Goal: Task Accomplishment & Management: Manage account settings

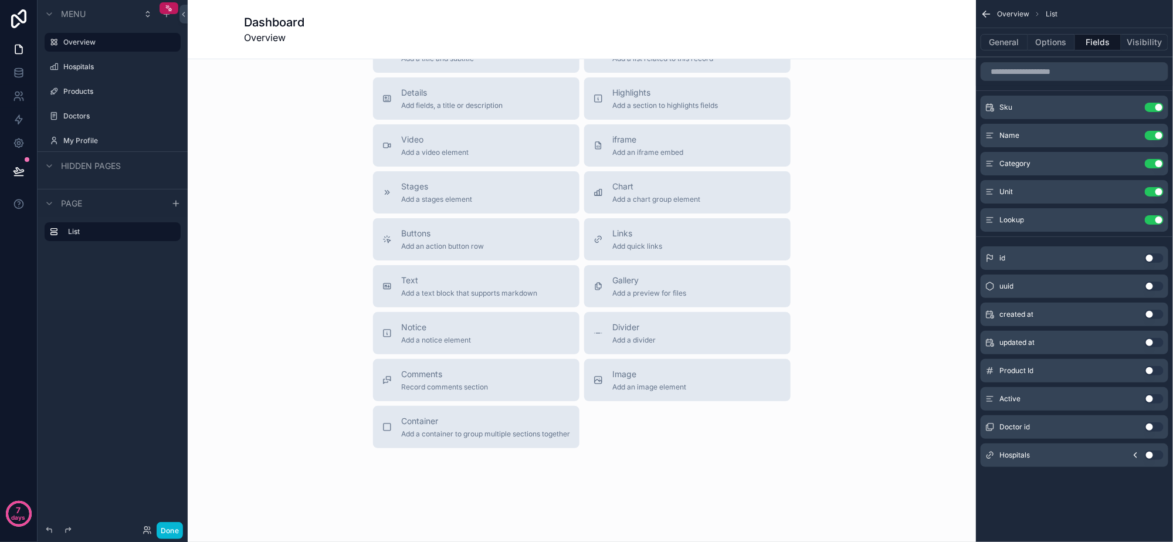
scroll to position [252, 0]
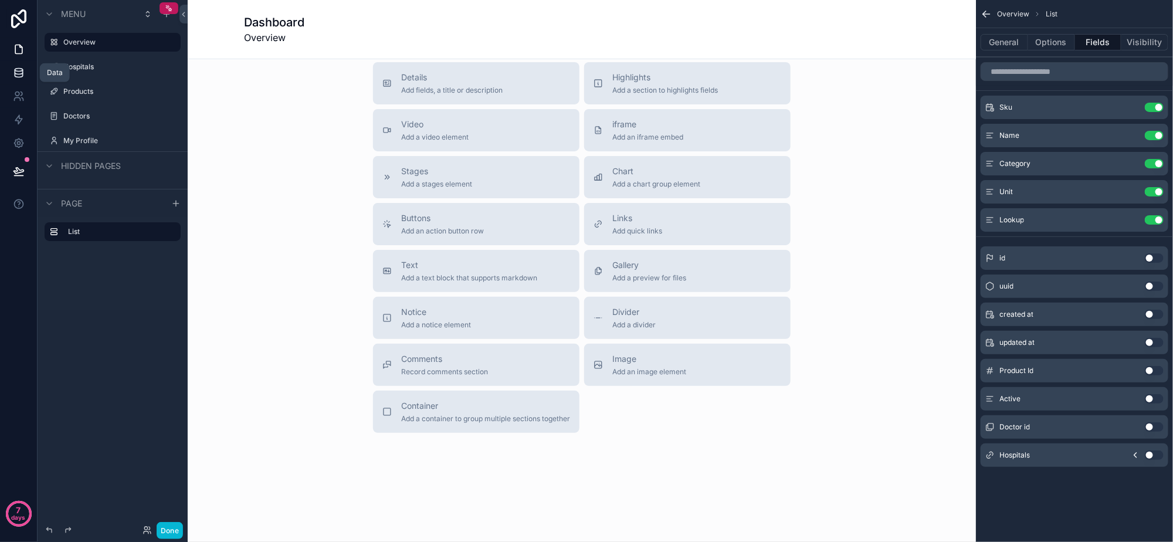
click at [18, 73] on icon at bounding box center [19, 73] width 12 height 12
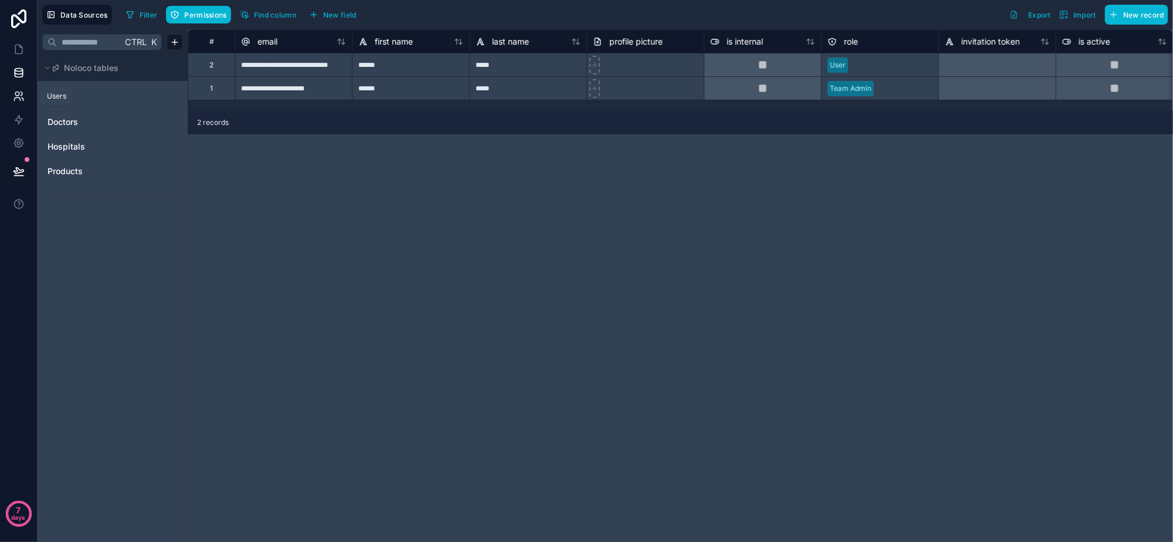
click at [19, 90] on icon at bounding box center [19, 96] width 12 height 12
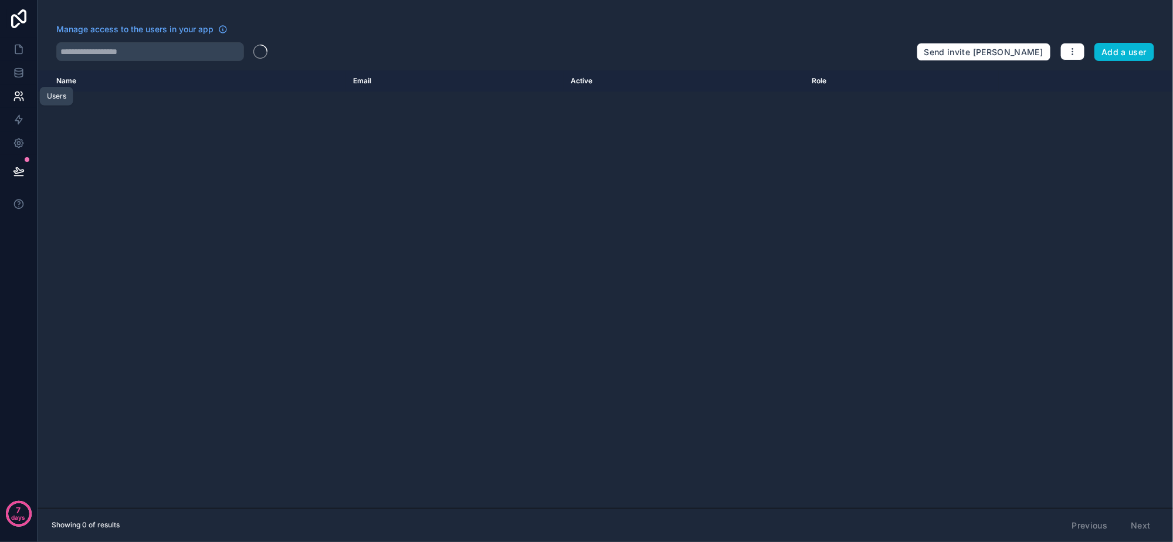
click at [19, 90] on icon at bounding box center [19, 96] width 12 height 12
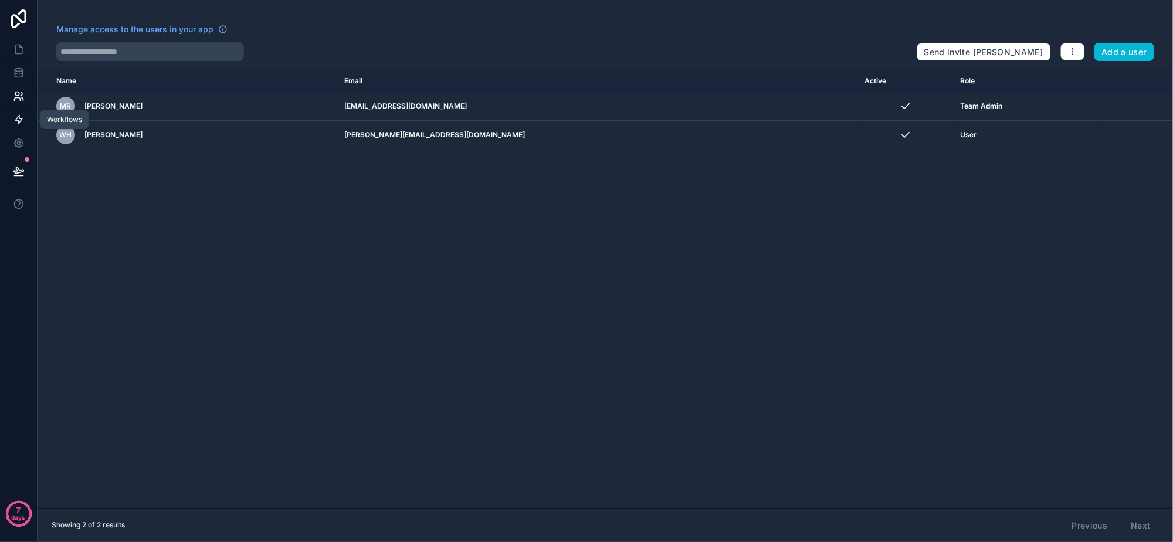
click at [21, 114] on icon at bounding box center [19, 120] width 12 height 12
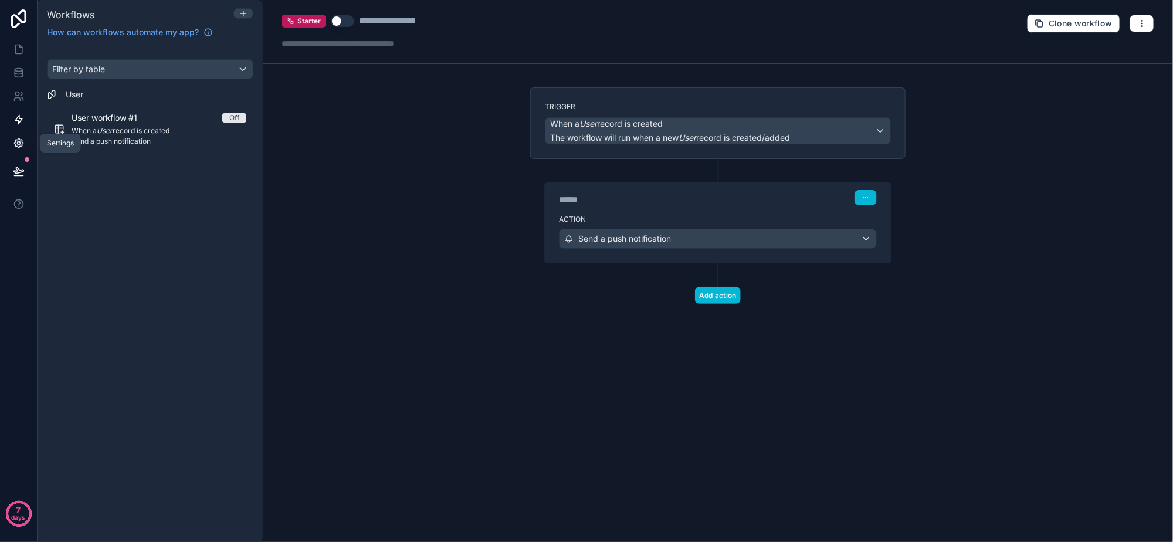
click at [21, 140] on icon at bounding box center [19, 143] width 12 height 12
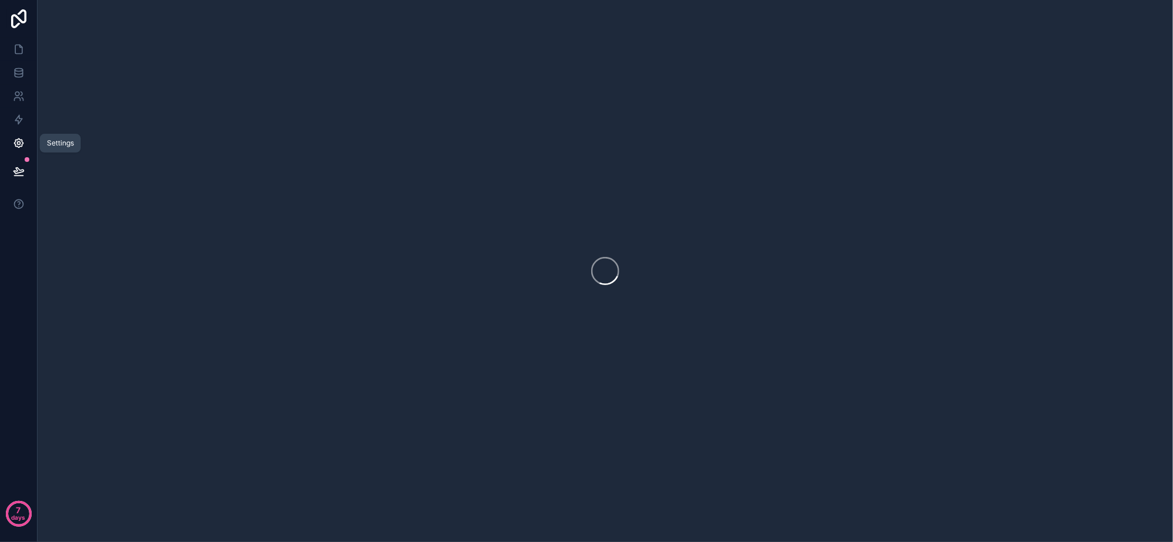
click at [21, 140] on icon at bounding box center [19, 143] width 12 height 12
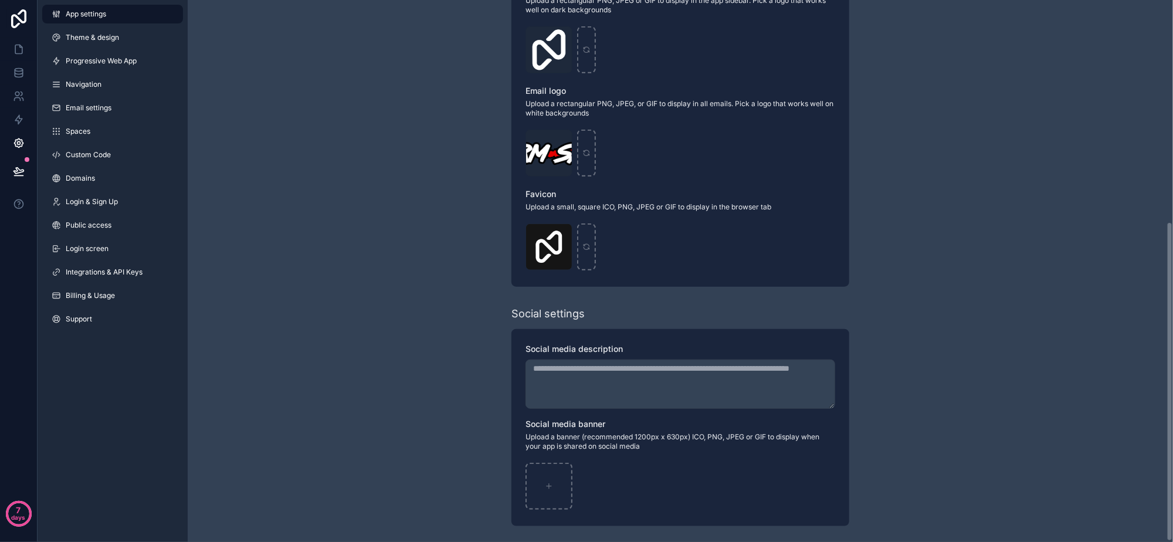
scroll to position [376, 0]
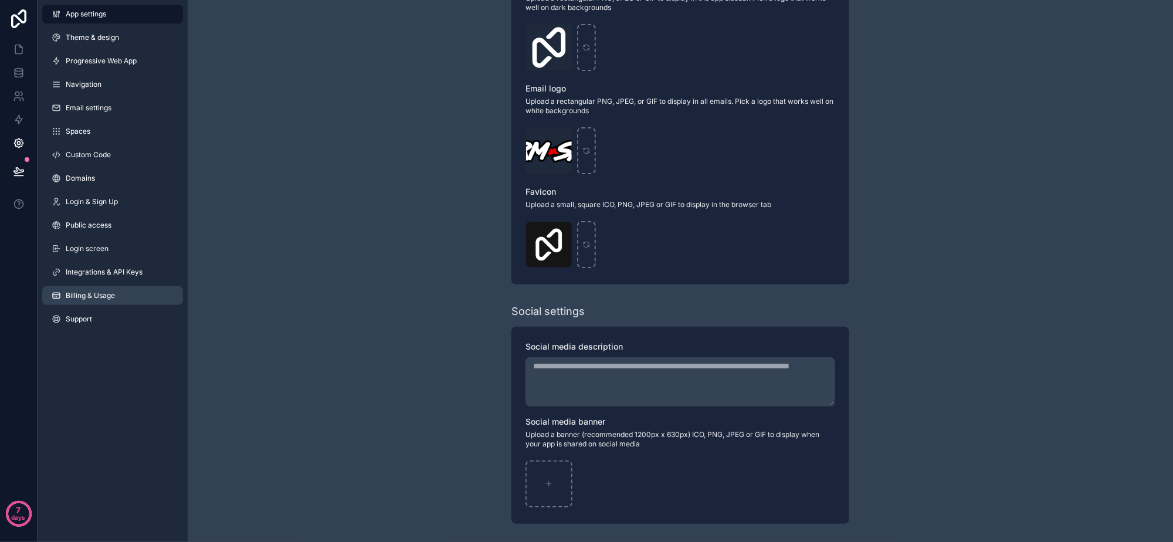
click at [101, 295] on span "Billing & Usage" at bounding box center [90, 295] width 49 height 9
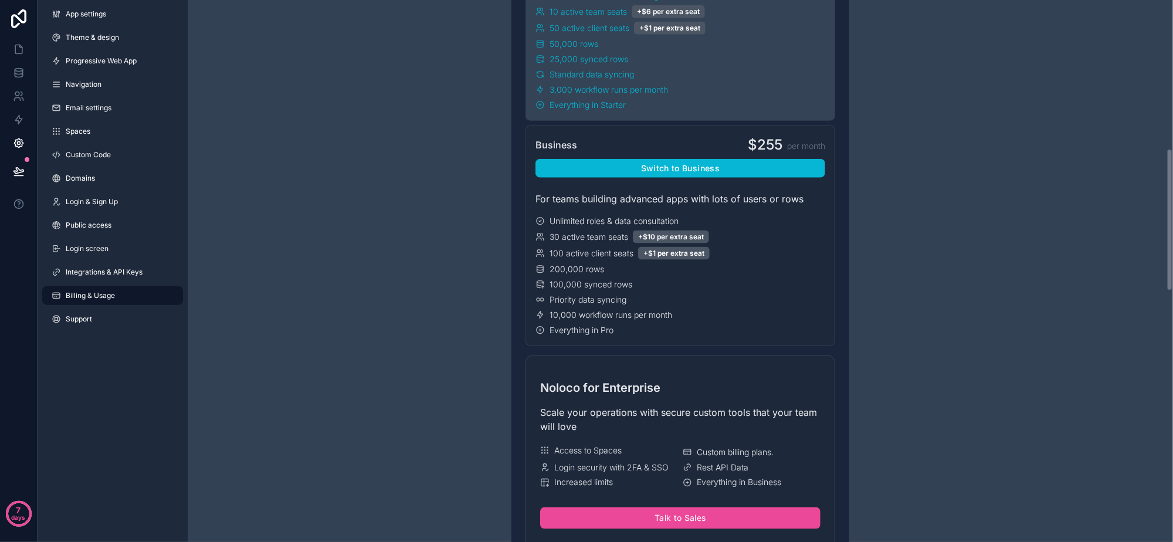
scroll to position [660, 0]
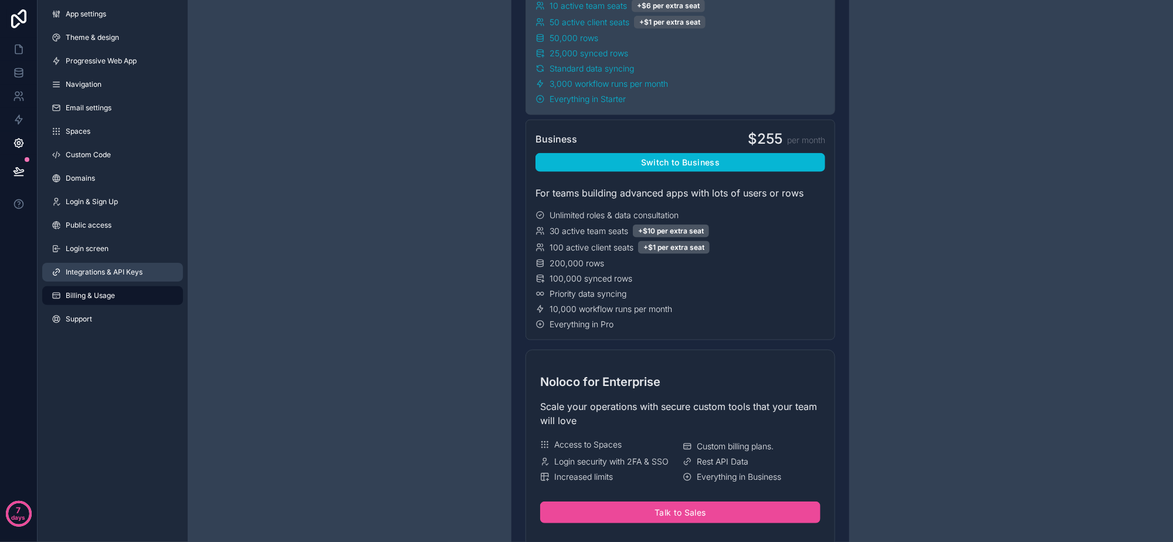
click at [128, 267] on link "Integrations & API Keys" at bounding box center [112, 272] width 141 height 19
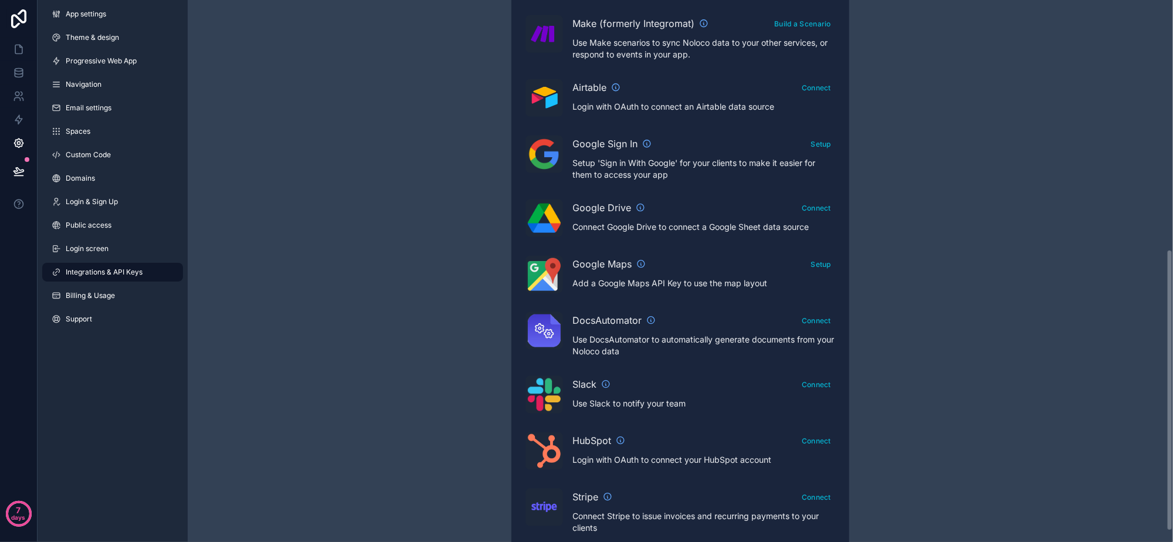
scroll to position [500, 0]
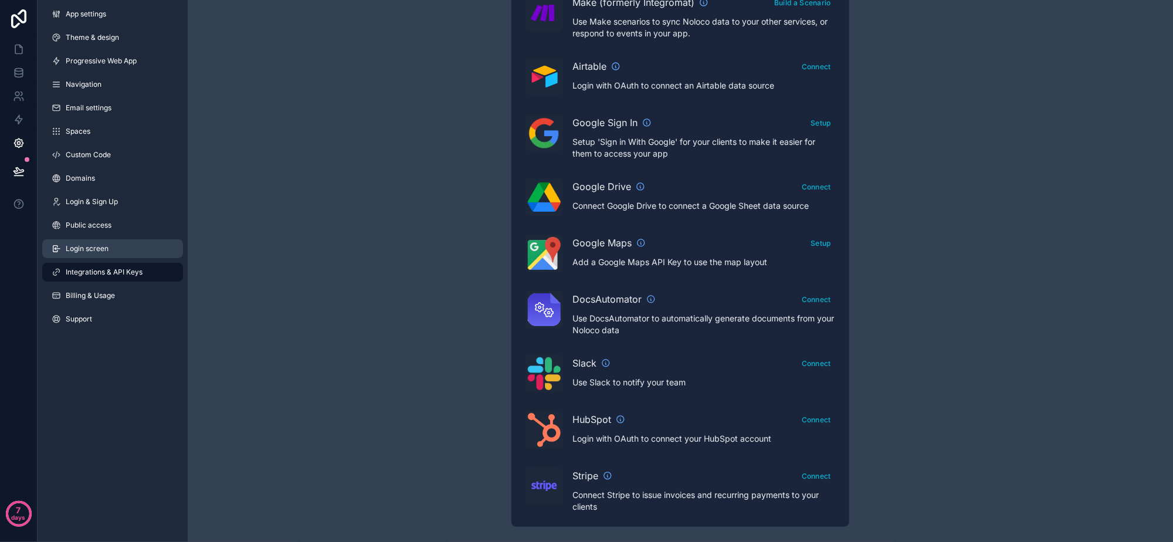
click at [137, 252] on link "Login screen" at bounding box center [112, 248] width 141 height 19
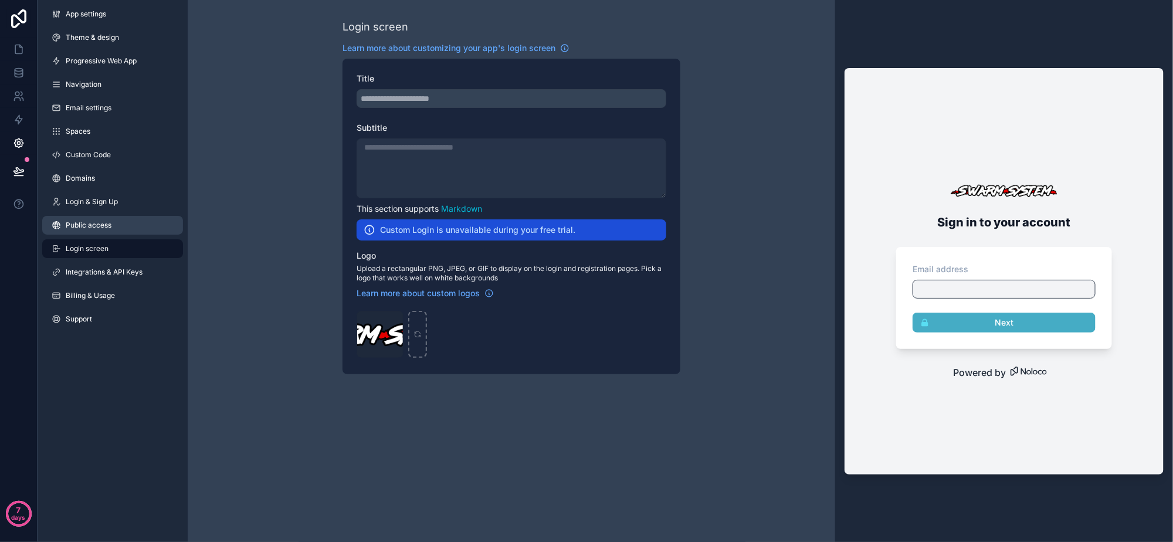
click at [117, 232] on link "Public access" at bounding box center [112, 225] width 141 height 19
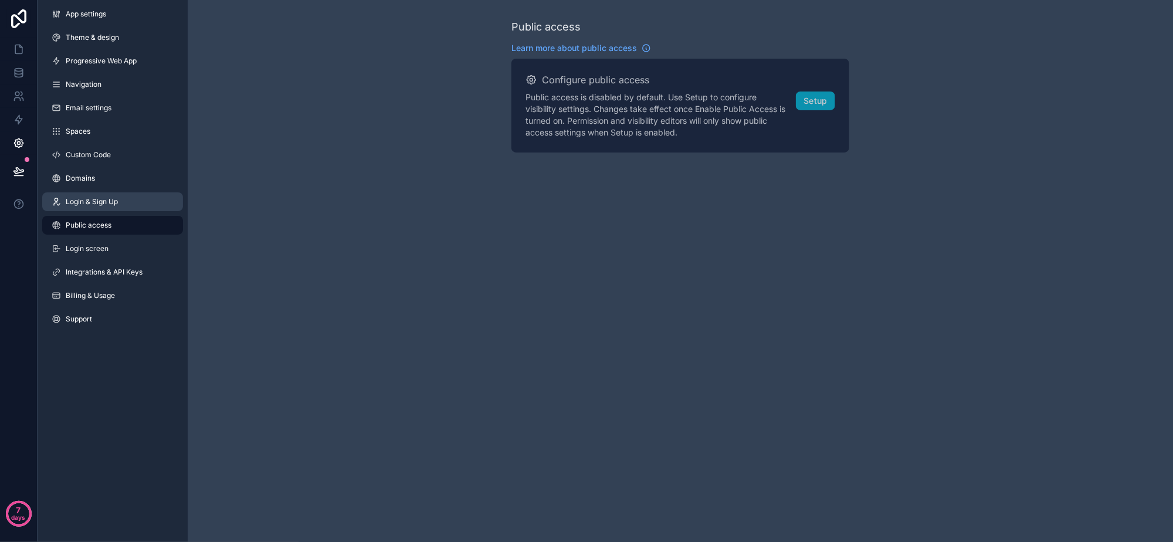
click at [132, 198] on link "Login & Sign Up" at bounding box center [112, 201] width 141 height 19
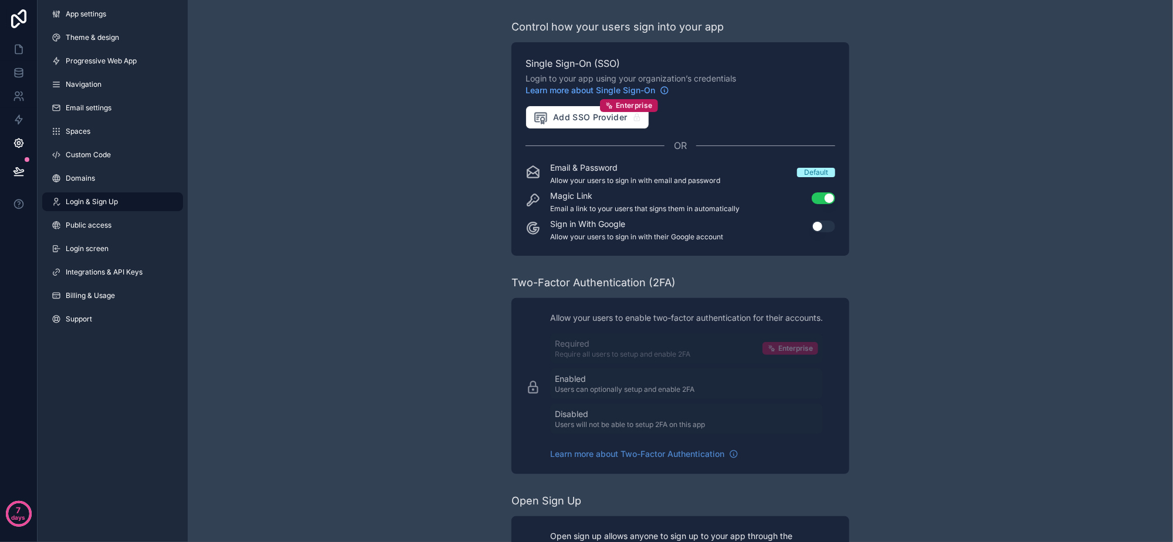
click at [820, 230] on button "Use setting" at bounding box center [822, 226] width 23 height 12
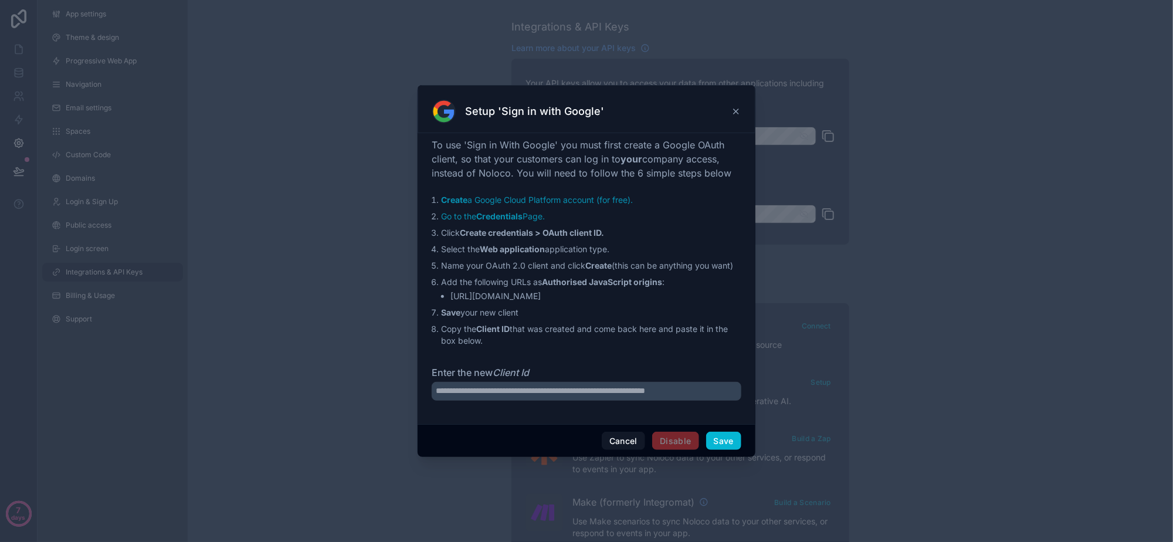
click at [736, 107] on icon at bounding box center [735, 111] width 9 height 9
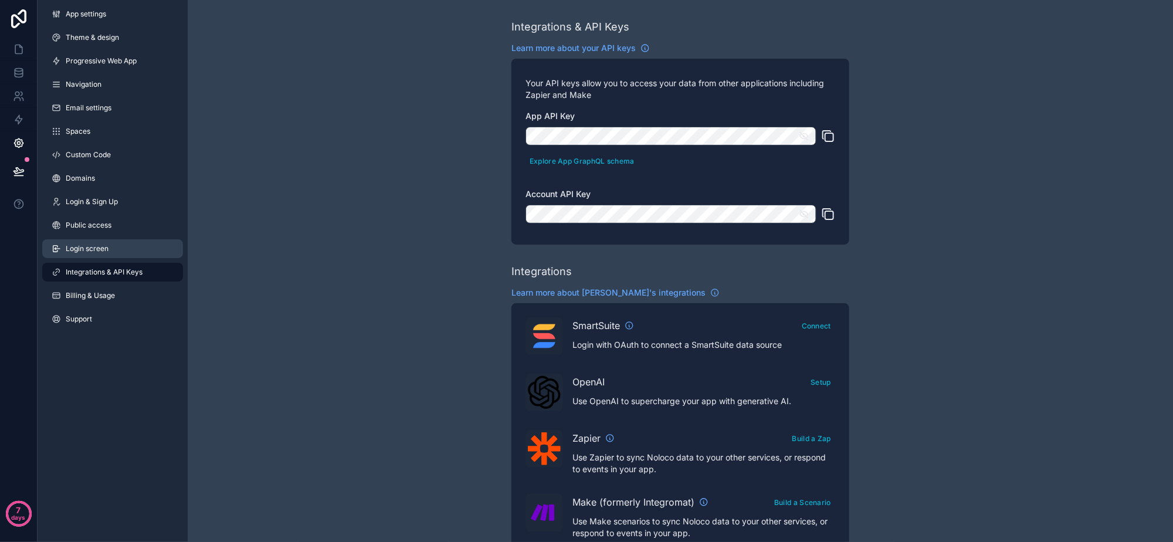
click at [114, 249] on link "Login screen" at bounding box center [112, 248] width 141 height 19
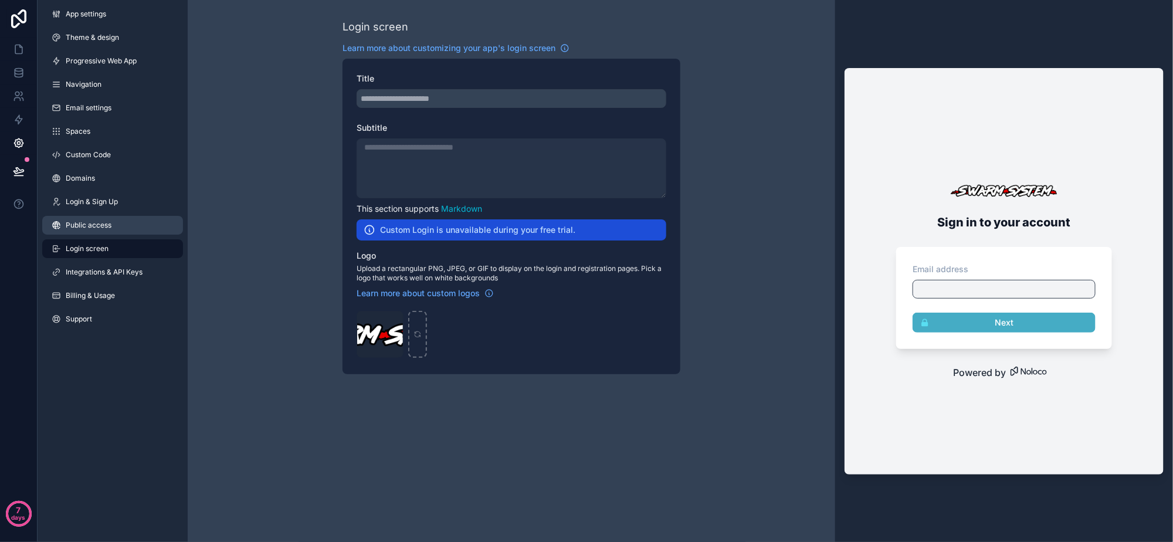
click at [120, 228] on link "Public access" at bounding box center [112, 225] width 141 height 19
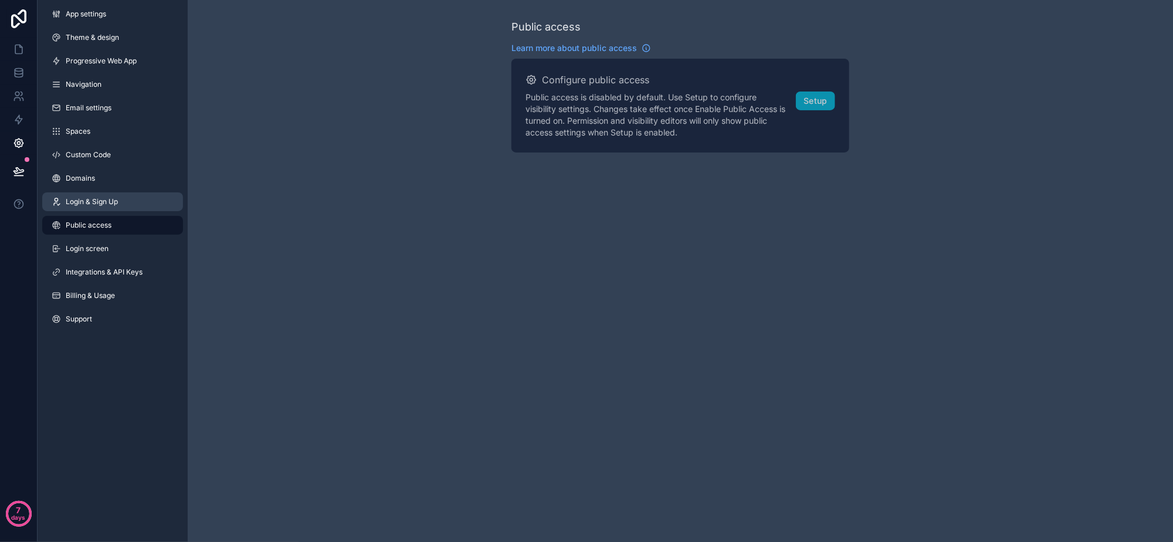
click at [123, 207] on link "Login & Sign Up" at bounding box center [112, 201] width 141 height 19
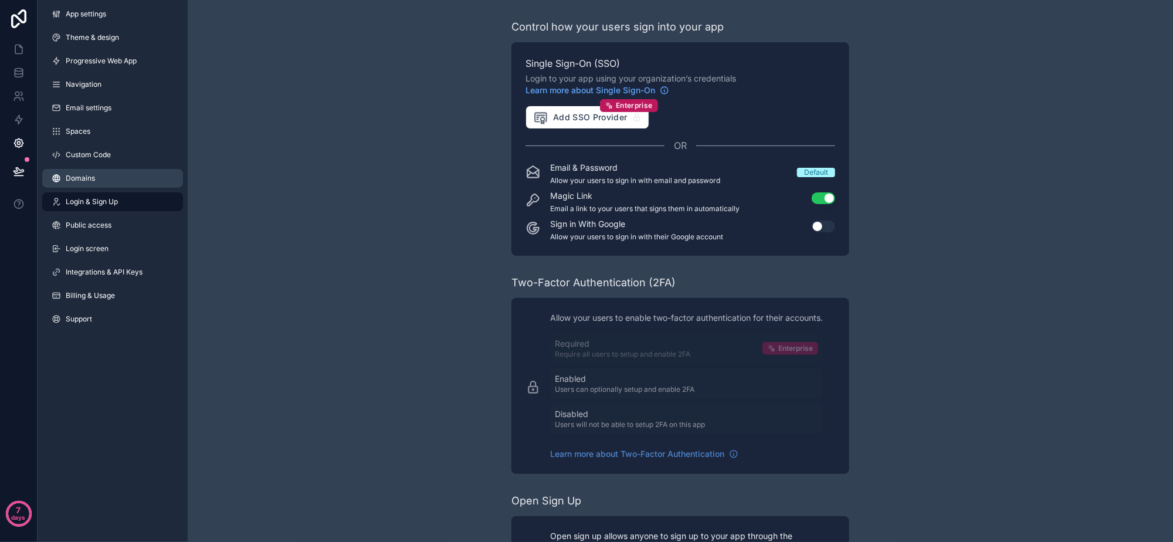
click at [131, 183] on link "Domains" at bounding box center [112, 178] width 141 height 19
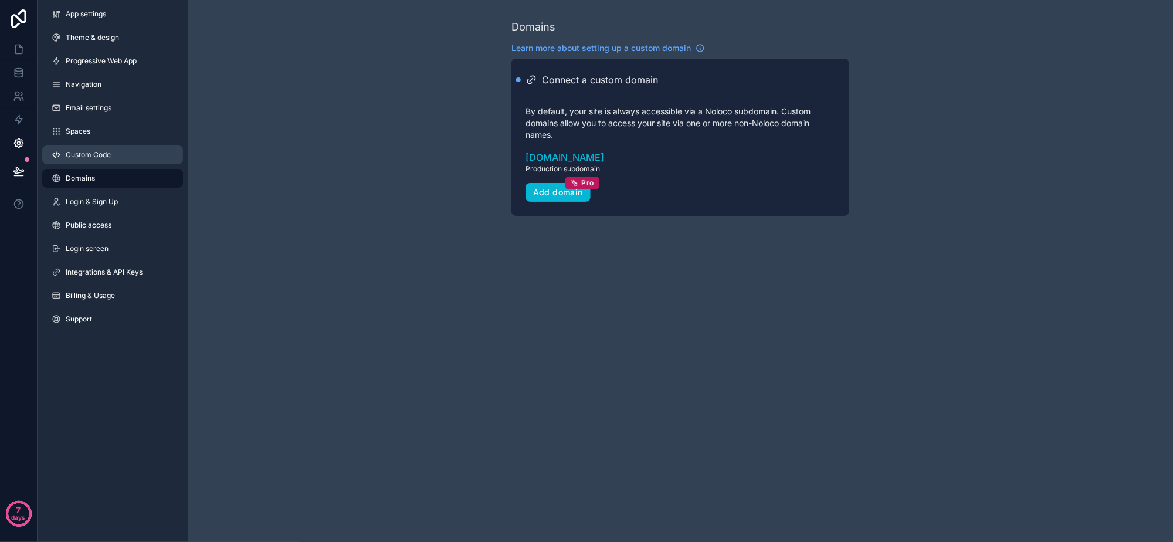
click at [141, 159] on link "Custom Code" at bounding box center [112, 154] width 141 height 19
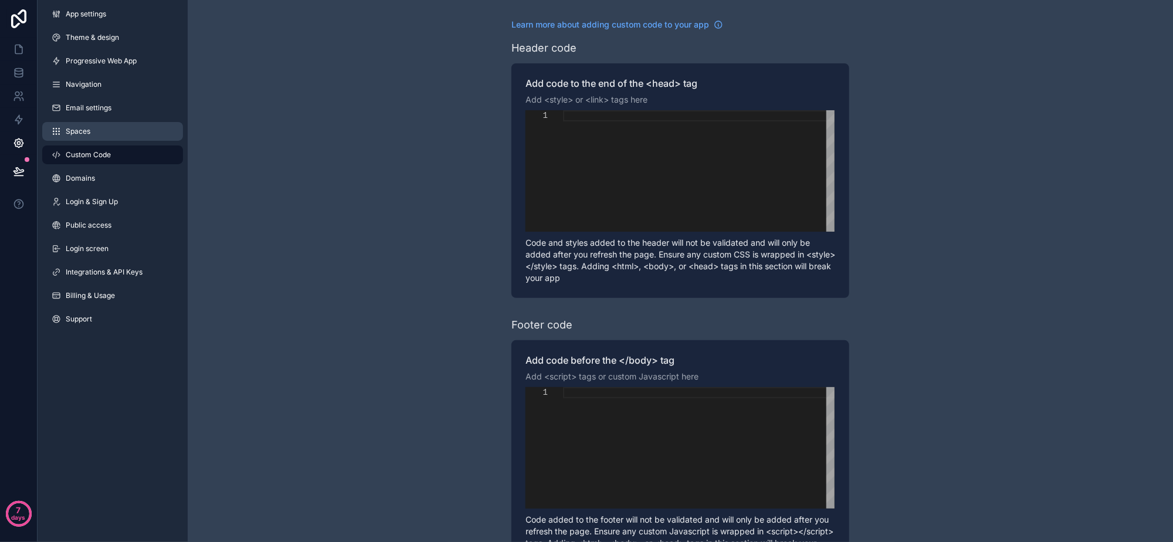
click at [141, 133] on link "Spaces" at bounding box center [112, 131] width 141 height 19
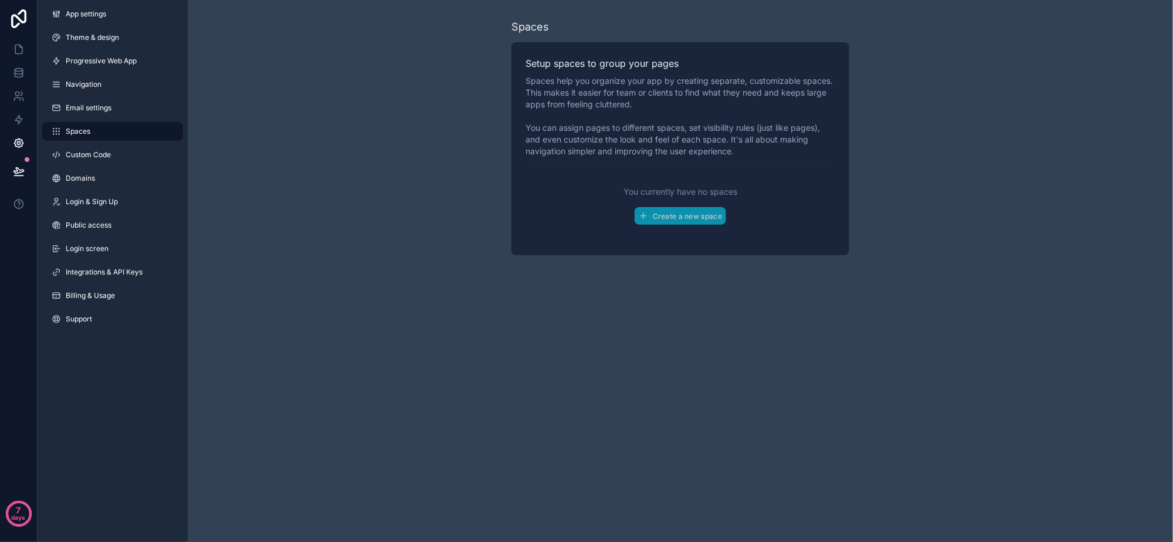
click at [142, 118] on div "App settings Theme & design Progressive Web App Navigation Email settings Space…" at bounding box center [113, 169] width 150 height 338
click at [142, 106] on link "Email settings" at bounding box center [112, 107] width 141 height 19
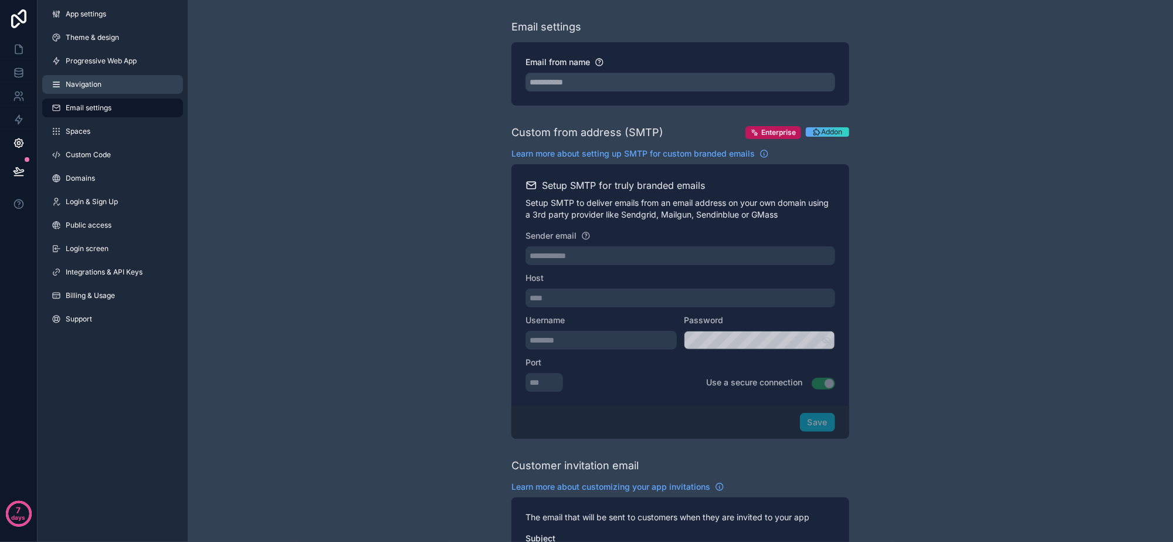
click at [150, 79] on link "Navigation" at bounding box center [112, 84] width 141 height 19
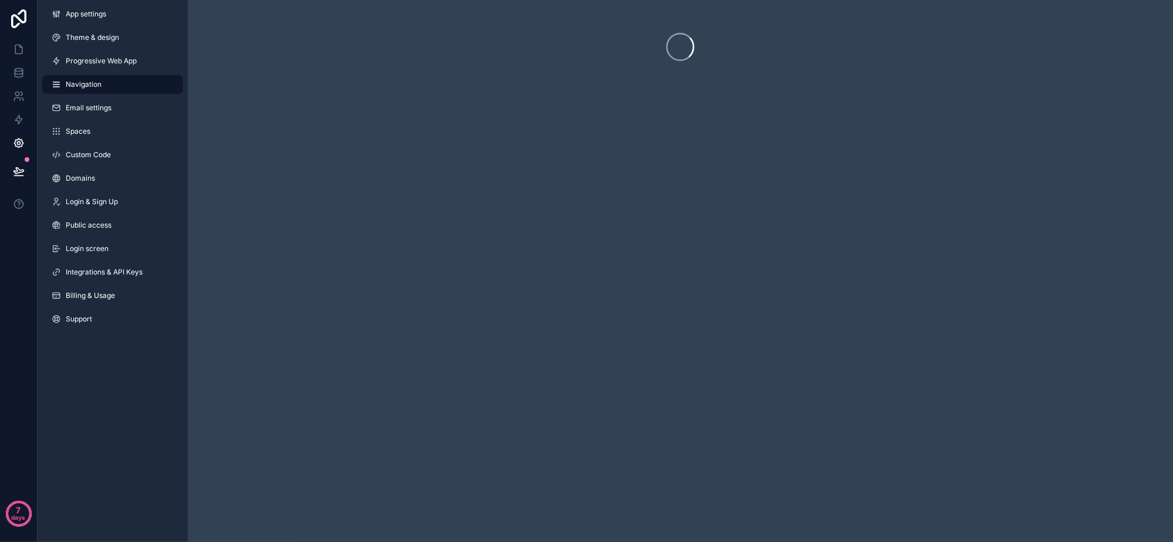
click at [150, 79] on link "Navigation" at bounding box center [112, 84] width 141 height 19
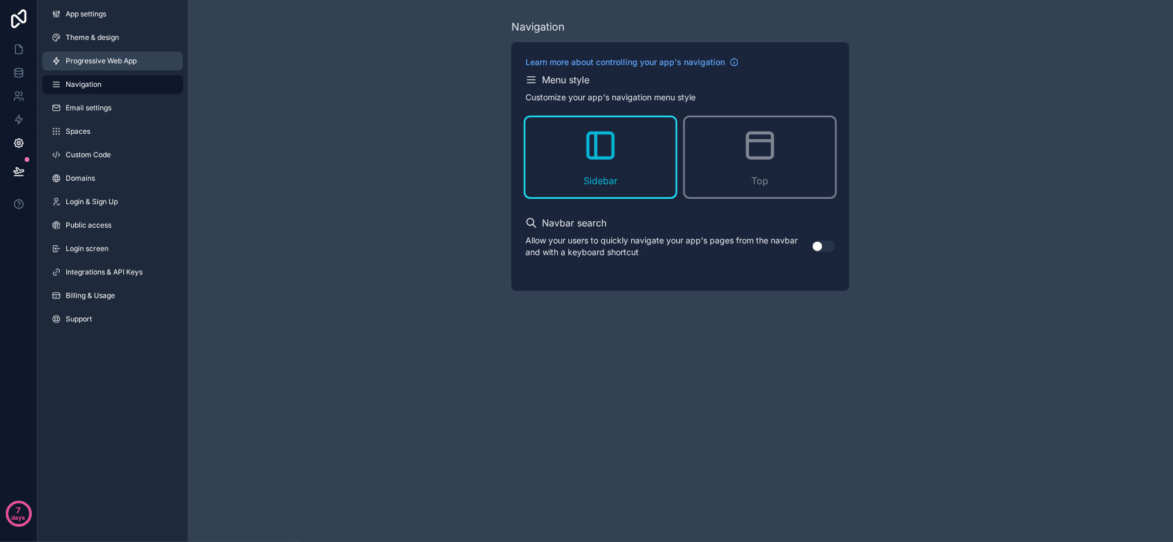
click at [152, 57] on link "Progressive Web App" at bounding box center [112, 61] width 141 height 19
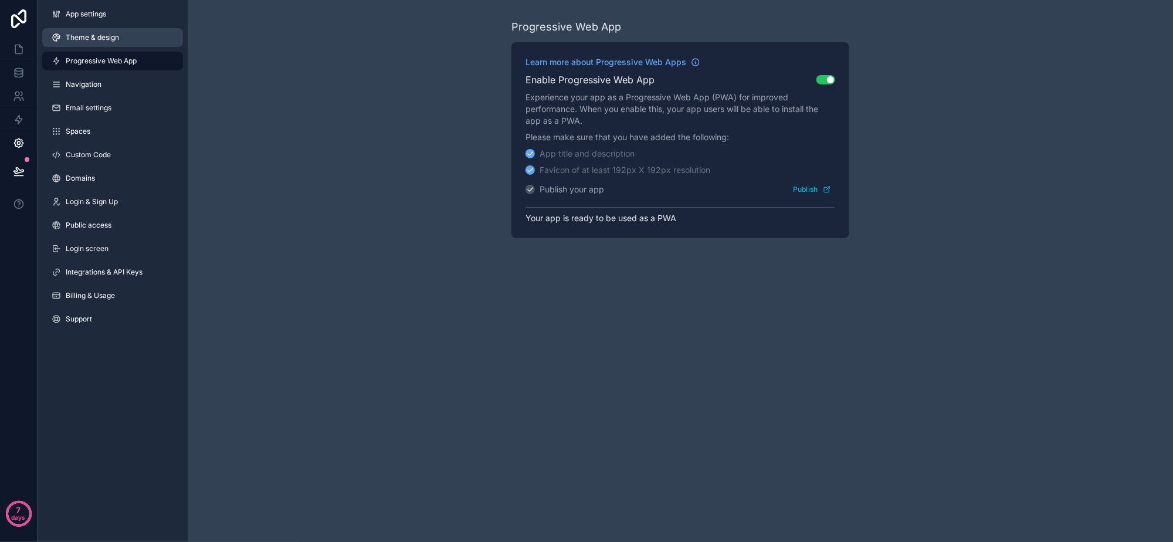
click at [153, 42] on link "Theme & design" at bounding box center [112, 37] width 141 height 19
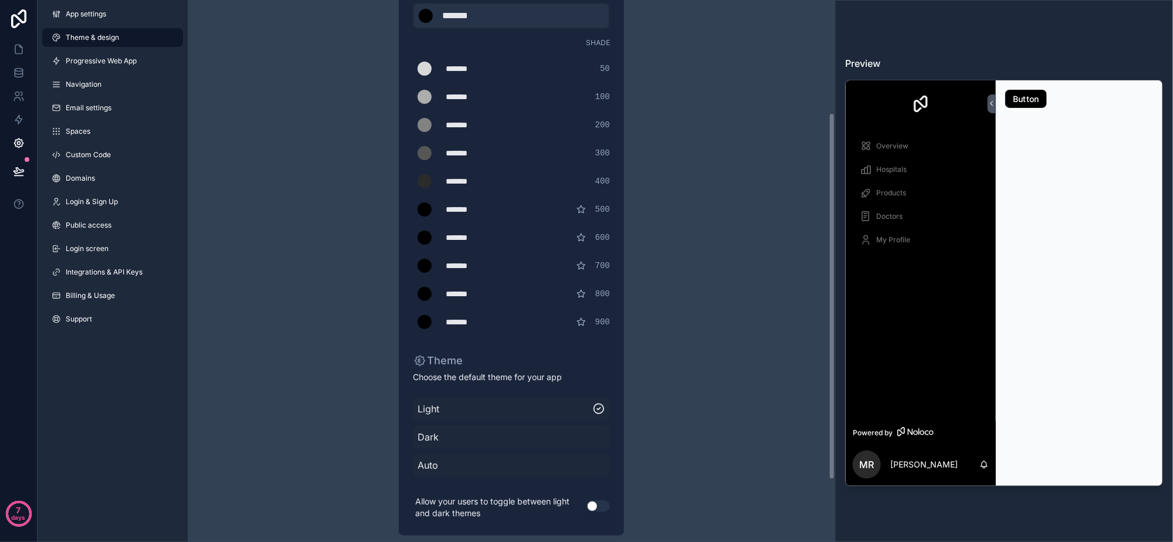
scroll to position [257, 0]
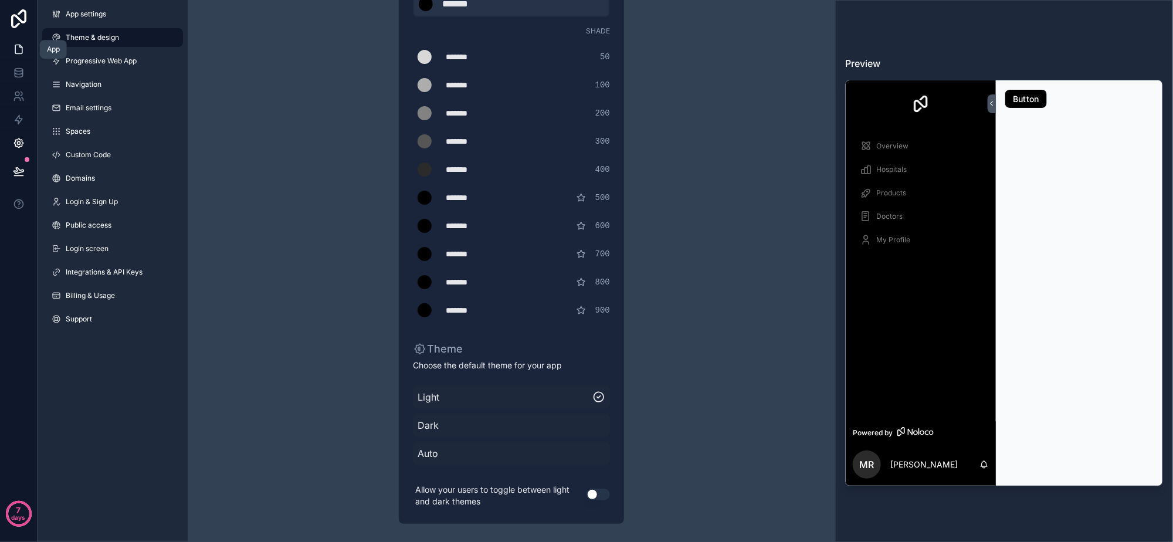
click at [18, 50] on icon at bounding box center [19, 49] width 12 height 12
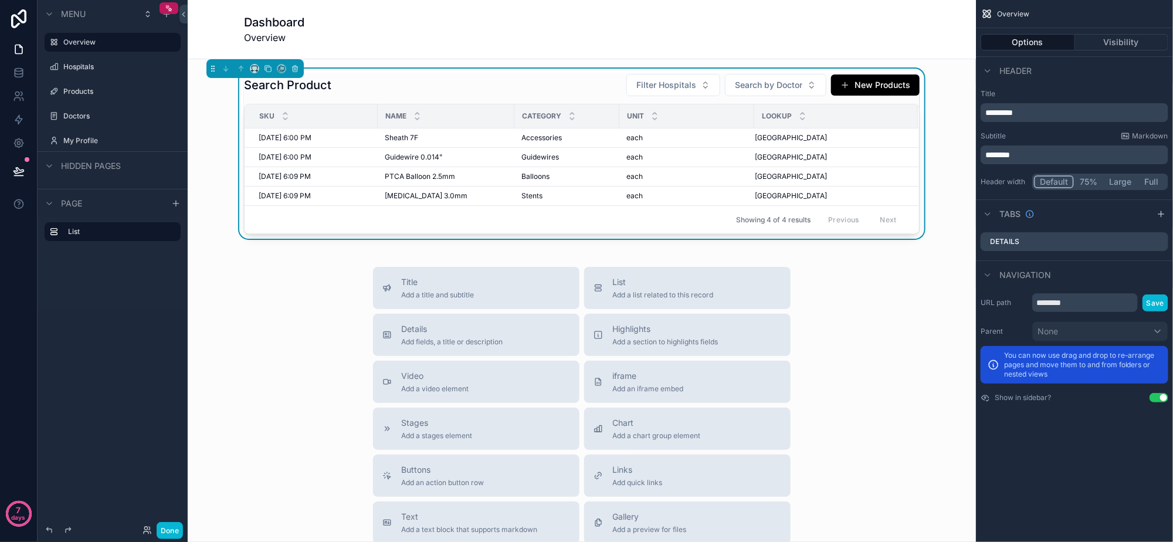
click at [664, 60] on div "Search Product Filter Hospitals Search by Doctor New Products Sku Name Category…" at bounding box center [582, 418] width 788 height 719
click at [667, 42] on div "Dashboard Overview" at bounding box center [581, 29] width 675 height 30
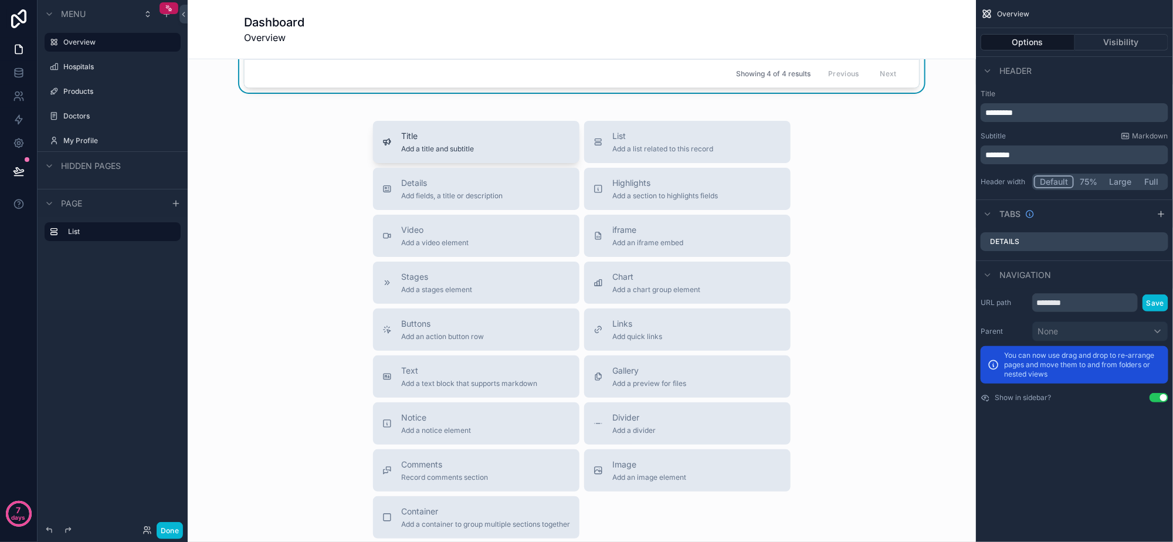
scroll to position [220, 0]
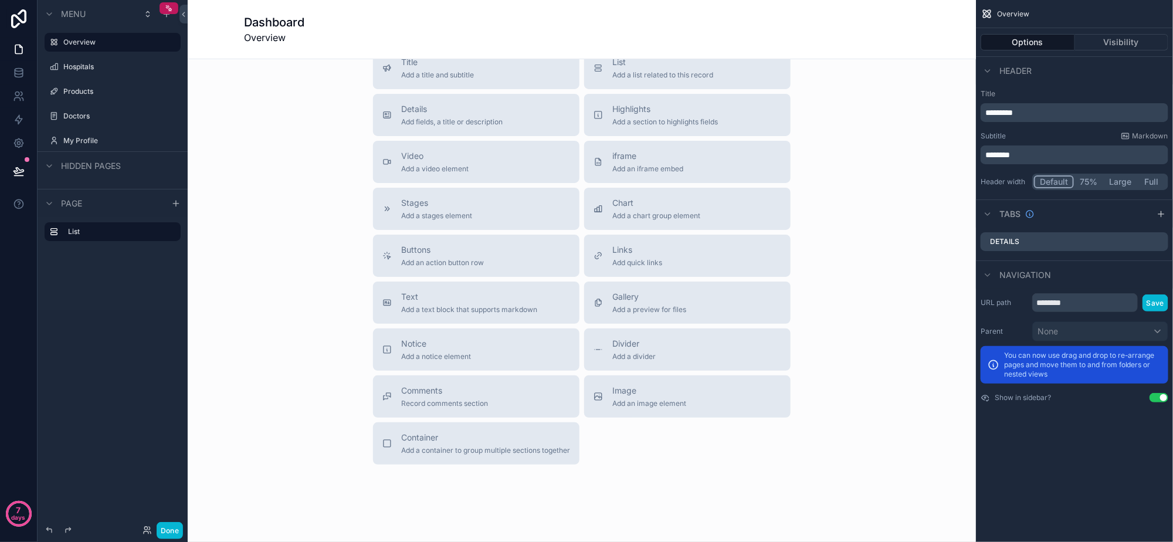
click at [156, 171] on div "Hidden pages" at bounding box center [113, 165] width 150 height 28
click at [129, 69] on label "Hospitals" at bounding box center [110, 66] width 94 height 9
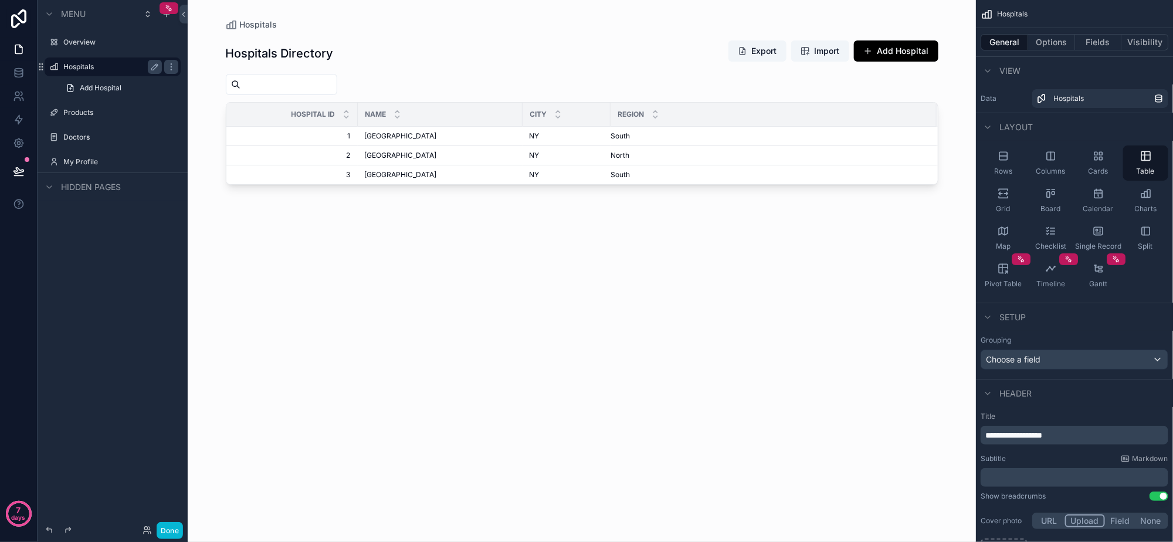
click at [264, 84] on div "scrollable content" at bounding box center [582, 264] width 750 height 528
click at [264, 84] on input "scrollable content" at bounding box center [288, 84] width 96 height 16
click at [401, 83] on div "scrollable content" at bounding box center [582, 84] width 712 height 21
click at [120, 39] on label "Overview" at bounding box center [110, 42] width 94 height 9
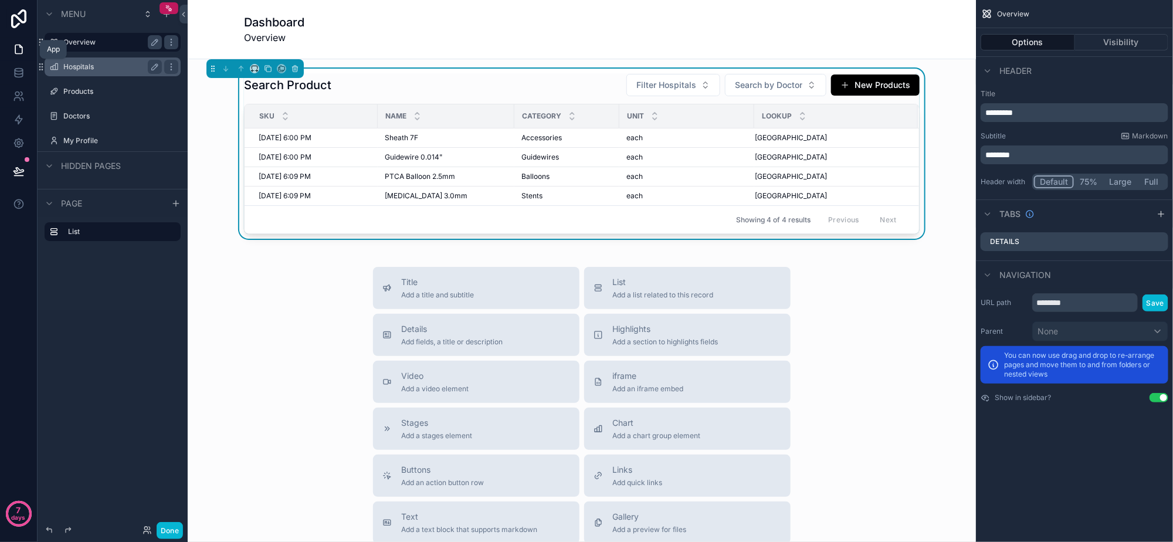
click at [26, 52] on link at bounding box center [18, 49] width 37 height 23
click at [860, 81] on button "New Products" at bounding box center [875, 84] width 89 height 21
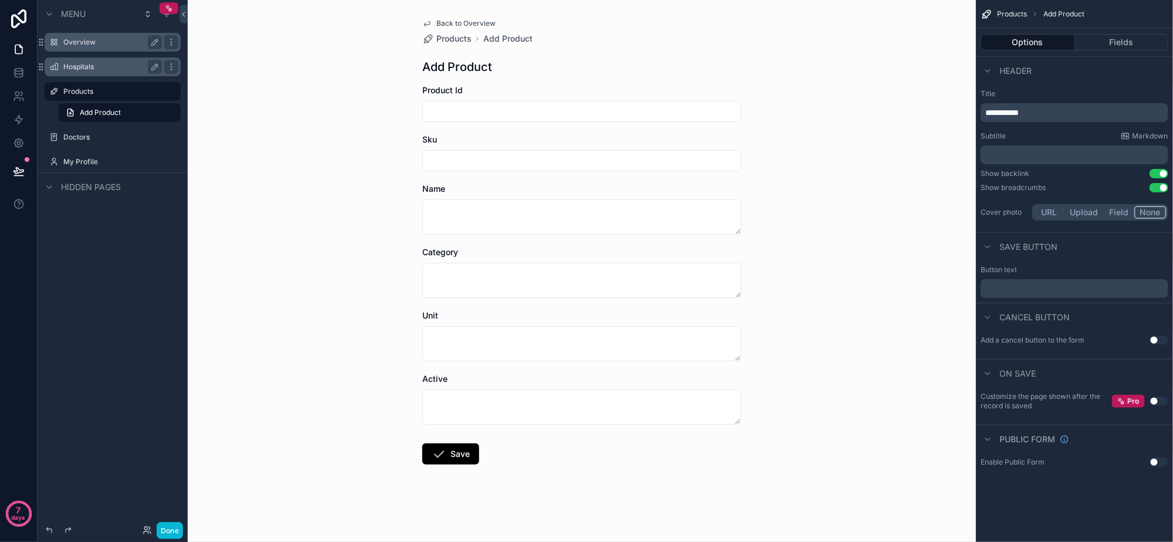
click at [428, 21] on icon "scrollable content" at bounding box center [426, 23] width 9 height 9
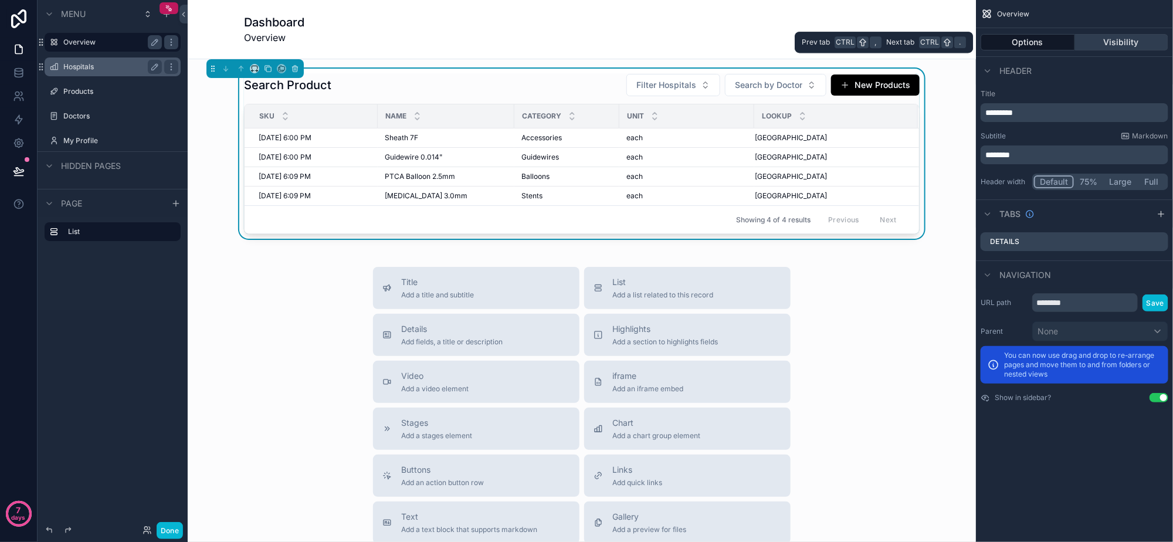
click at [1098, 36] on button "Visibility" at bounding box center [1122, 42] width 94 height 16
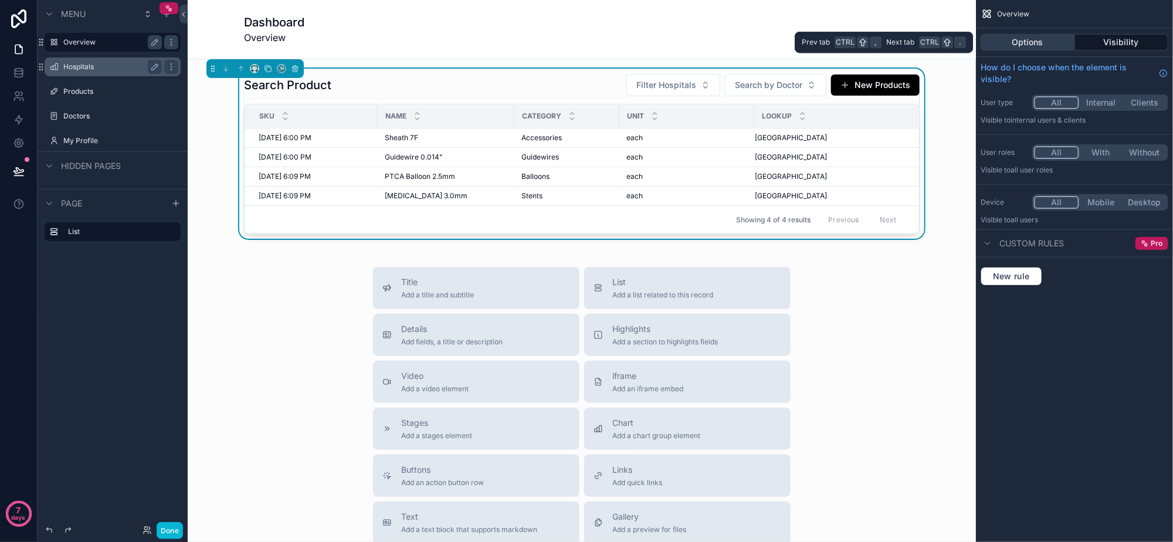
click at [1061, 39] on button "Options" at bounding box center [1027, 42] width 94 height 16
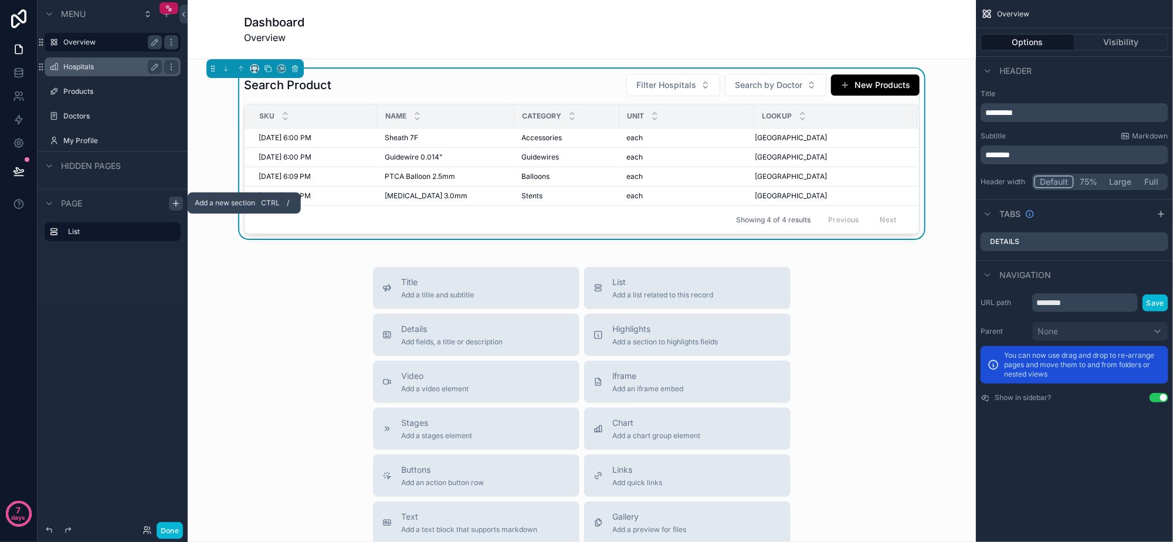
click at [175, 199] on icon "scrollable content" at bounding box center [175, 203] width 9 height 9
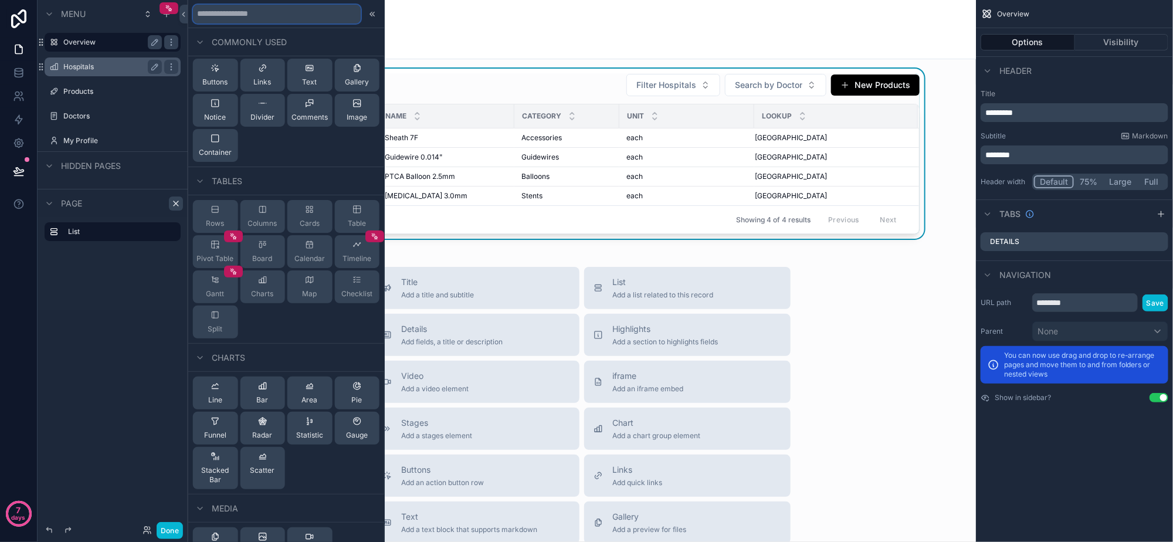
click at [307, 12] on input "text" at bounding box center [277, 14] width 168 height 19
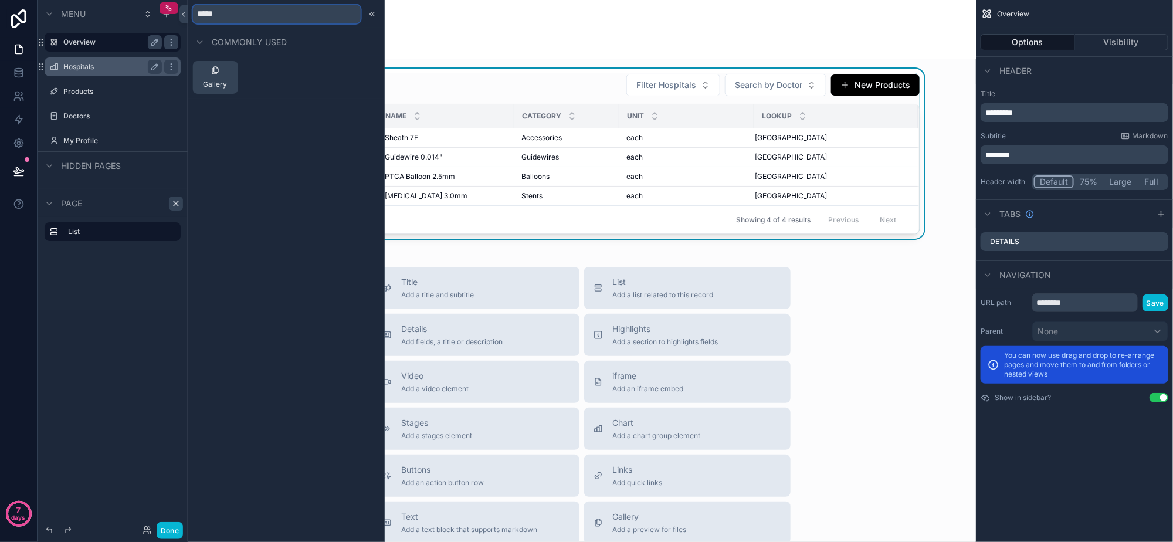
type input "******"
click at [199, 78] on button "Gallery" at bounding box center [215, 77] width 45 height 33
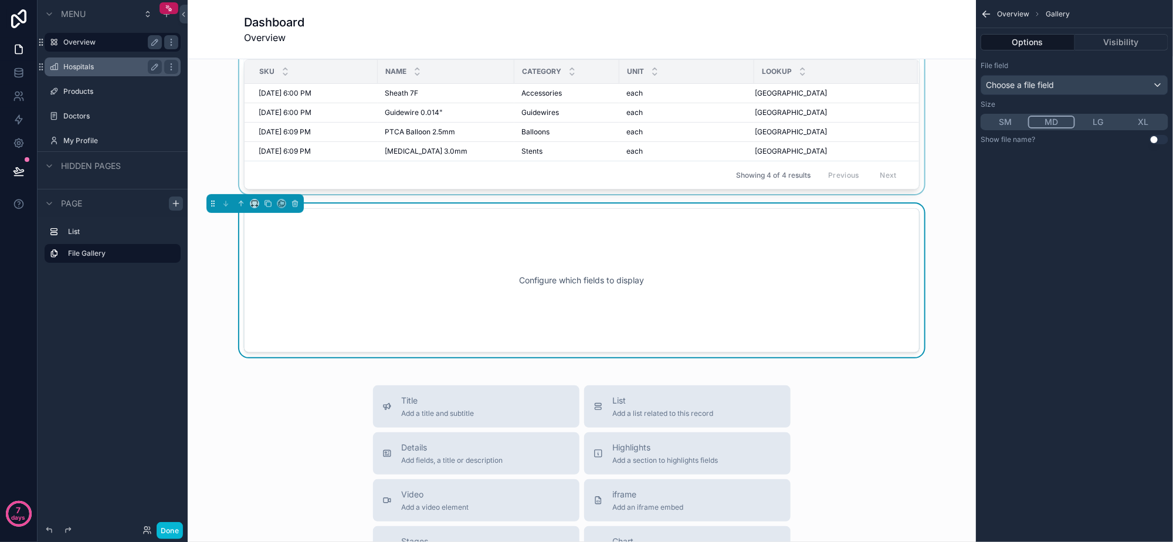
scroll to position [50, 0]
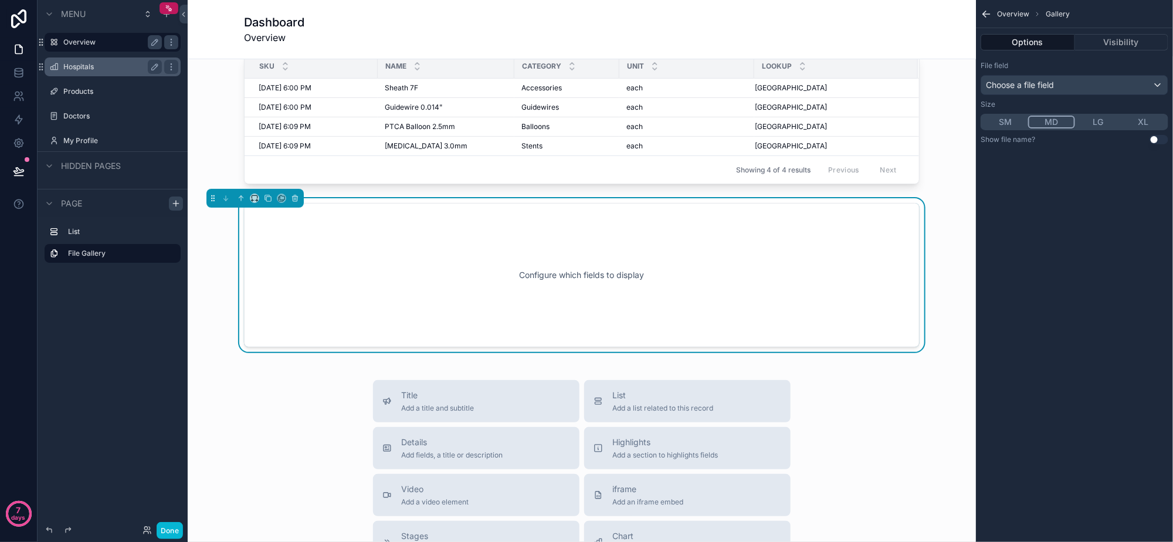
click at [577, 243] on div "Configure which fields to display" at bounding box center [581, 275] width 637 height 106
click at [1110, 83] on div "Choose a file field" at bounding box center [1074, 85] width 186 height 19
click at [1105, 42] on div "scrollable content" at bounding box center [586, 271] width 1173 height 542
click at [1105, 42] on button "Visibility" at bounding box center [1122, 42] width 94 height 16
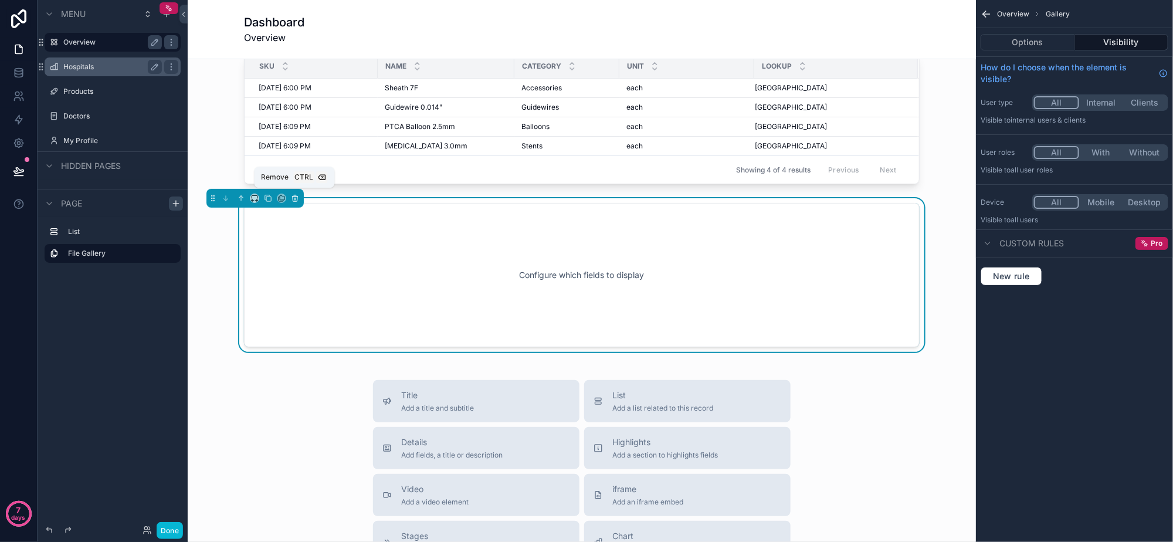
click at [288, 192] on button "scrollable content" at bounding box center [294, 198] width 13 height 13
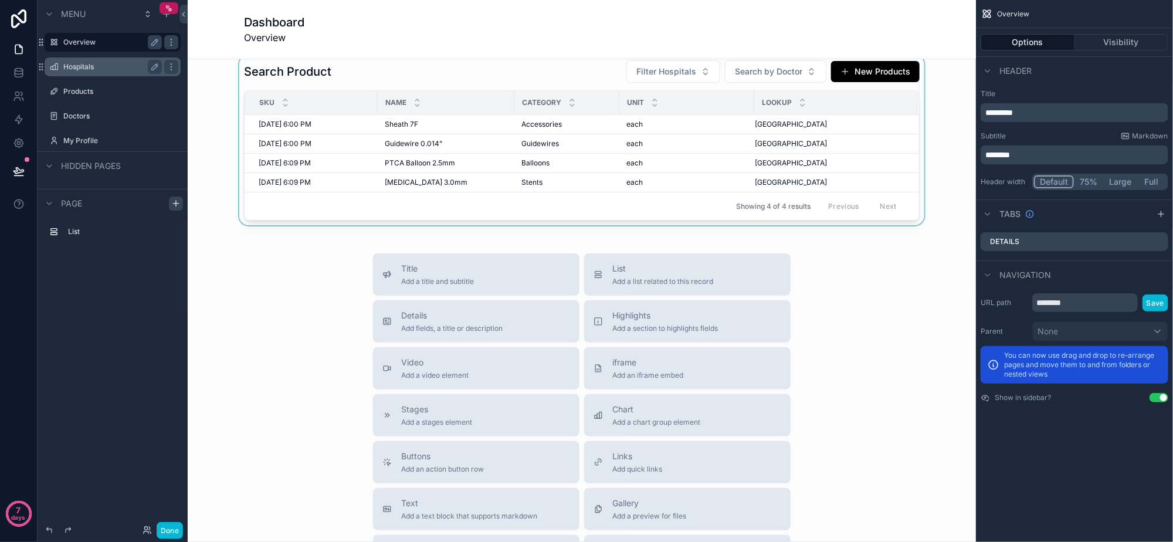
scroll to position [0, 0]
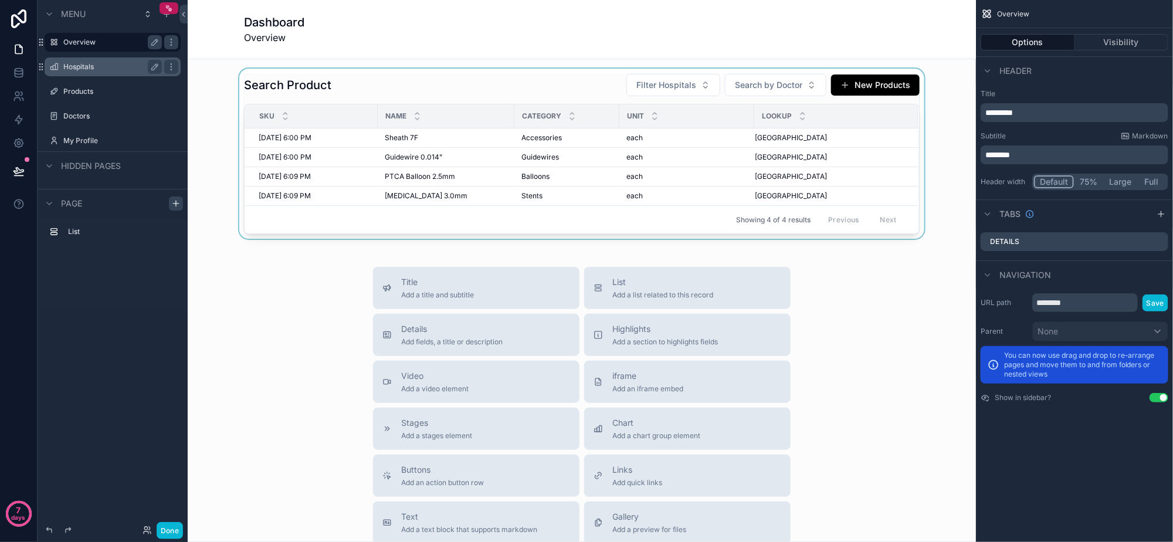
click at [411, 158] on div "scrollable content" at bounding box center [581, 154] width 769 height 170
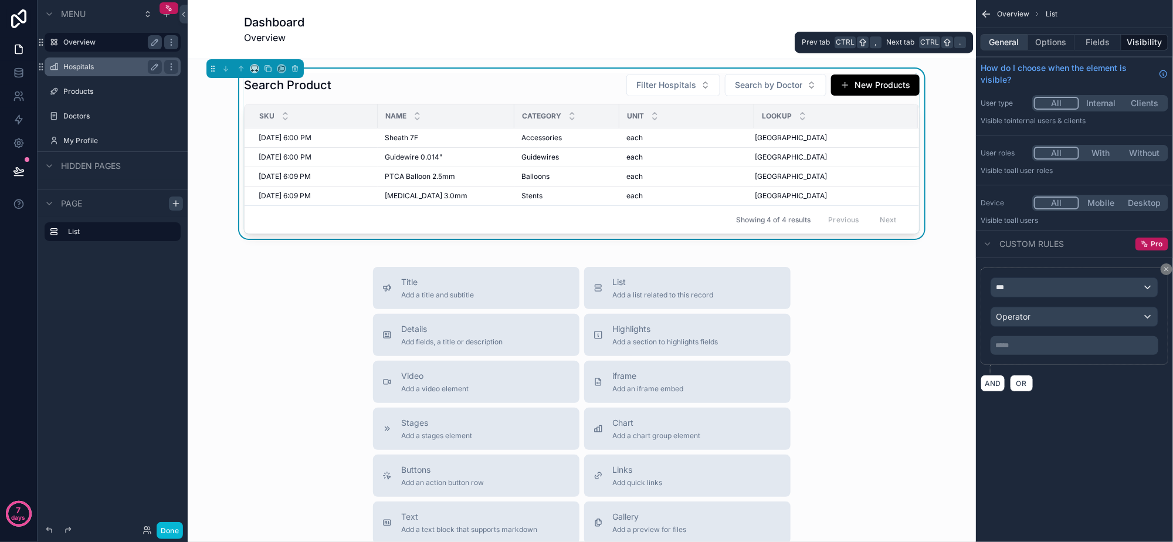
click at [997, 43] on button "General" at bounding box center [1003, 42] width 47 height 16
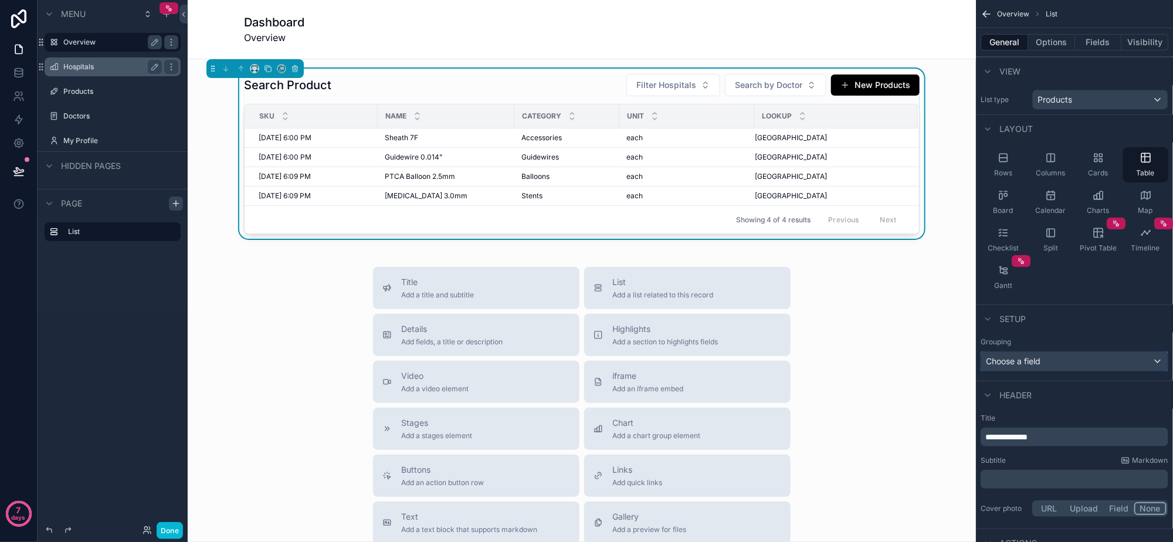
click at [1072, 359] on div "Choose a field" at bounding box center [1074, 361] width 186 height 19
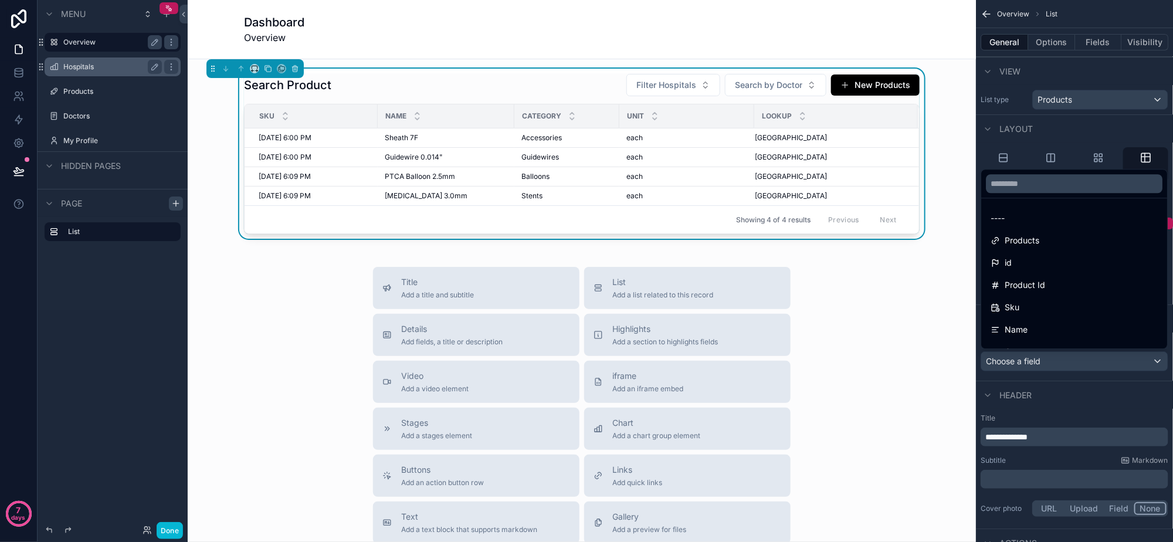
click at [1072, 359] on div "scrollable content" at bounding box center [586, 271] width 1173 height 542
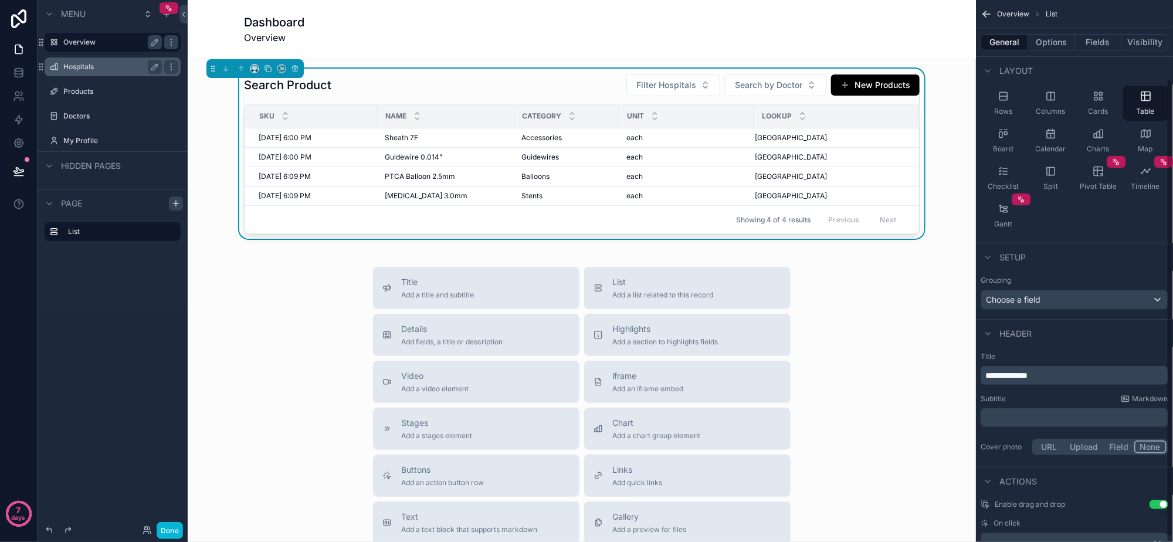
scroll to position [98, 0]
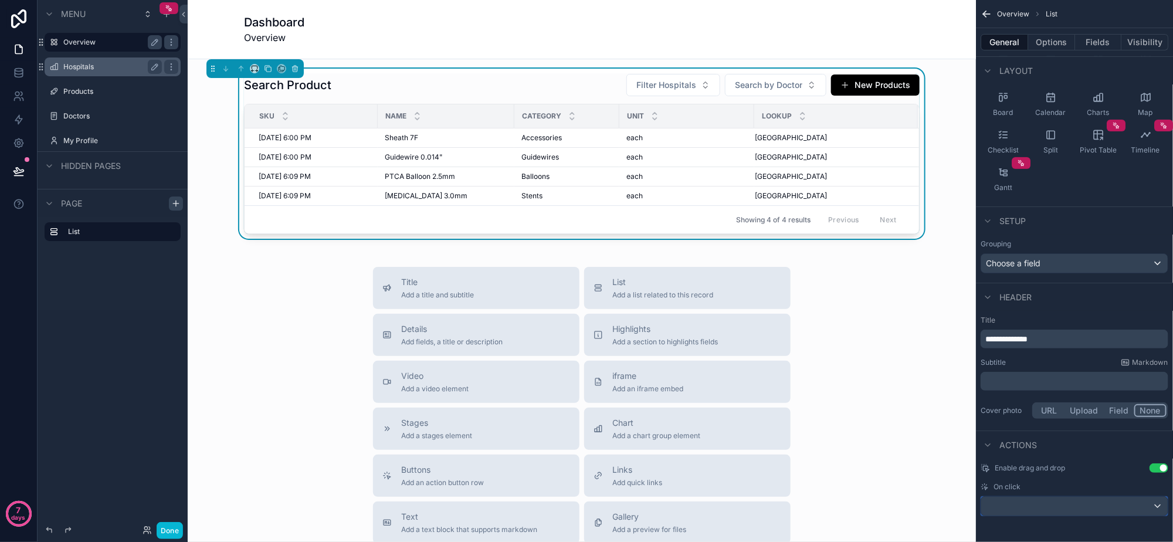
click at [1074, 505] on div "scrollable content" at bounding box center [1074, 506] width 186 height 19
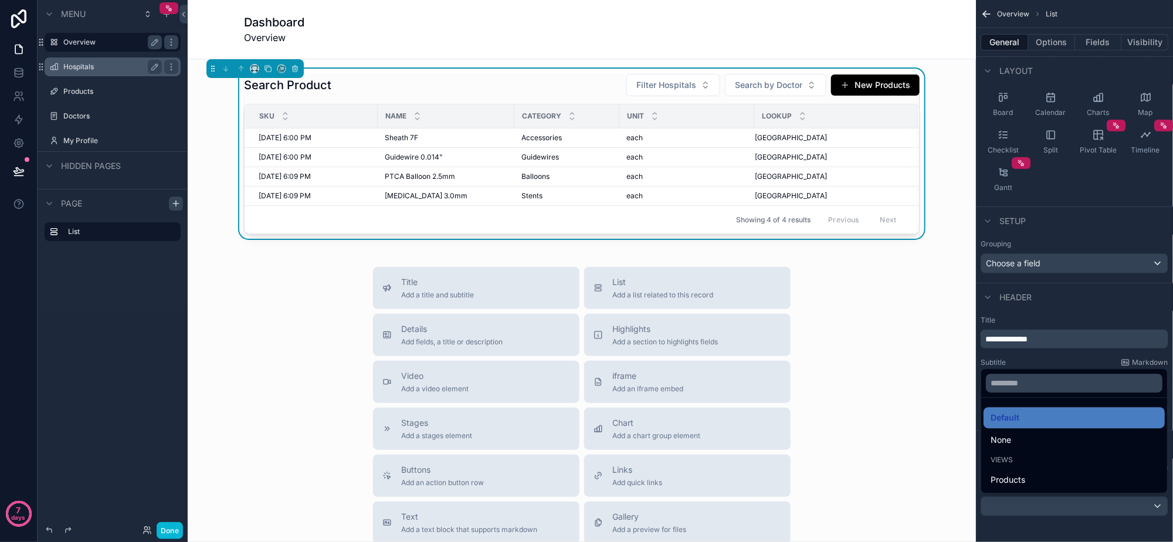
click at [1073, 505] on div "scrollable content" at bounding box center [586, 271] width 1173 height 542
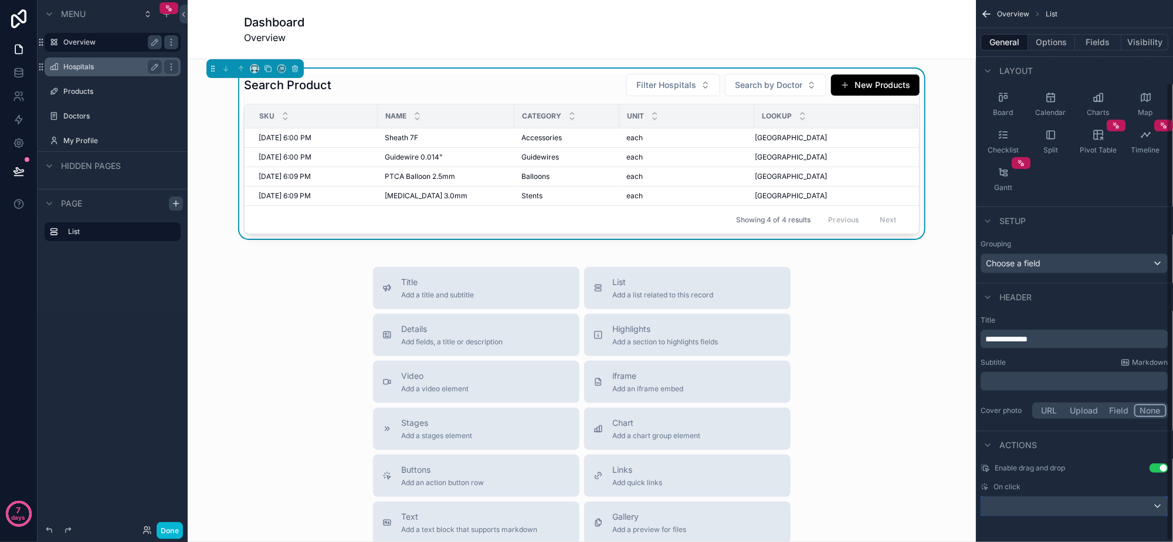
click at [1073, 505] on div "scrollable content" at bounding box center [1074, 506] width 186 height 19
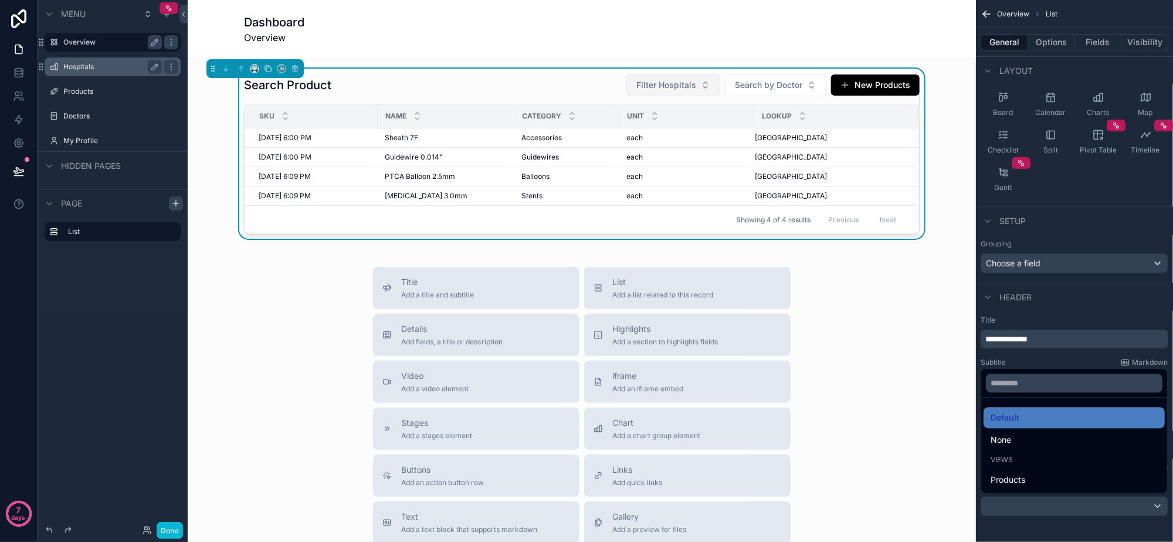
click at [689, 79] on span "Filter Hospitals" at bounding box center [666, 85] width 60 height 12
click at [674, 147] on span "[GEOGRAPHIC_DATA]" at bounding box center [646, 151] width 84 height 12
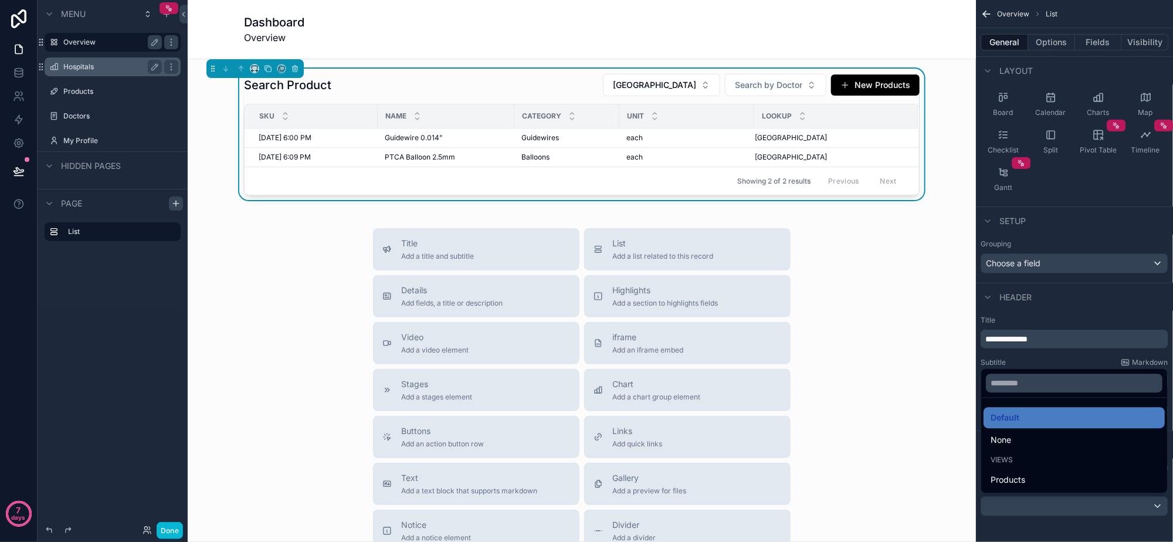
click at [1097, 136] on div "scrollable content" at bounding box center [586, 271] width 1173 height 542
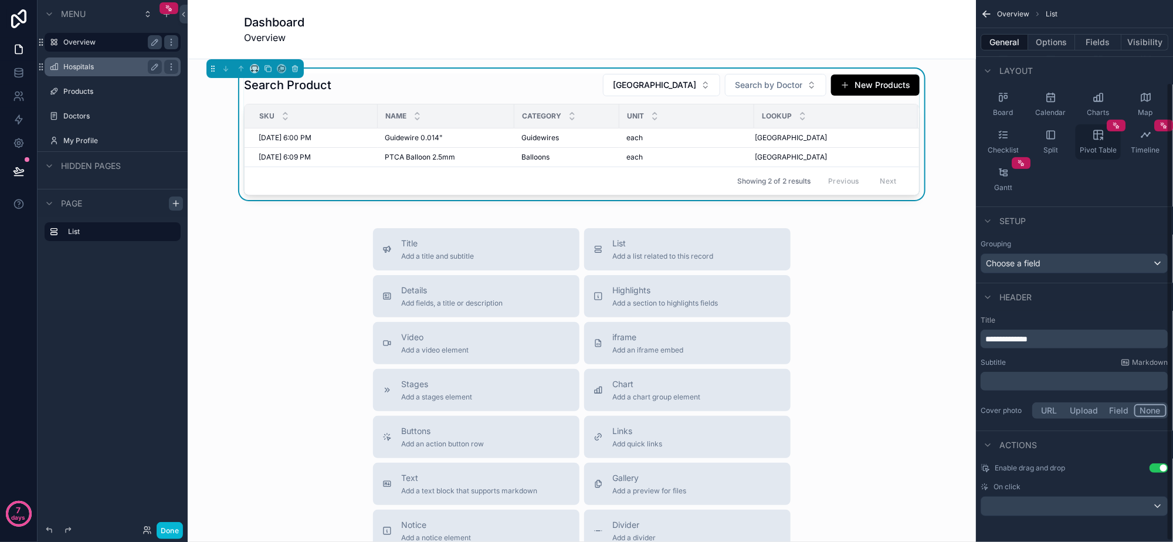
click at [1099, 135] on icon "scrollable content" at bounding box center [1098, 135] width 12 height 12
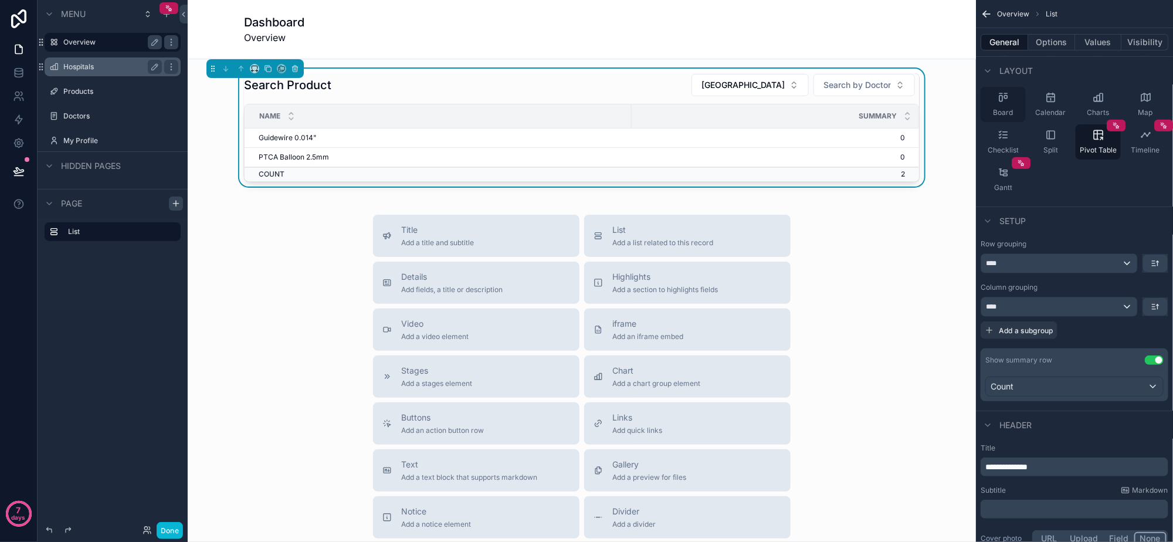
click at [1014, 102] on div "Board" at bounding box center [1002, 104] width 45 height 35
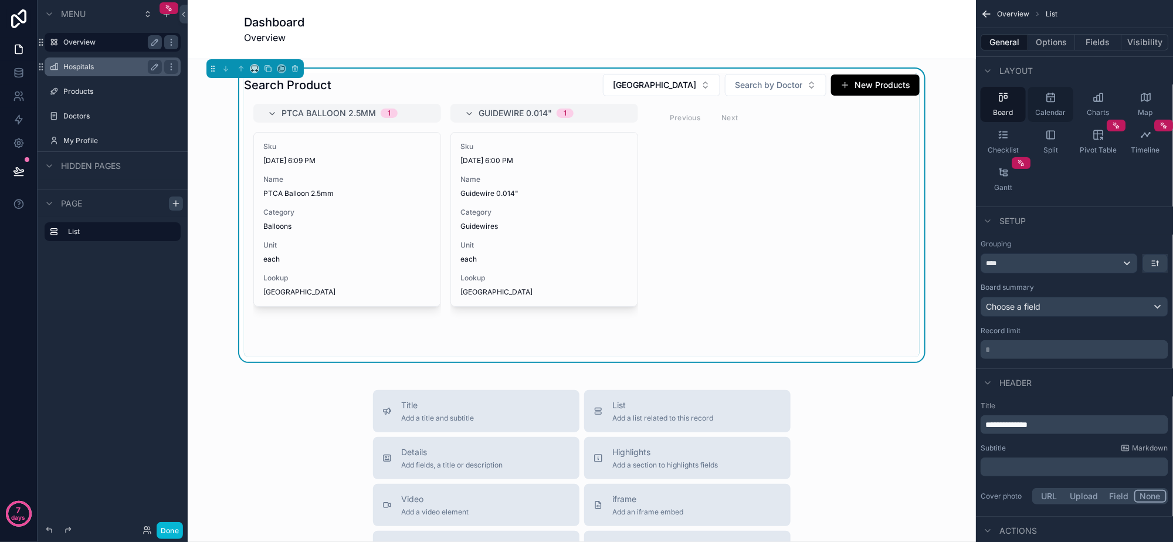
click at [1043, 103] on div "Calendar" at bounding box center [1050, 104] width 45 height 35
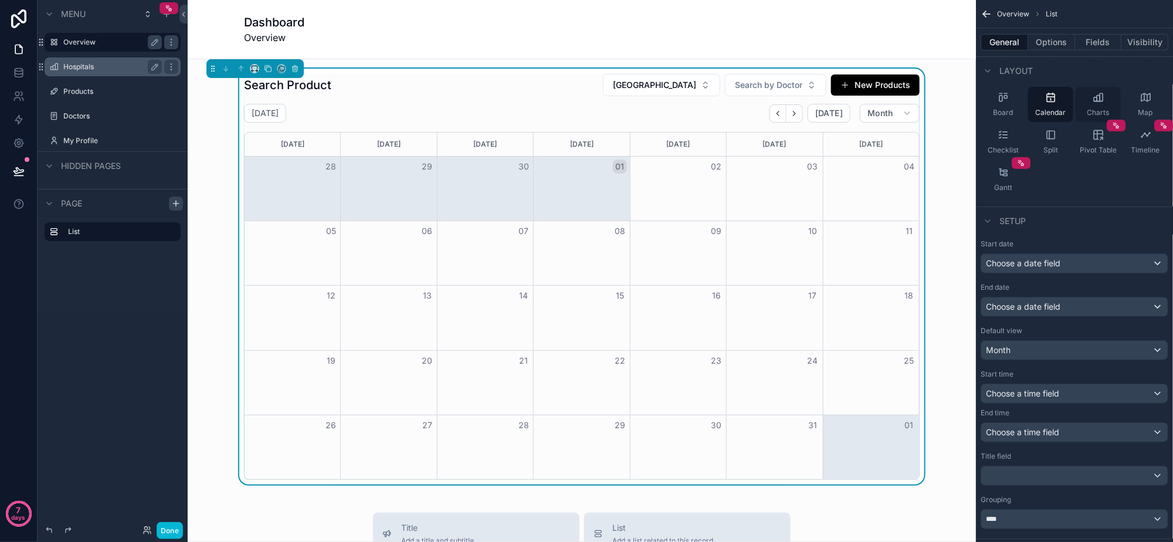
click at [1087, 103] on div "Charts" at bounding box center [1097, 104] width 45 height 35
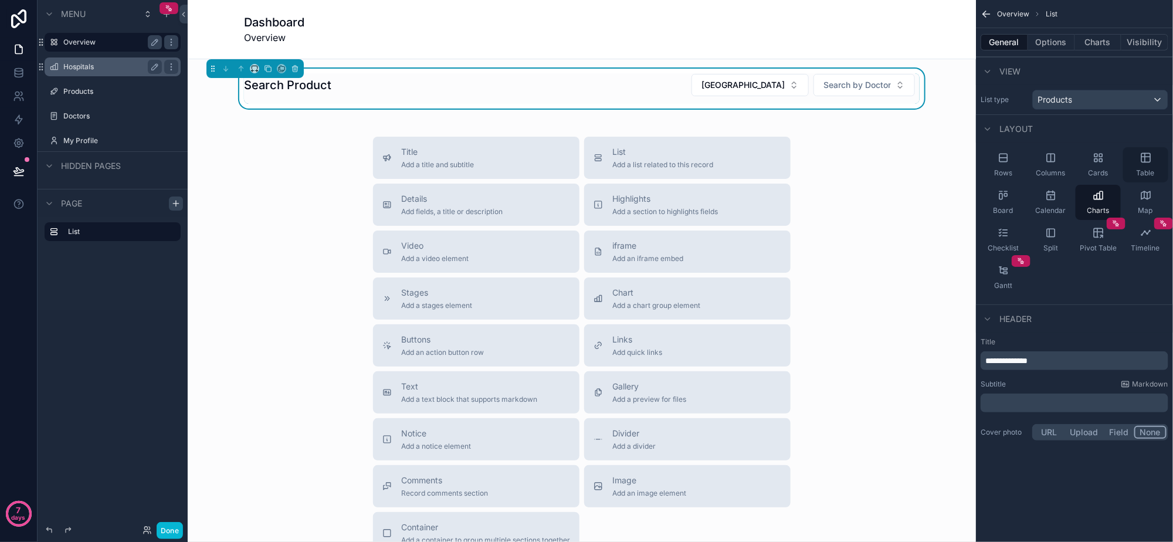
click at [1144, 163] on div "Table" at bounding box center [1145, 164] width 45 height 35
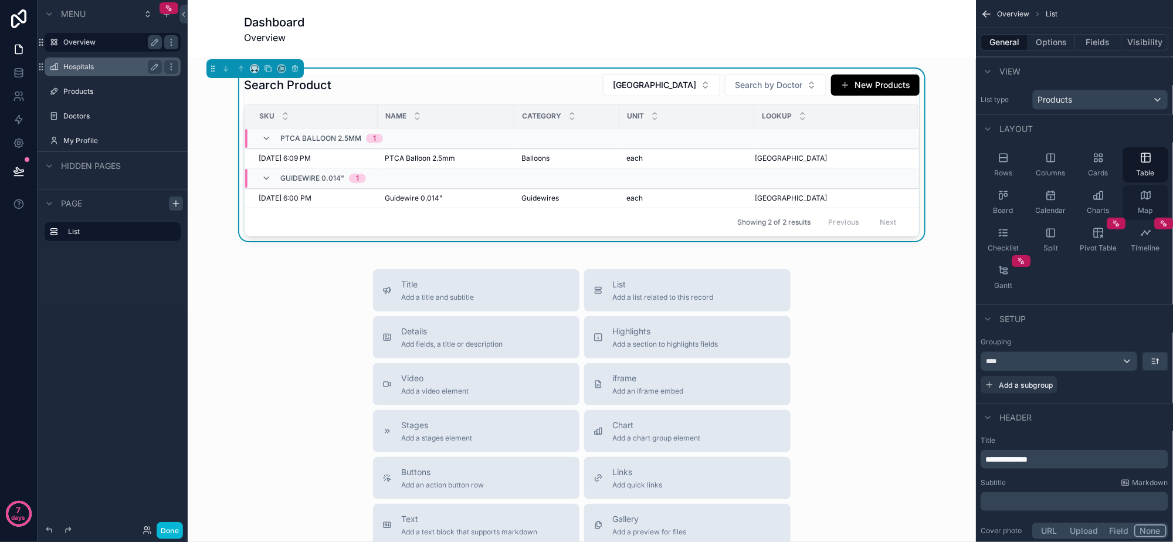
click at [1147, 196] on icon "scrollable content" at bounding box center [1146, 195] width 12 height 12
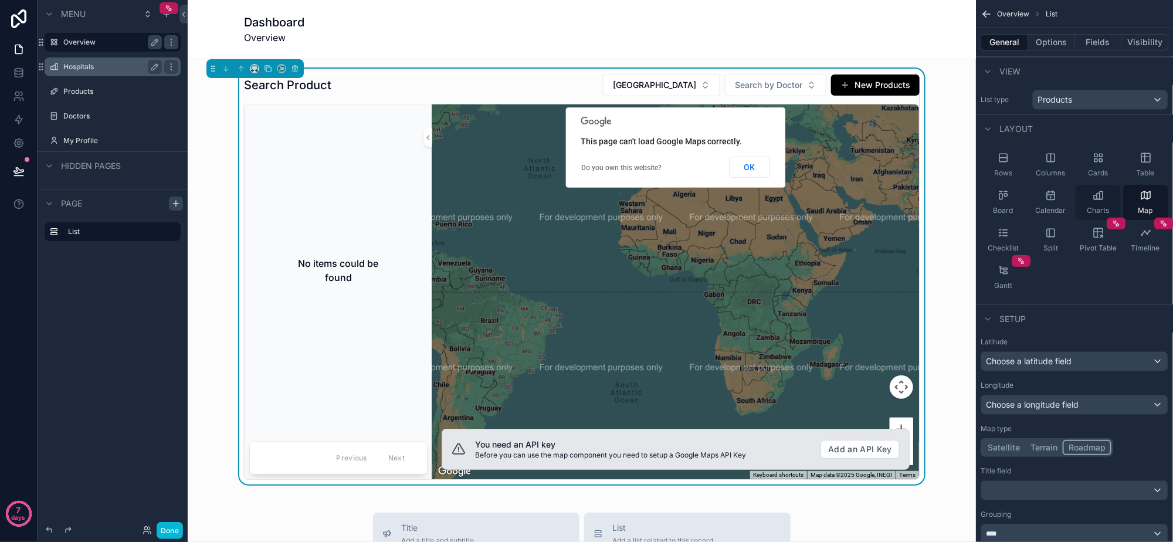
click at [1105, 198] on div "Charts" at bounding box center [1097, 202] width 45 height 35
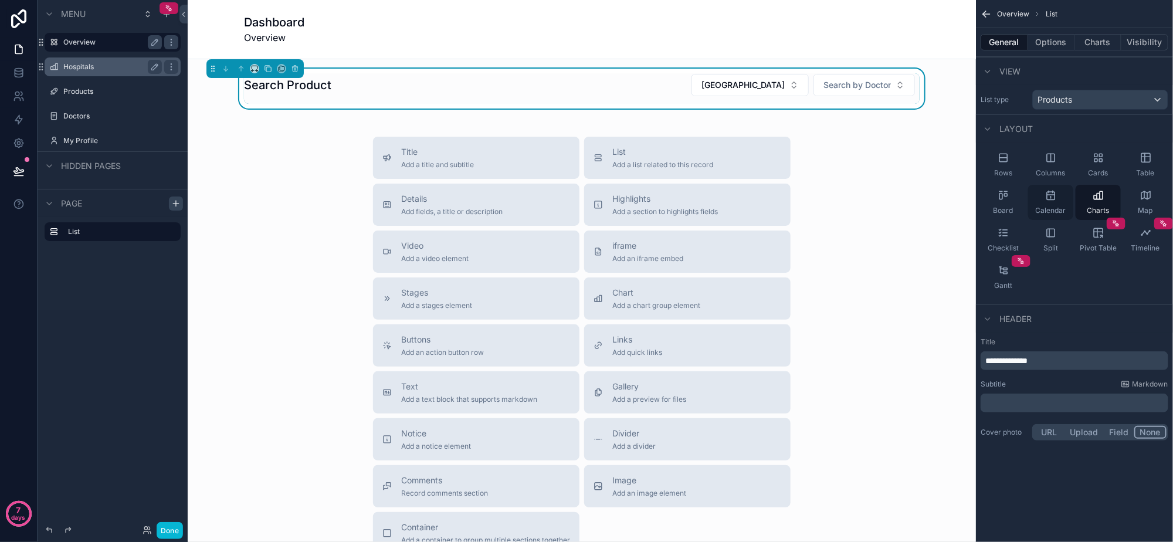
click at [1046, 198] on icon "scrollable content" at bounding box center [1051, 195] width 12 height 12
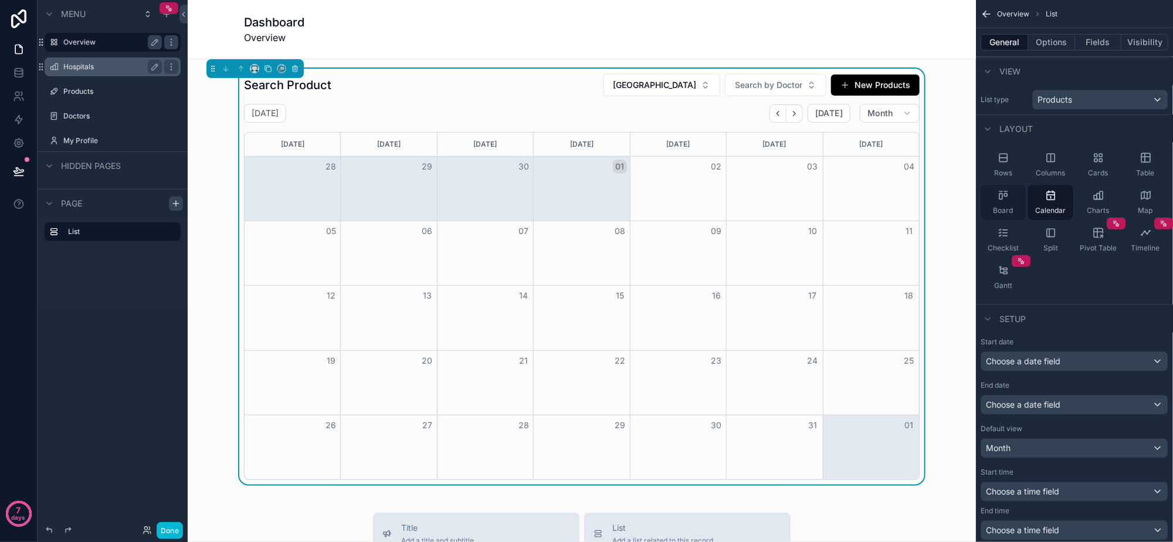
click at [1008, 202] on div "Board" at bounding box center [1002, 202] width 45 height 35
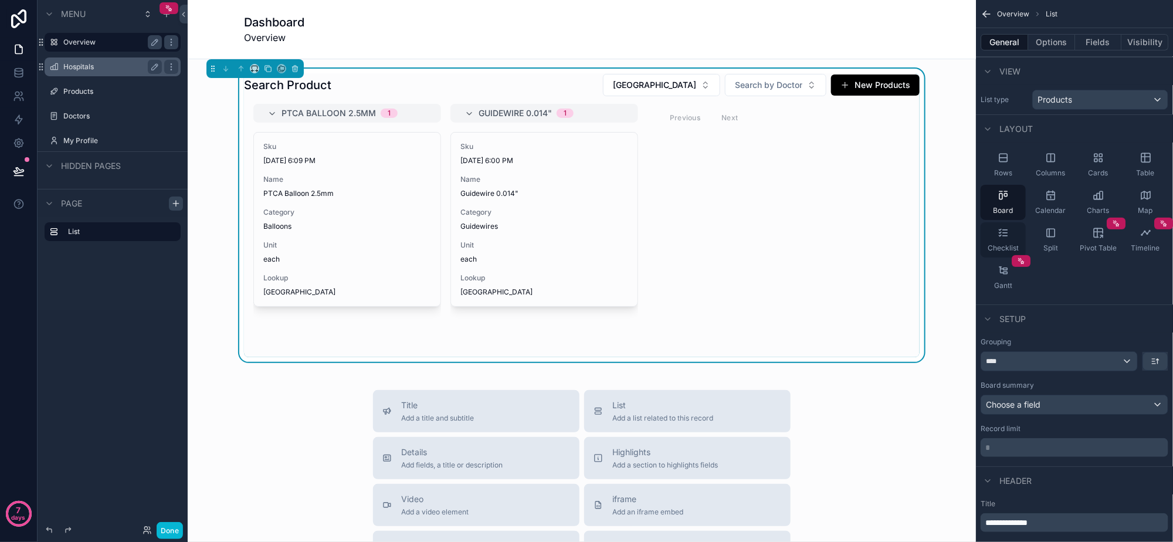
click at [1009, 234] on div "Checklist" at bounding box center [1002, 239] width 45 height 35
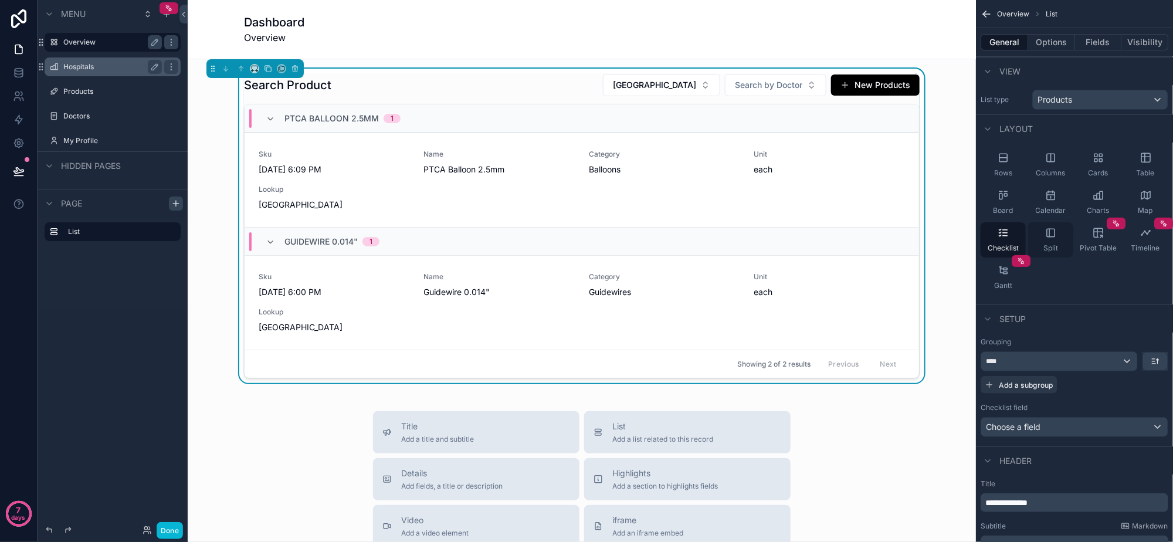
click at [1045, 233] on icon "scrollable content" at bounding box center [1051, 233] width 12 height 12
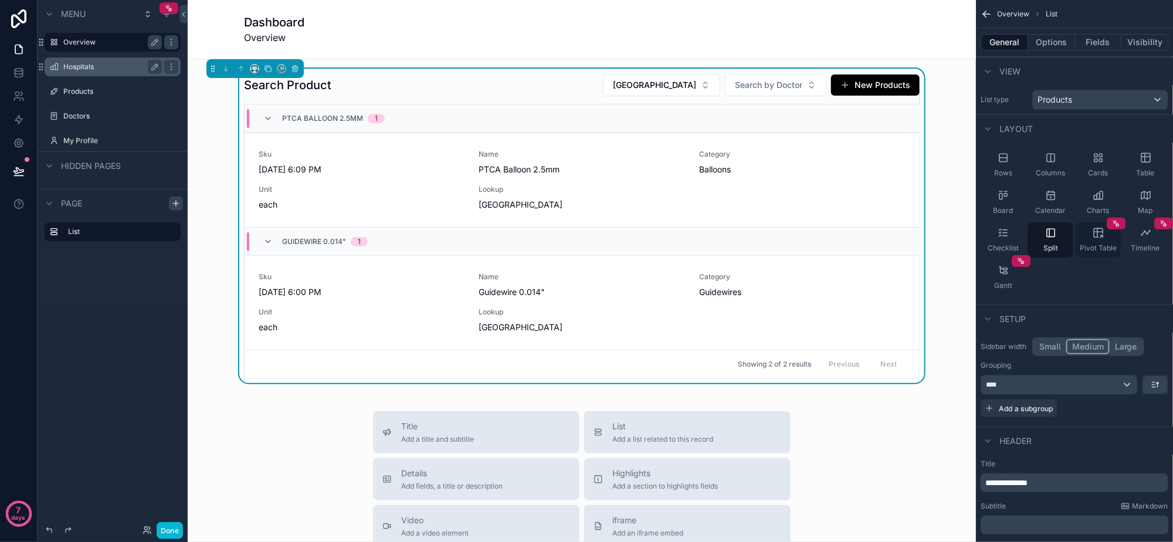
click at [1091, 235] on div "Pivot Table" at bounding box center [1097, 239] width 45 height 35
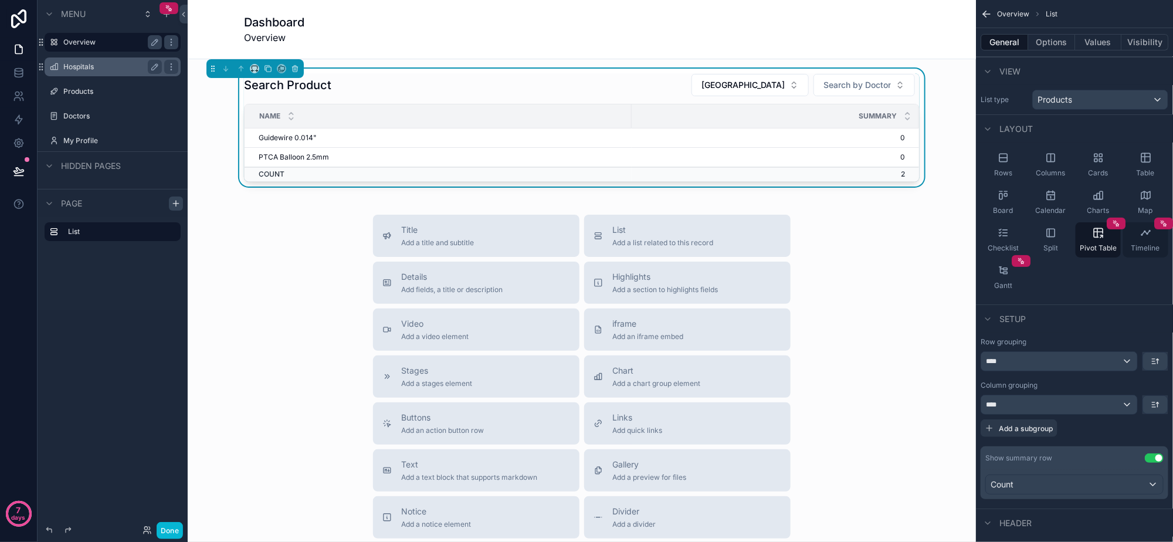
click at [1133, 245] on span "Timeline" at bounding box center [1145, 247] width 29 height 9
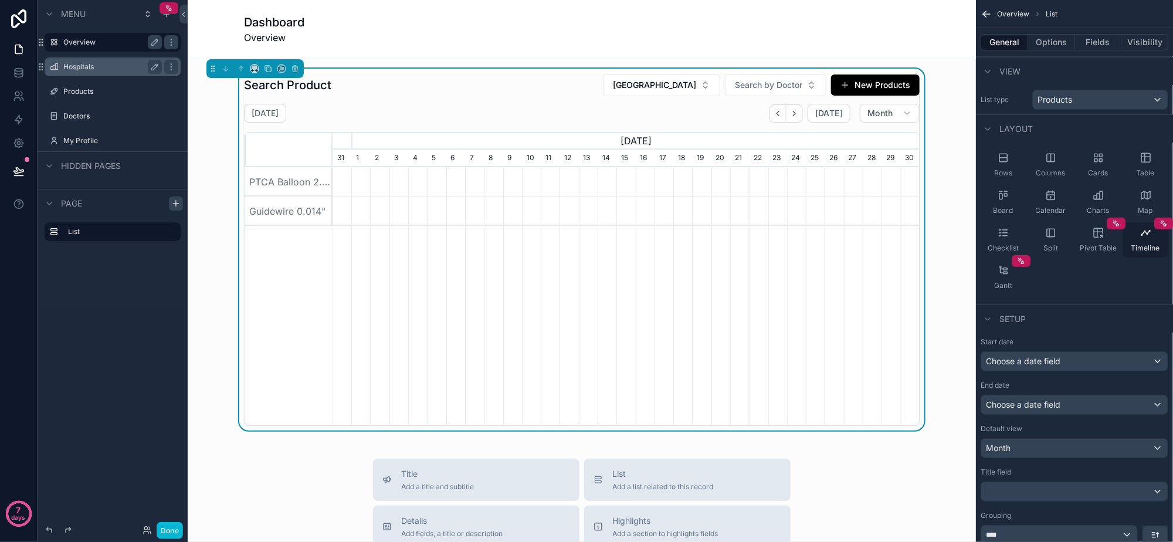
scroll to position [0, 587]
click at [1006, 287] on span "Gantt" at bounding box center [1003, 285] width 18 height 9
click at [997, 162] on div "Rows" at bounding box center [1002, 164] width 45 height 35
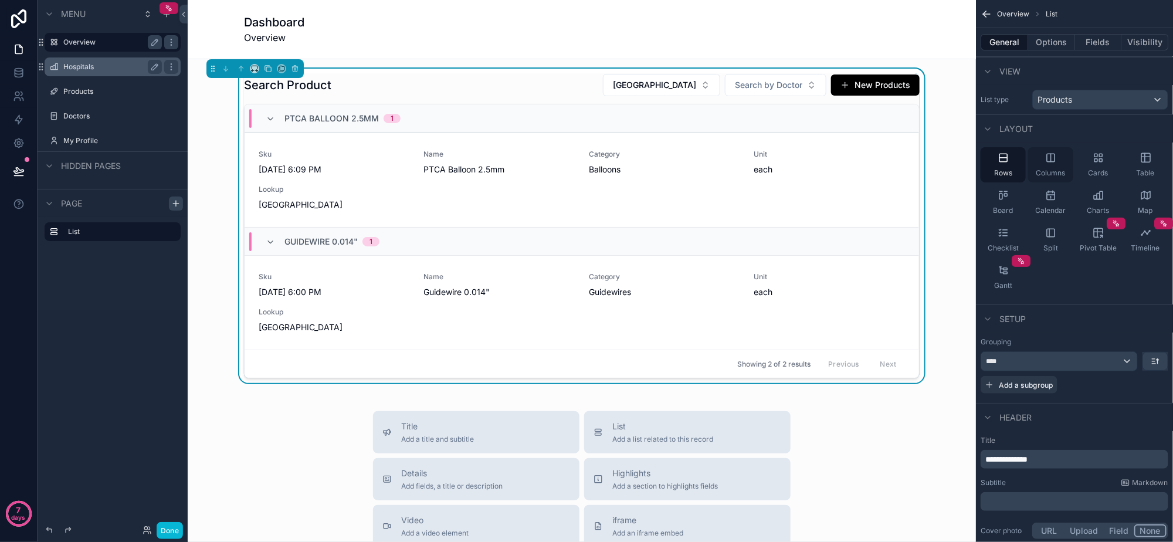
click at [1059, 164] on div "Columns" at bounding box center [1050, 164] width 45 height 35
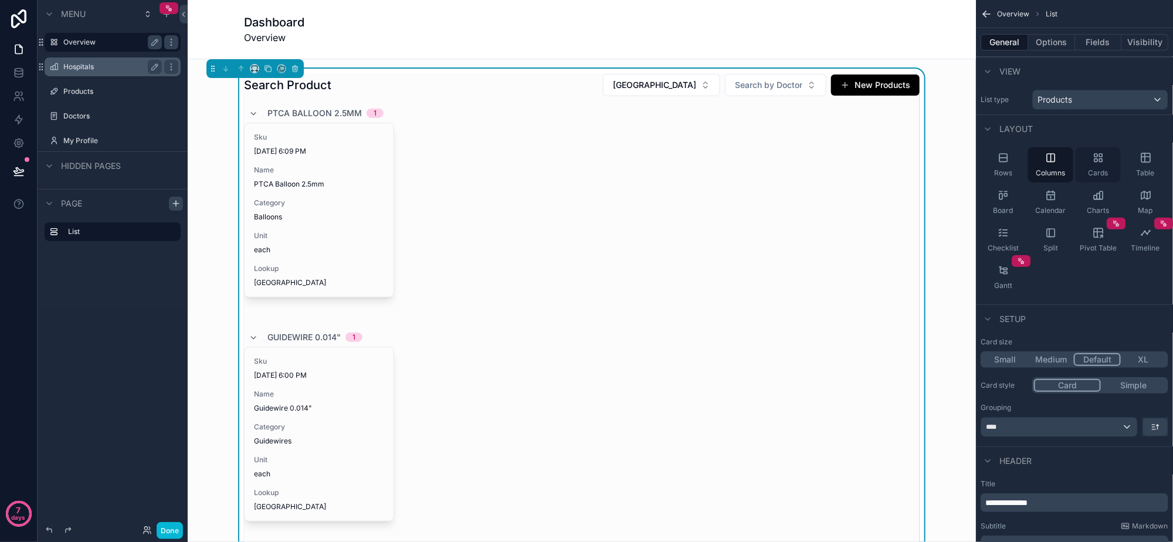
click at [1098, 172] on span "Cards" at bounding box center [1098, 172] width 20 height 9
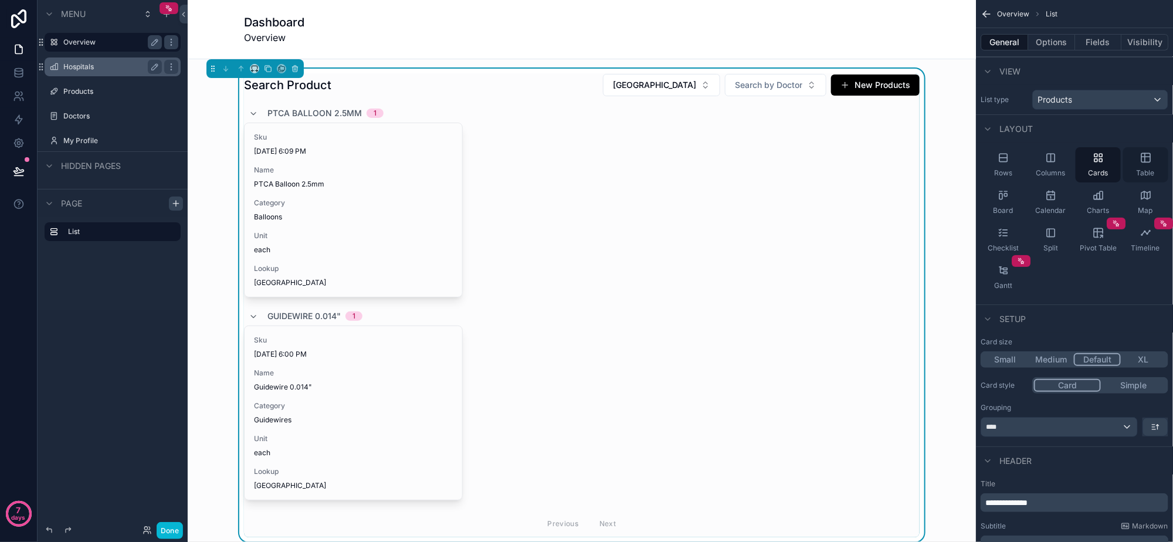
click at [1129, 170] on div "Table" at bounding box center [1145, 164] width 45 height 35
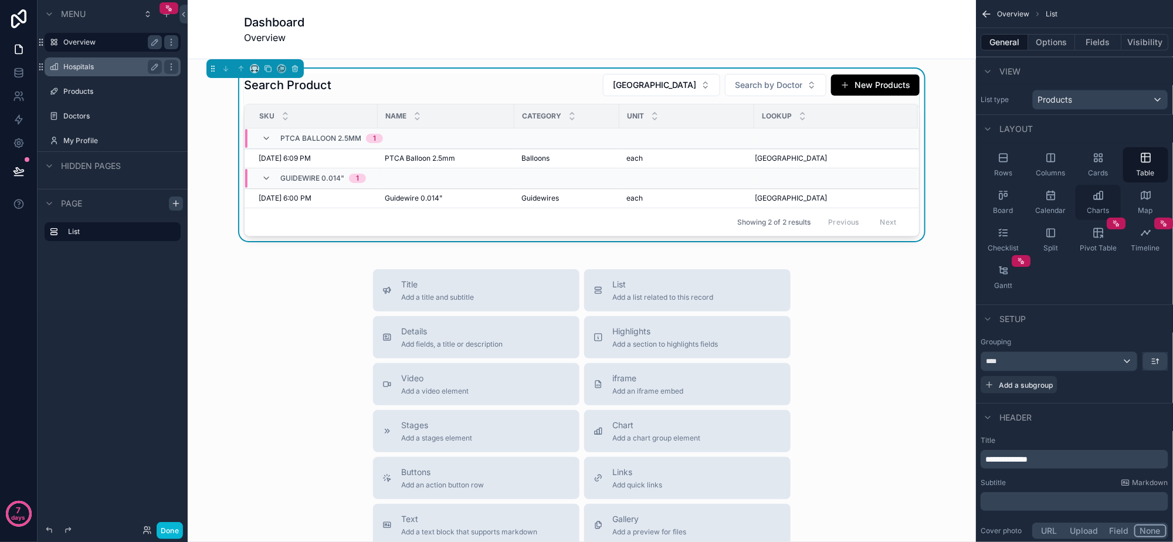
click at [1093, 202] on div "Charts" at bounding box center [1097, 202] width 45 height 35
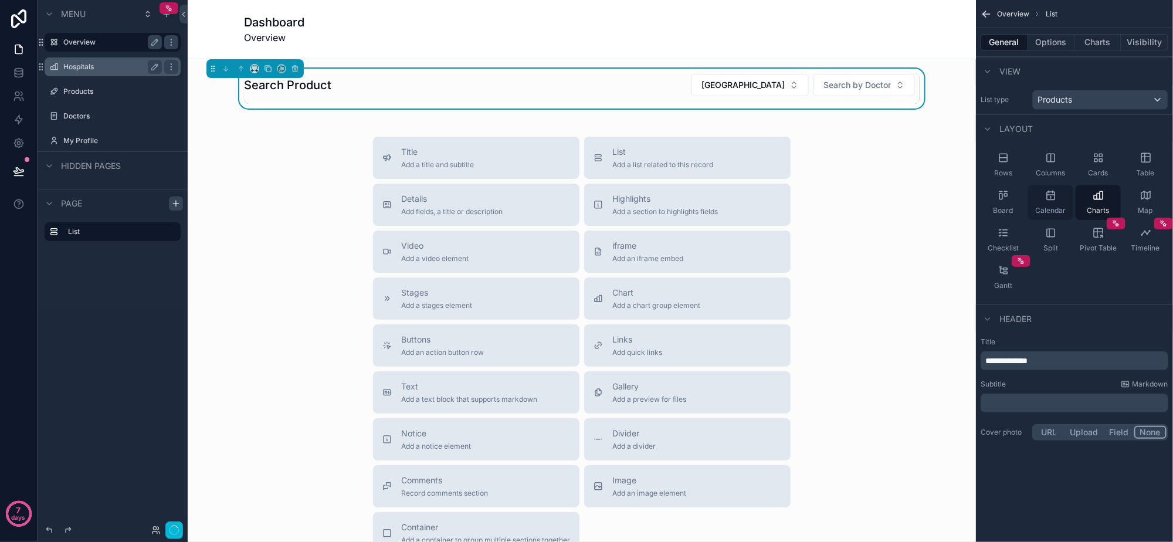
click at [1059, 202] on div "Calendar" at bounding box center [1050, 202] width 45 height 35
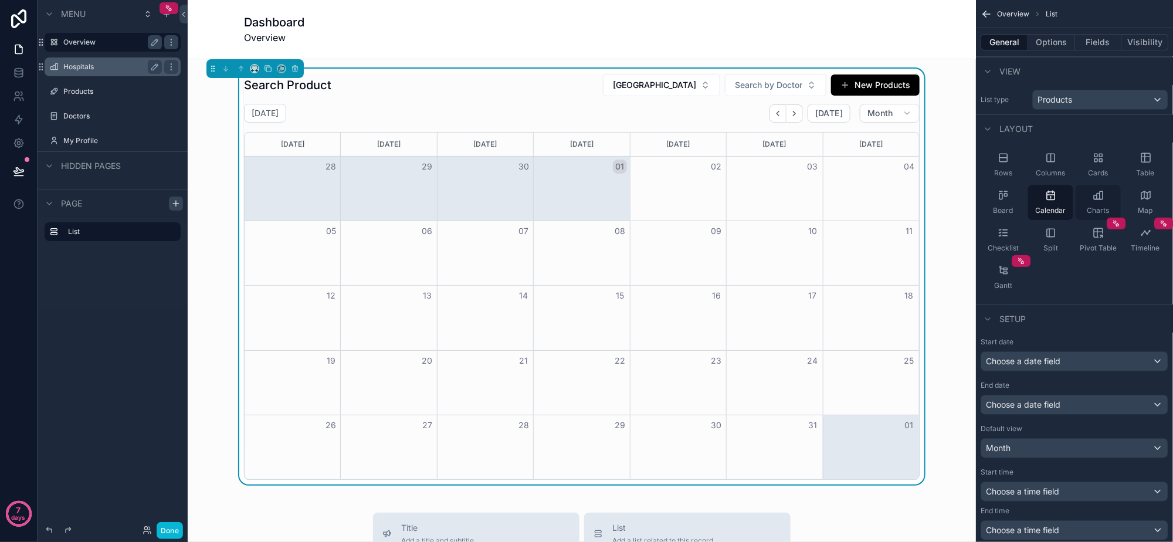
click at [1096, 200] on div "Charts" at bounding box center [1097, 202] width 45 height 35
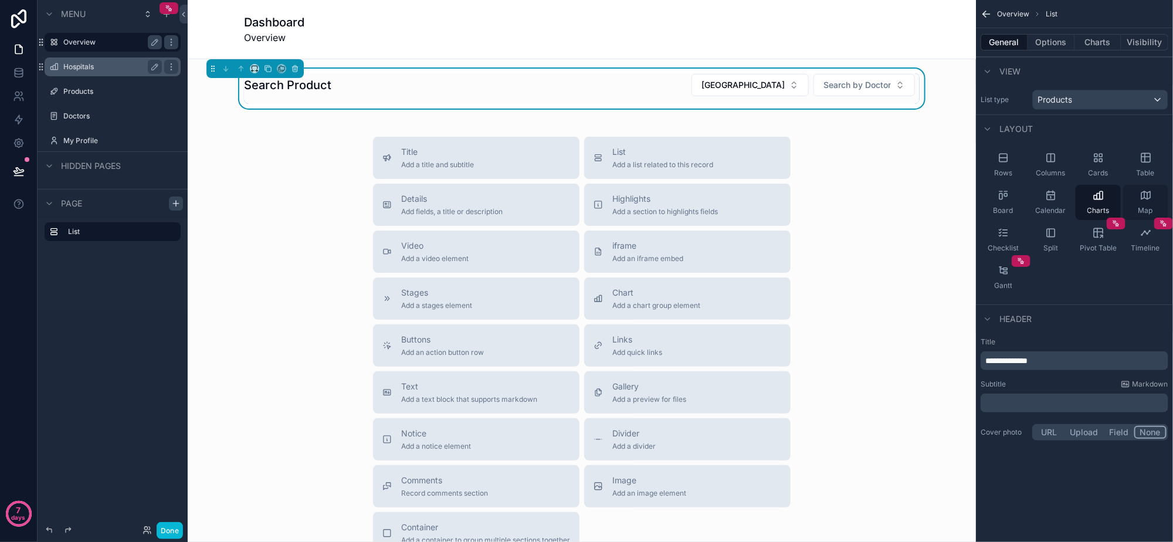
click at [1139, 200] on div "Map" at bounding box center [1145, 202] width 45 height 35
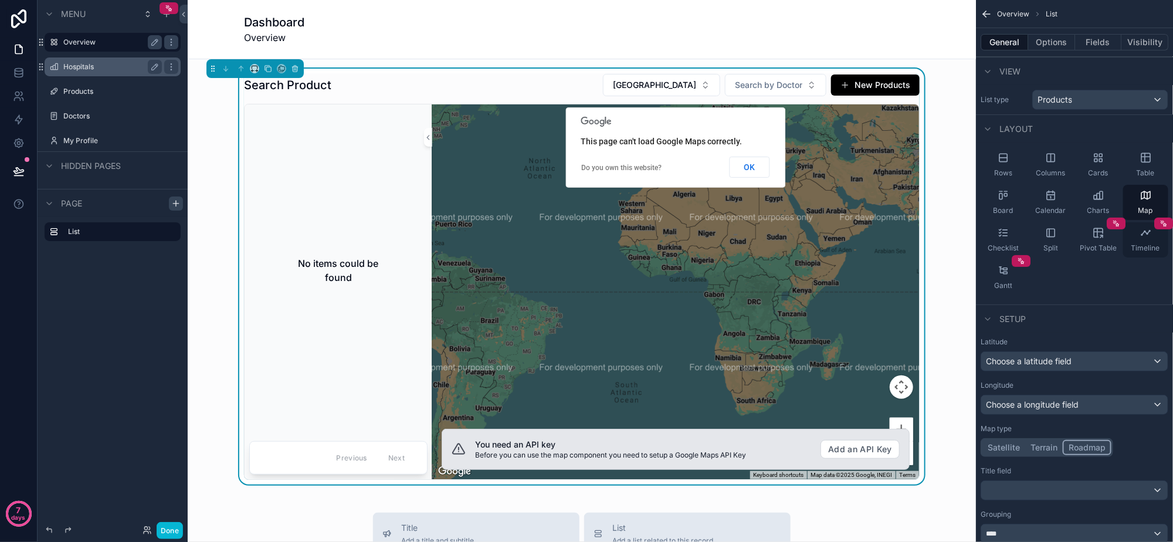
click at [1137, 242] on div "Timeline" at bounding box center [1145, 239] width 45 height 35
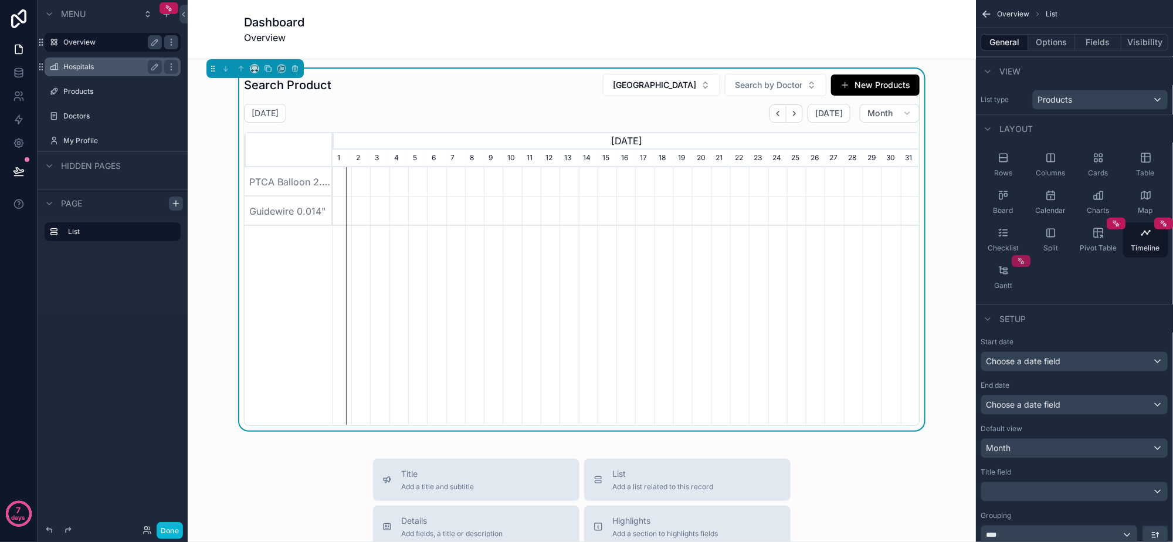
click at [1018, 257] on icon "scrollable content" at bounding box center [1021, 261] width 8 height 8
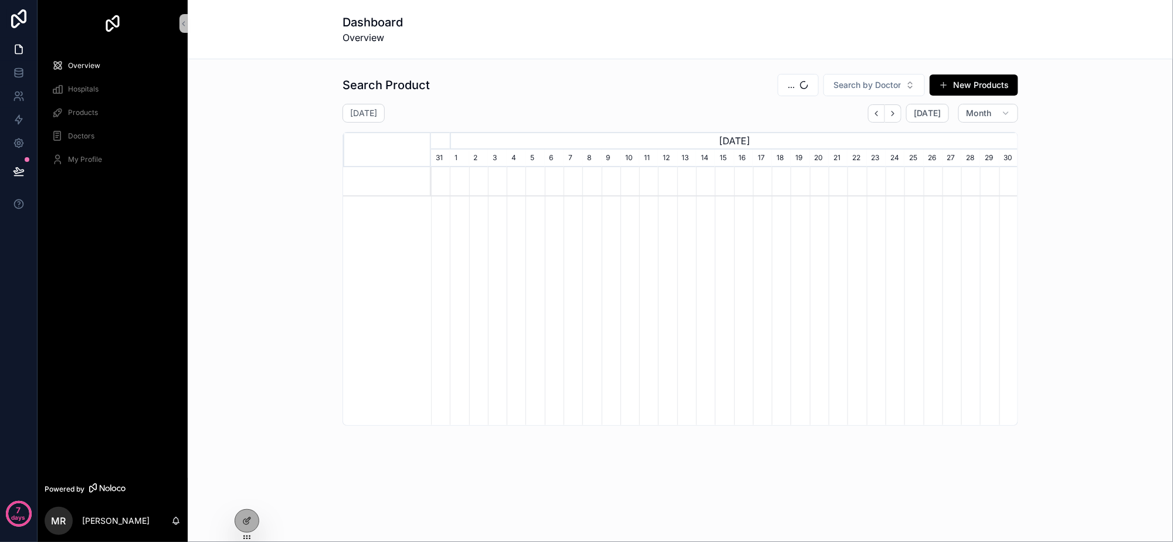
scroll to position [0, 587]
click at [490, 111] on div "October 2025 Today Month" at bounding box center [679, 113] width 675 height 19
click at [377, 117] on h2 "[DATE]" at bounding box center [363, 113] width 27 height 12
select select "****"
select select "*"
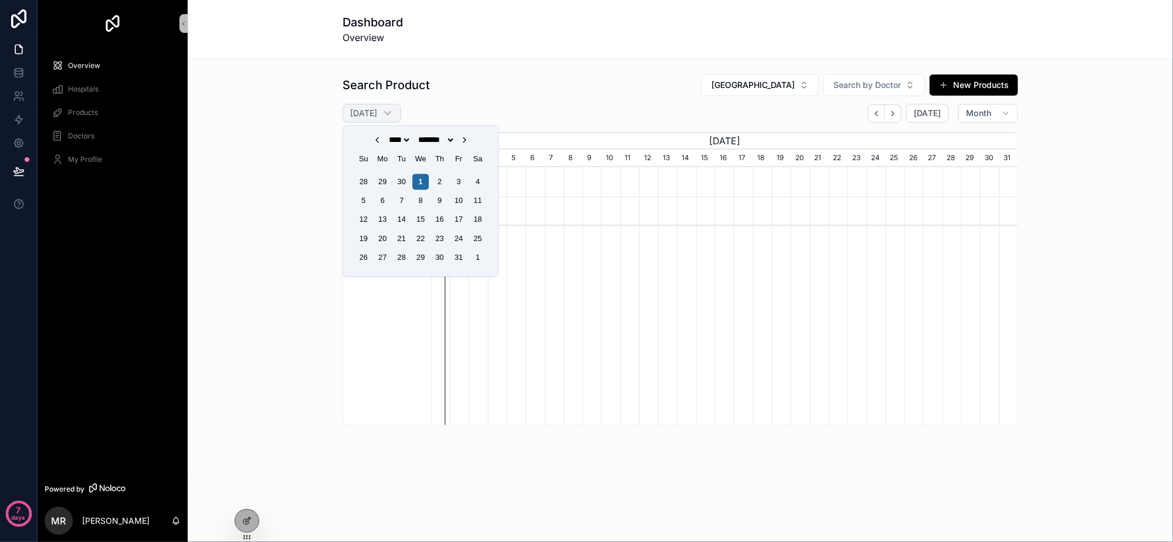
click at [377, 117] on h2 "[DATE]" at bounding box center [363, 113] width 27 height 12
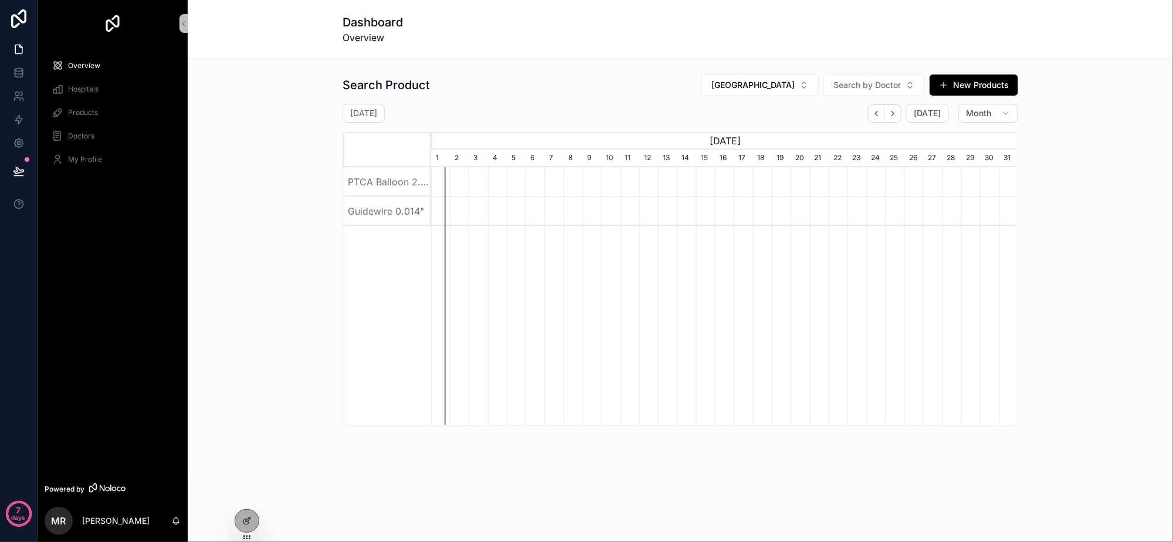
select select "****"
select select "*"
click at [650, 106] on div "October 2025 Today Month" at bounding box center [679, 113] width 675 height 19
click at [404, 209] on div "Guidewire 0.014"" at bounding box center [387, 210] width 88 height 29
click at [120, 87] on div "Hospitals" at bounding box center [113, 89] width 122 height 19
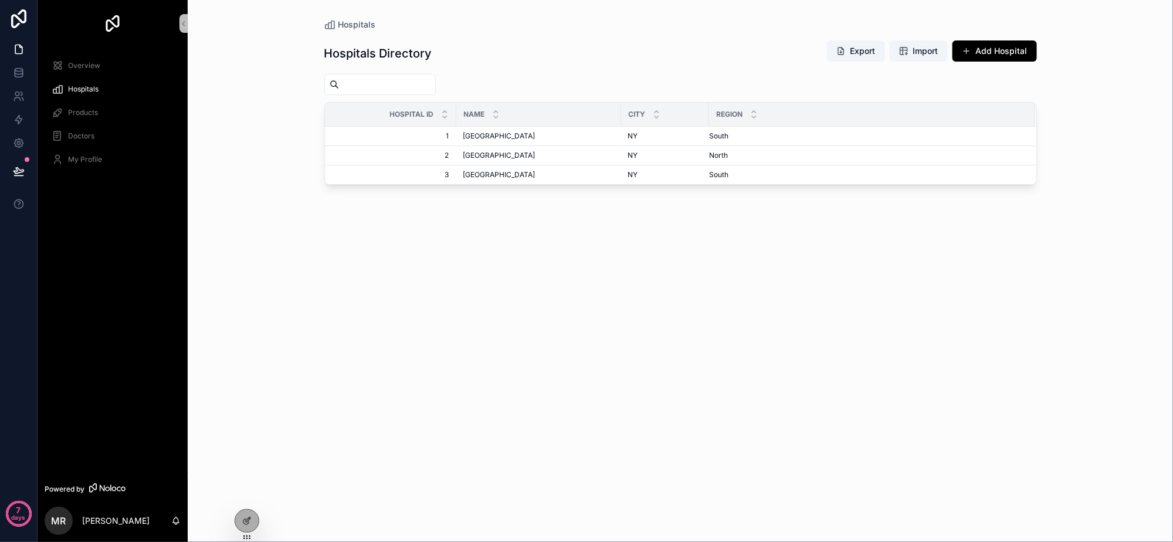
click at [111, 64] on div "Overview" at bounding box center [113, 65] width 122 height 19
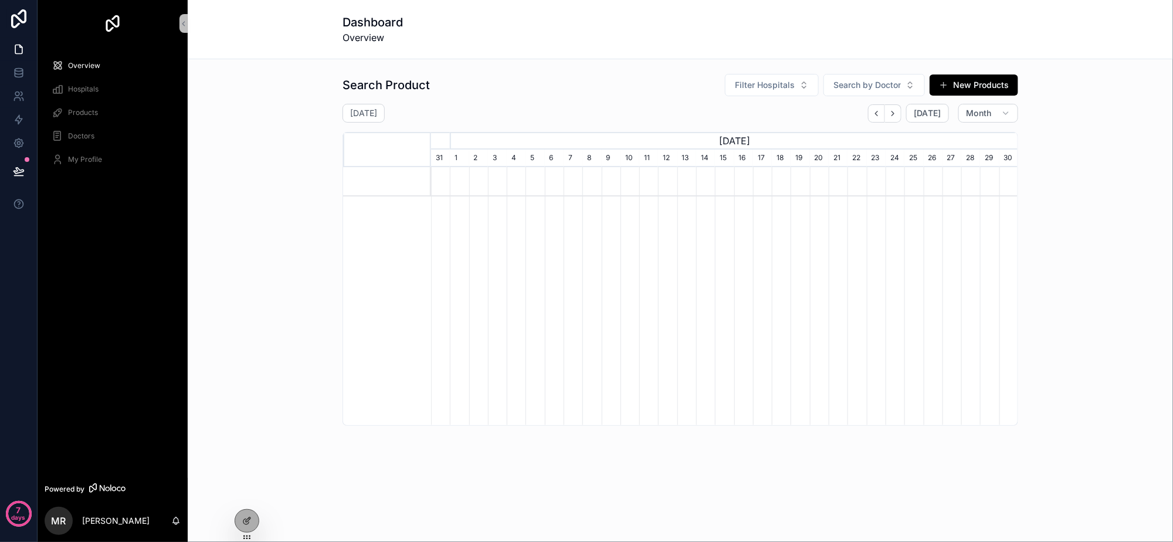
scroll to position [0, 587]
click at [703, 116] on div "October 2025 Today Month" at bounding box center [679, 113] width 675 height 19
click at [243, 522] on icon at bounding box center [245, 521] width 5 height 5
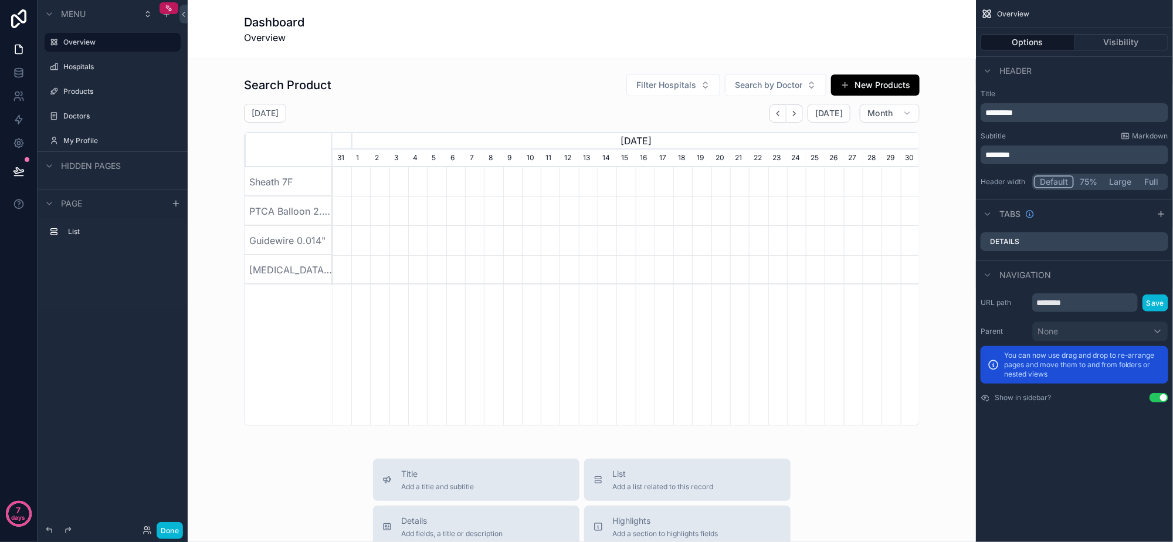
scroll to position [0, 587]
click at [1092, 42] on button "Visibility" at bounding box center [1122, 42] width 94 height 16
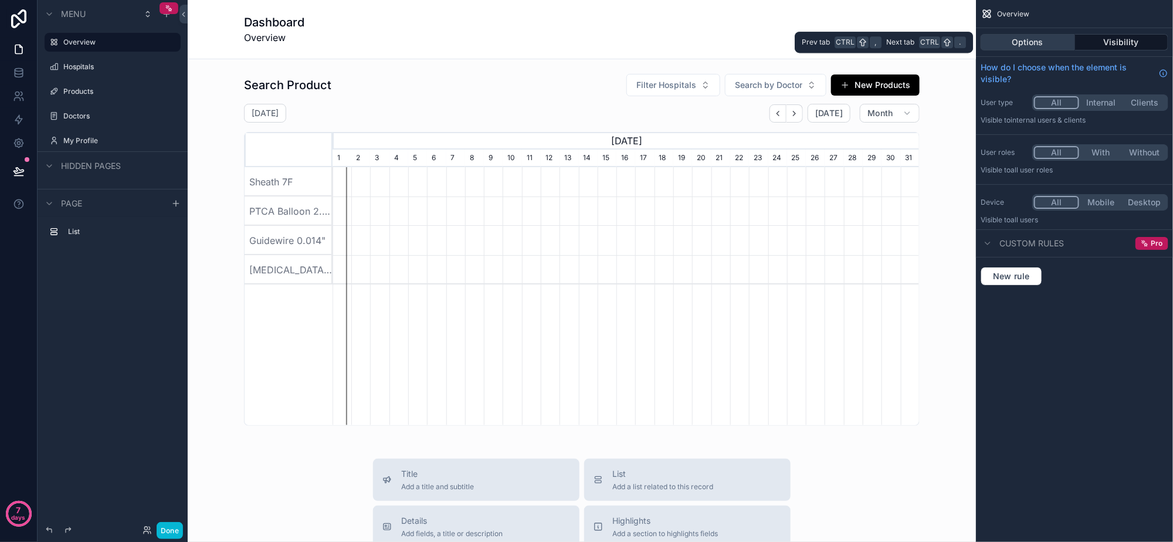
click at [1037, 40] on button "Options" at bounding box center [1027, 42] width 94 height 16
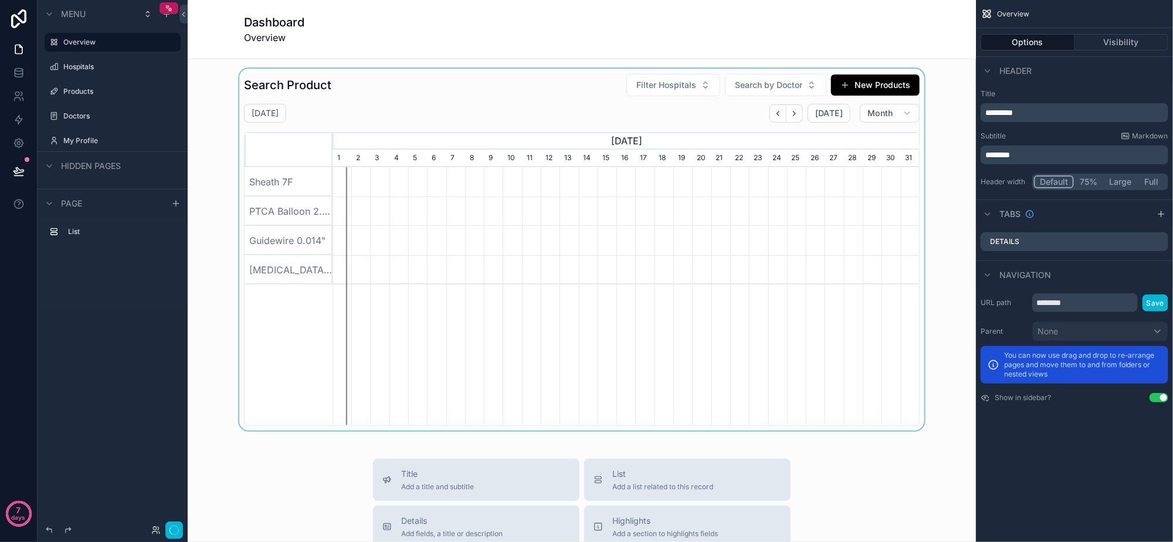
click at [881, 173] on div "scrollable content" at bounding box center [581, 250] width 769 height 362
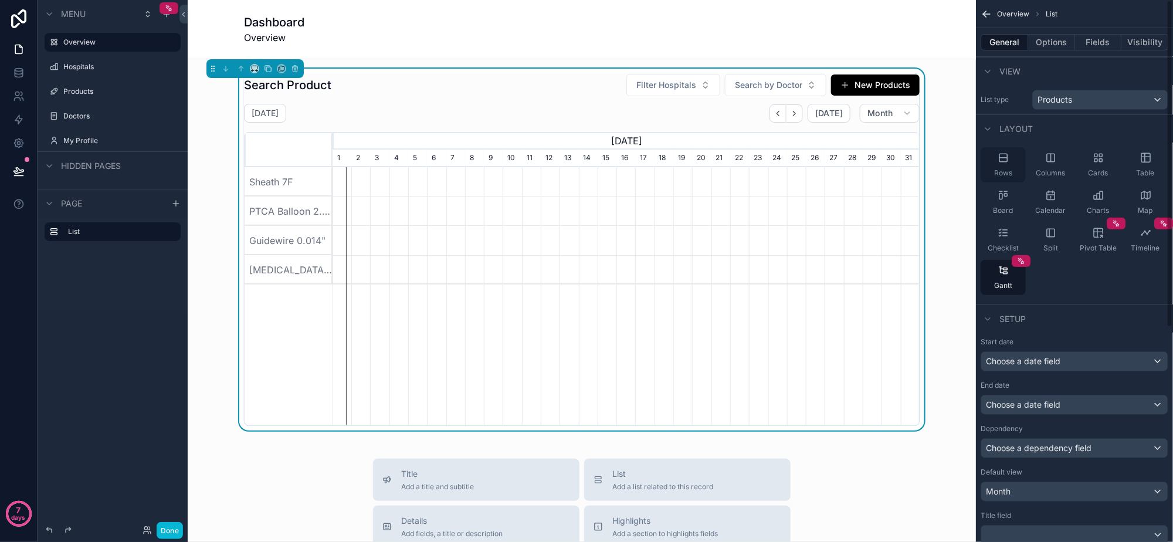
click at [1015, 174] on div "Rows" at bounding box center [1002, 164] width 45 height 35
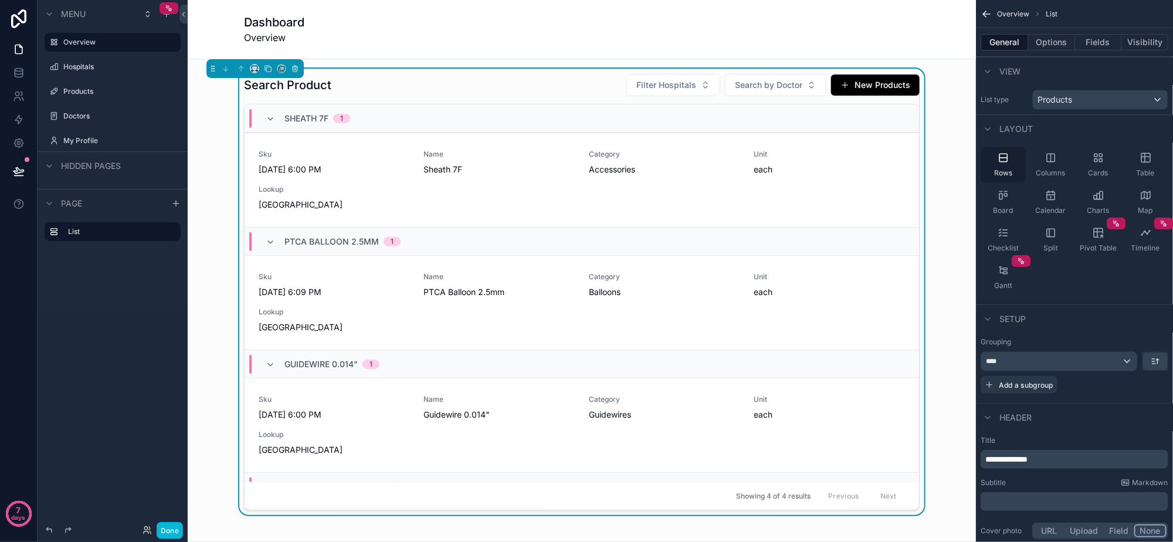
click at [1015, 174] on div "Rows" at bounding box center [1002, 164] width 45 height 35
click at [1043, 171] on span "Columns" at bounding box center [1050, 172] width 29 height 9
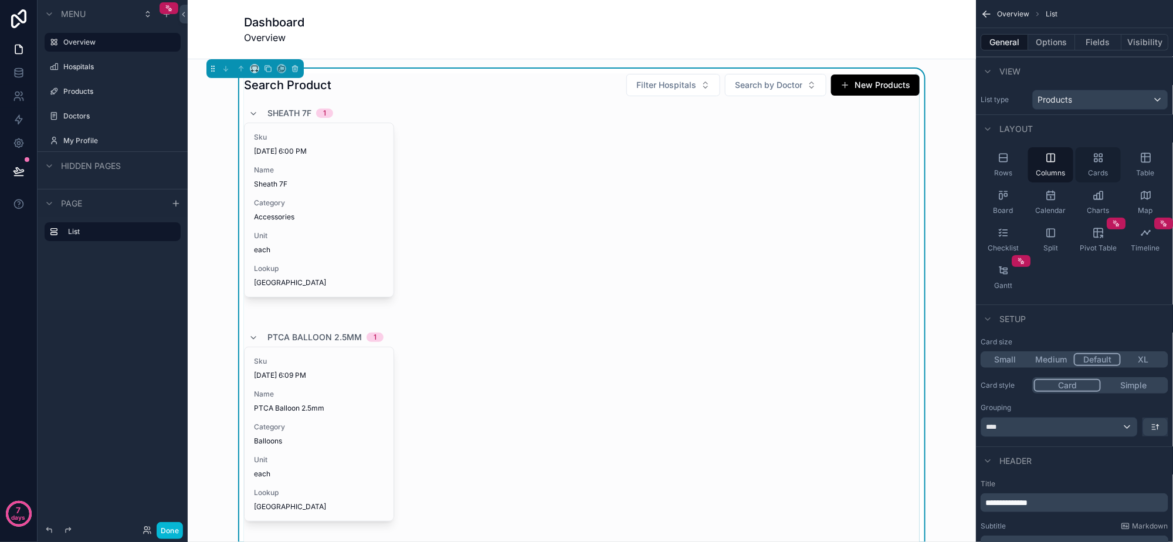
click at [1092, 168] on span "Cards" at bounding box center [1098, 172] width 20 height 9
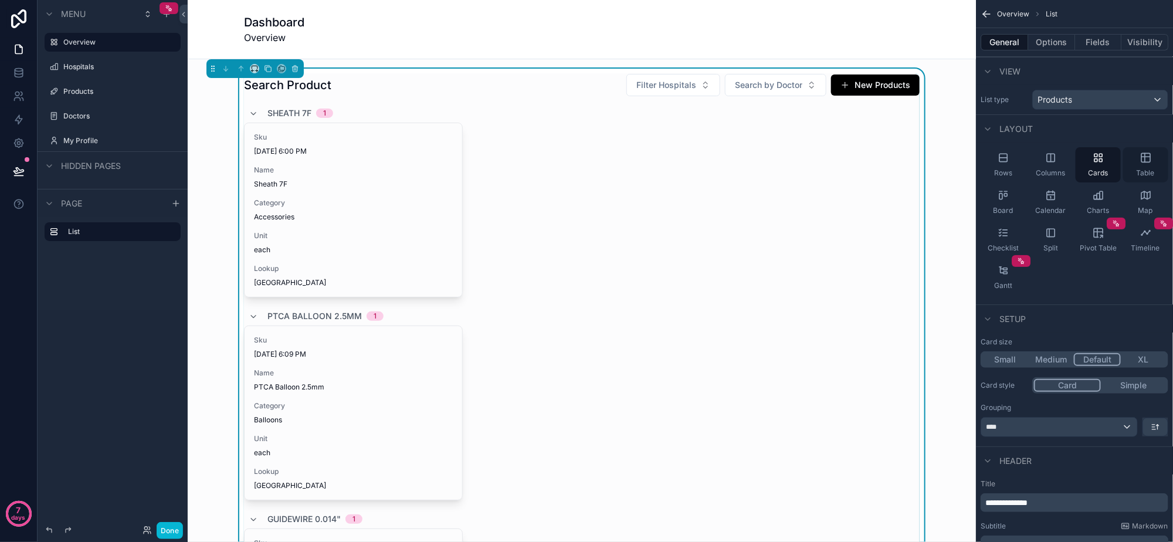
click at [1133, 163] on div "Table" at bounding box center [1145, 164] width 45 height 35
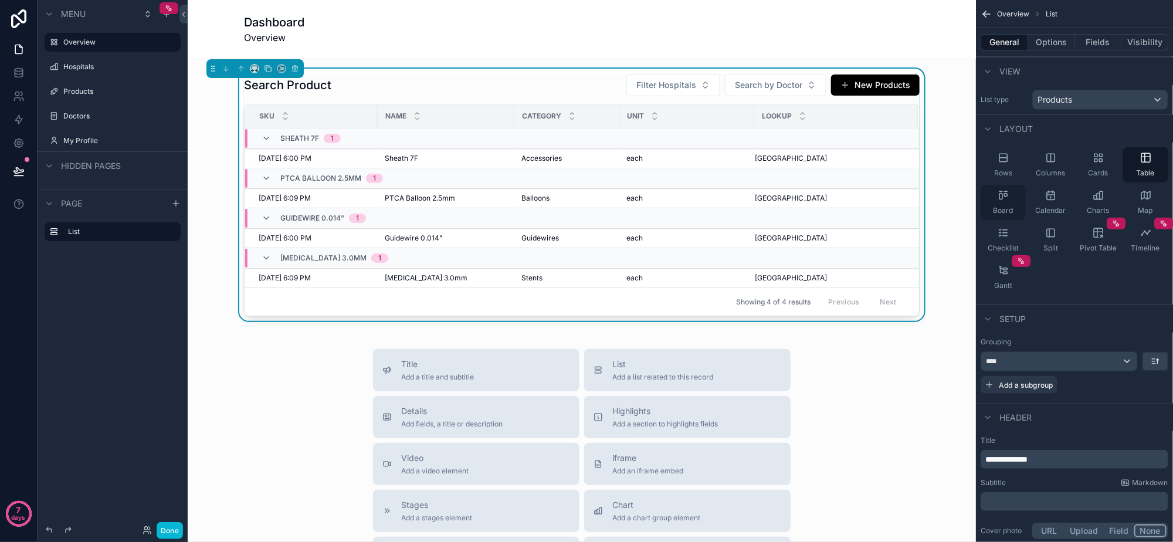
click at [1006, 203] on div "Board" at bounding box center [1002, 202] width 45 height 35
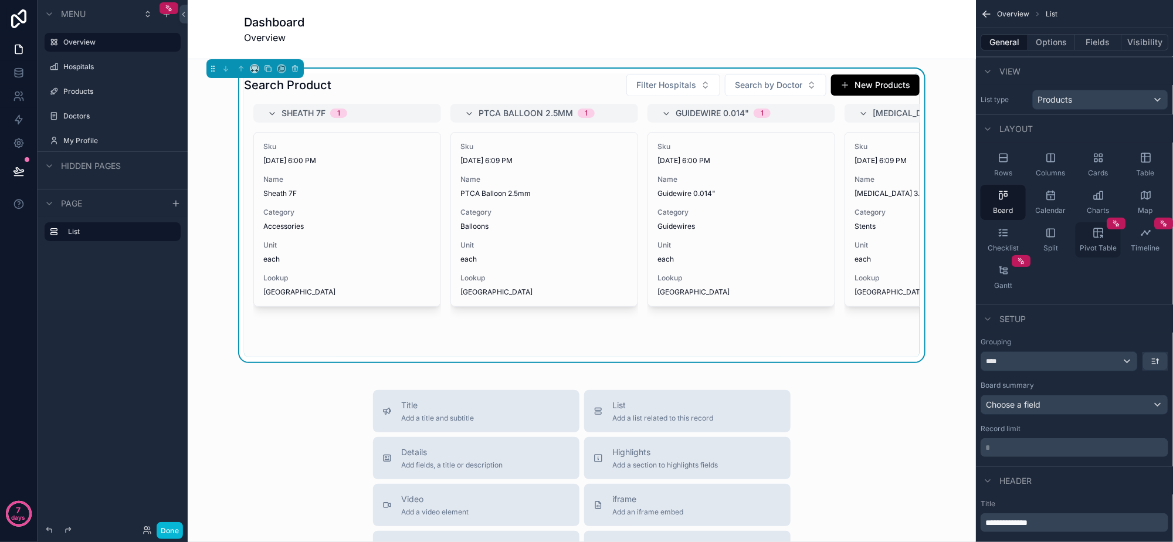
click at [1093, 231] on icon "scrollable content" at bounding box center [1098, 233] width 12 height 12
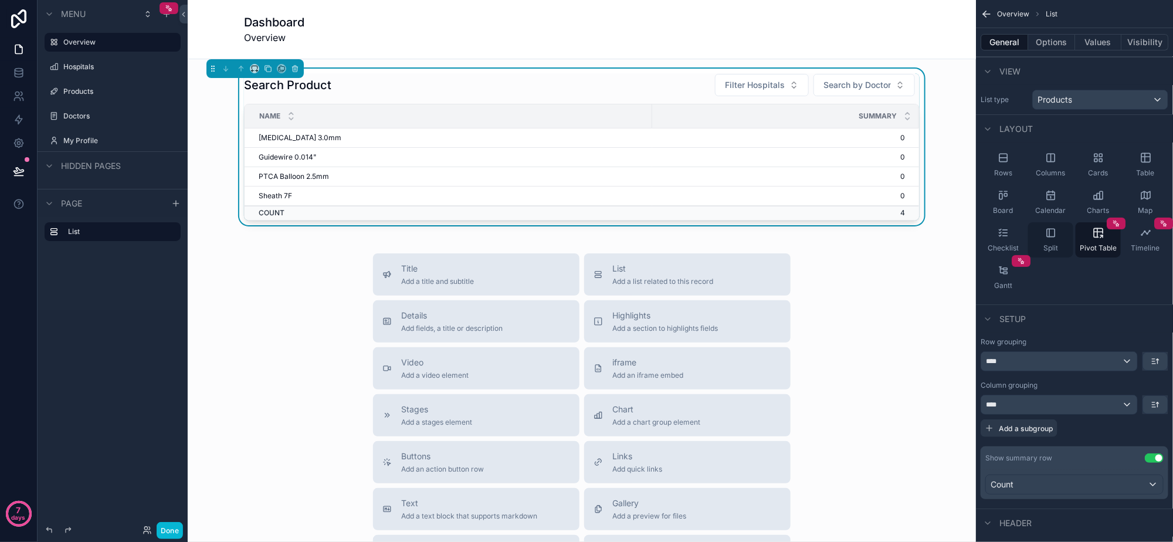
click at [1045, 233] on icon "scrollable content" at bounding box center [1051, 233] width 12 height 12
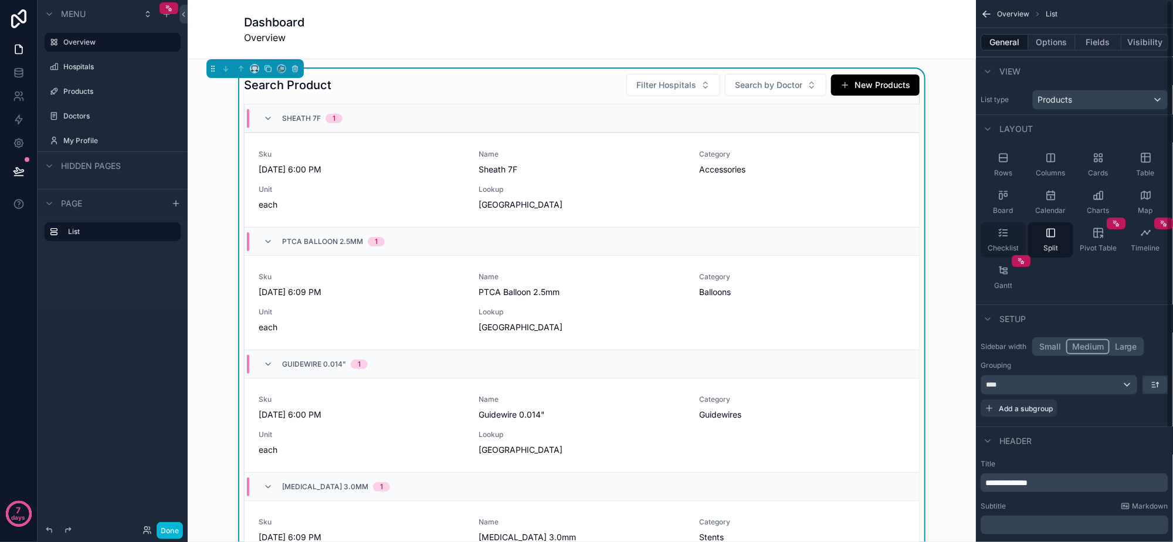
click at [1014, 235] on div "Checklist" at bounding box center [1002, 239] width 45 height 35
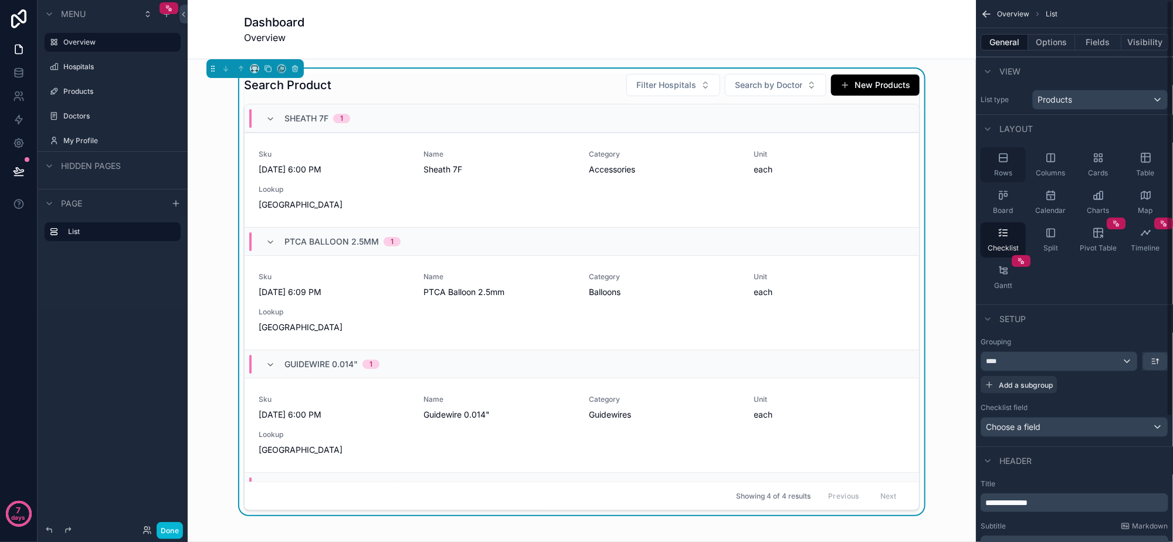
click at [1001, 166] on div "Rows" at bounding box center [1002, 164] width 45 height 35
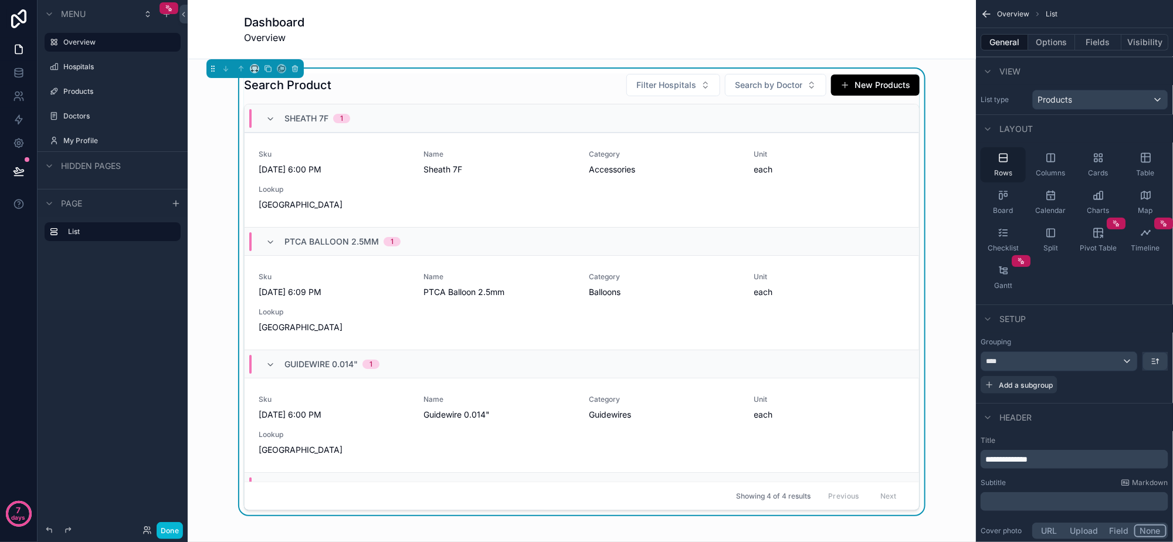
click at [1007, 171] on span "Rows" at bounding box center [1003, 172] width 18 height 9
click at [1051, 364] on div "****" at bounding box center [1059, 361] width 156 height 19
click at [1052, 356] on div "****" at bounding box center [1059, 361] width 156 height 19
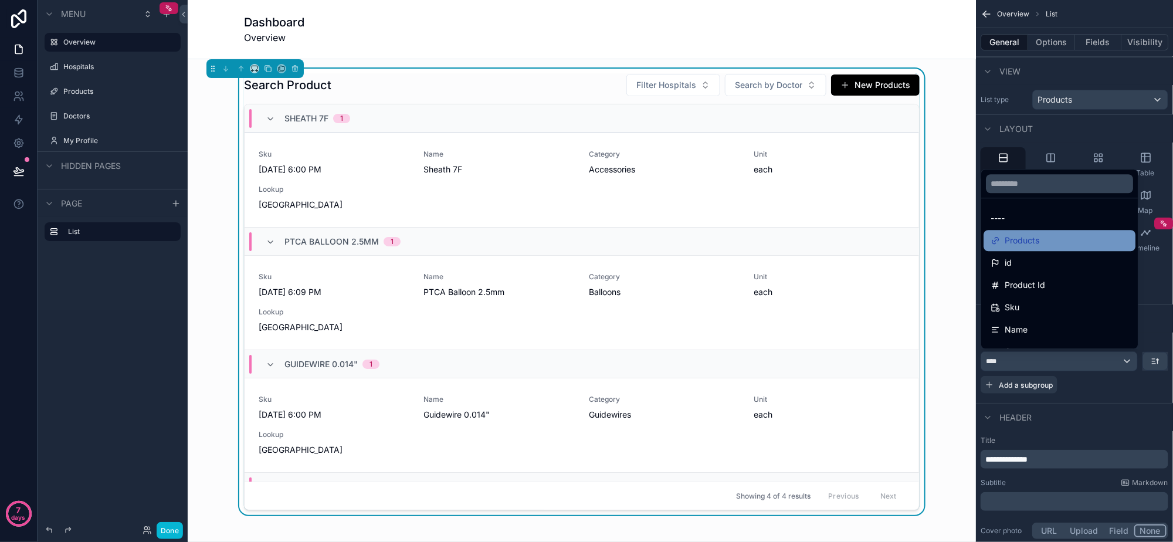
click at [1037, 243] on span "Products" at bounding box center [1021, 240] width 35 height 14
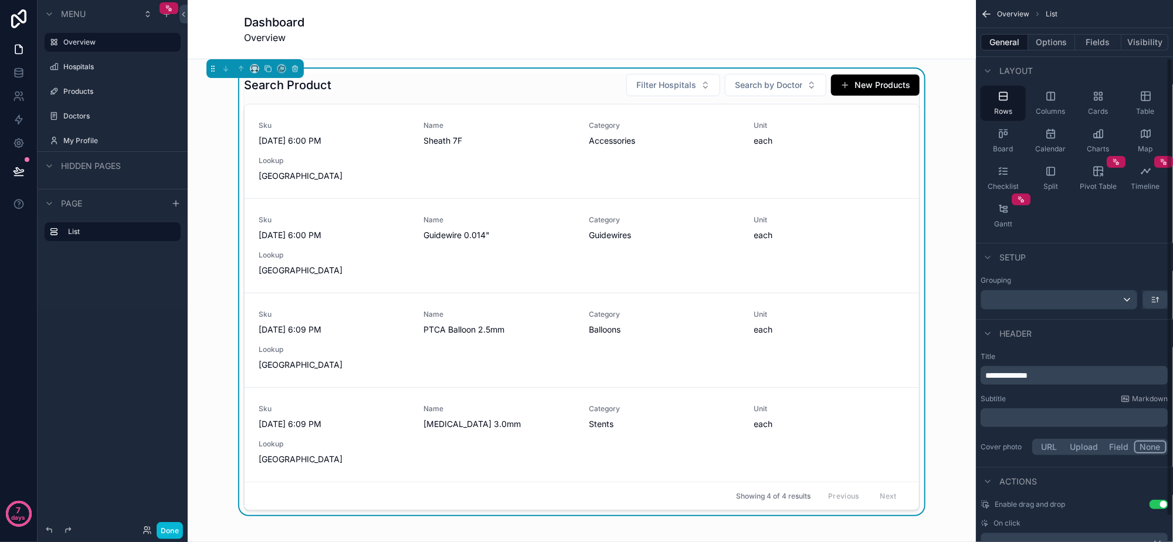
scroll to position [73, 0]
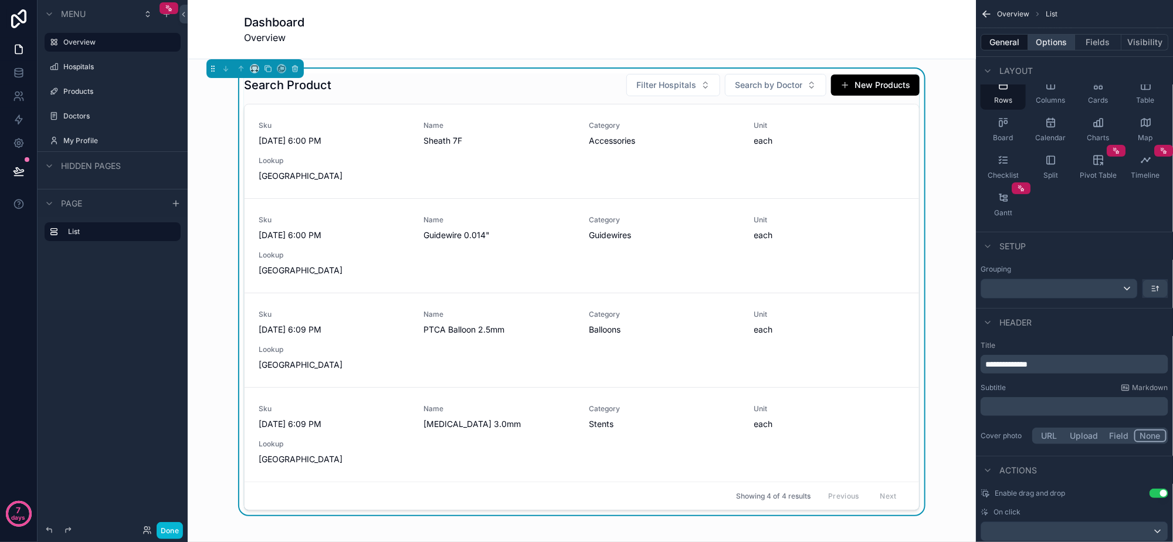
click at [1063, 35] on button "Options" at bounding box center [1051, 42] width 47 height 16
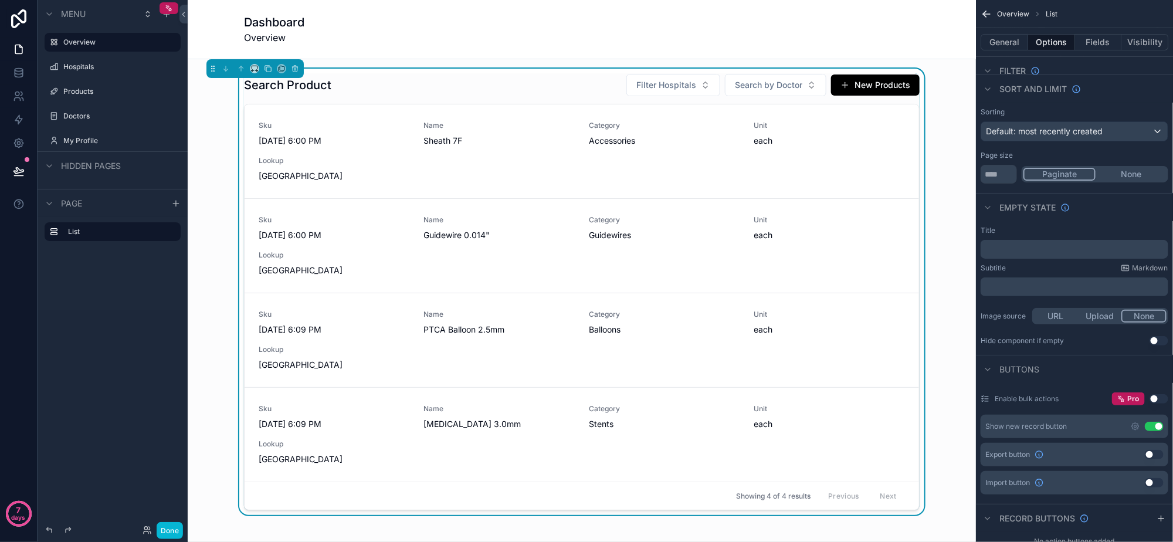
click at [1159, 423] on button "Use setting" at bounding box center [1153, 426] width 19 height 9
click at [1147, 453] on button "Use setting" at bounding box center [1153, 454] width 19 height 9
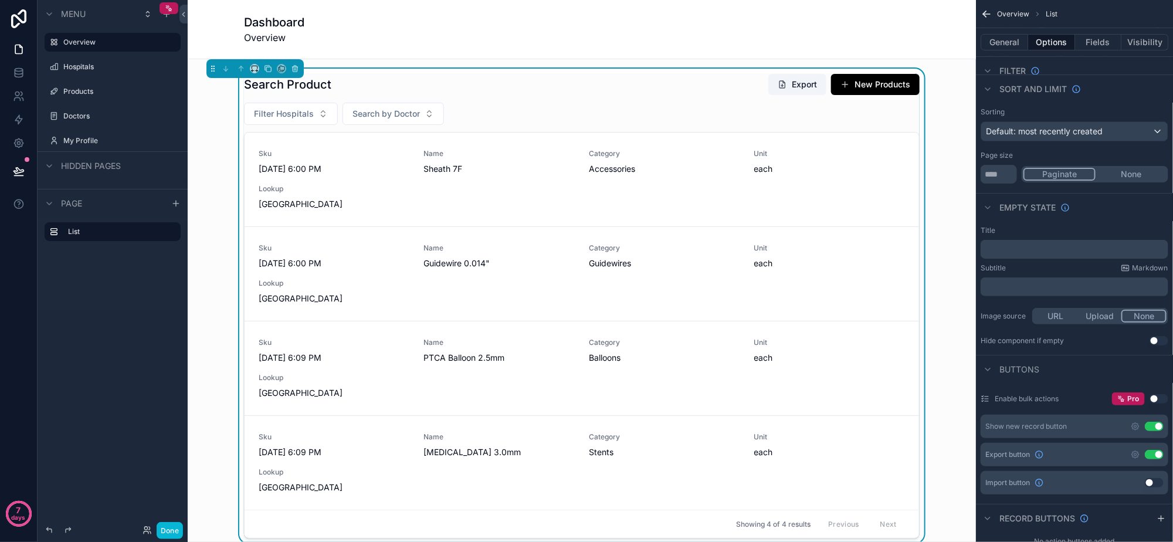
click at [1147, 453] on button "Use setting" at bounding box center [1153, 454] width 19 height 9
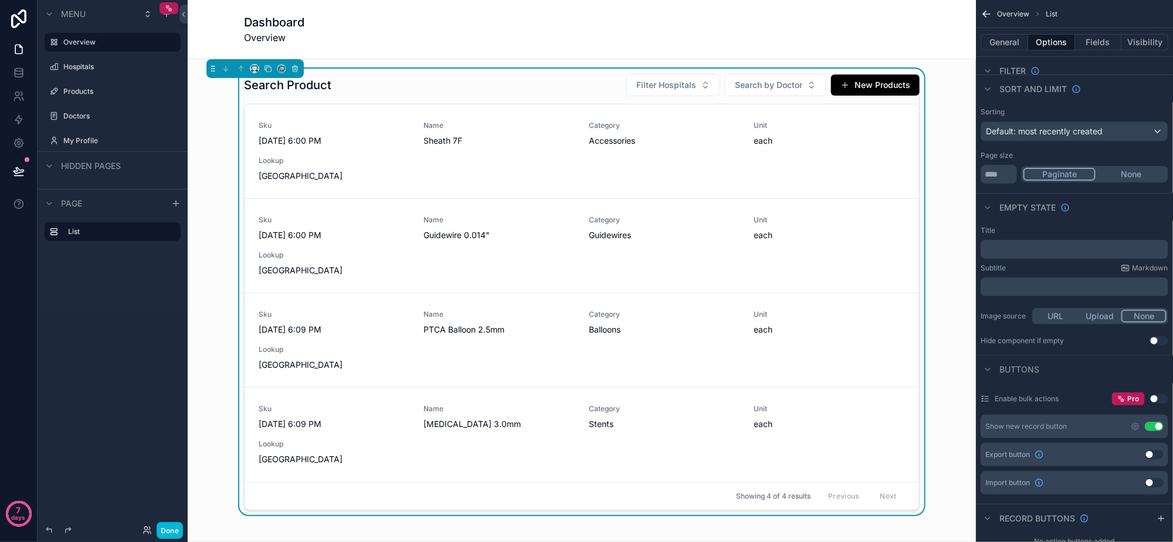
click at [1147, 453] on button "Use setting" at bounding box center [1153, 454] width 19 height 9
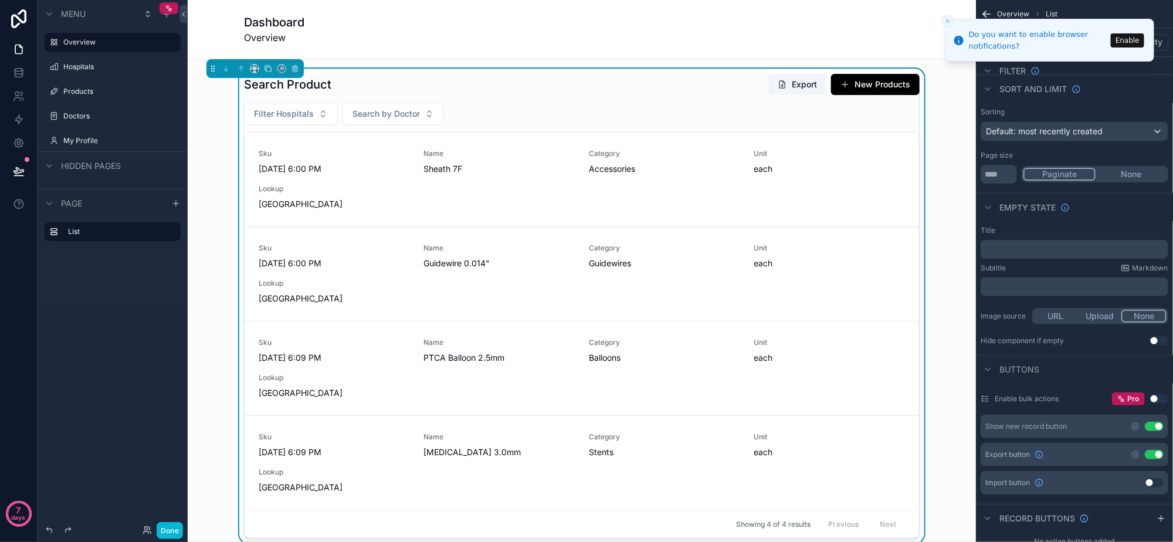
click at [1147, 453] on button "Use setting" at bounding box center [1153, 454] width 19 height 9
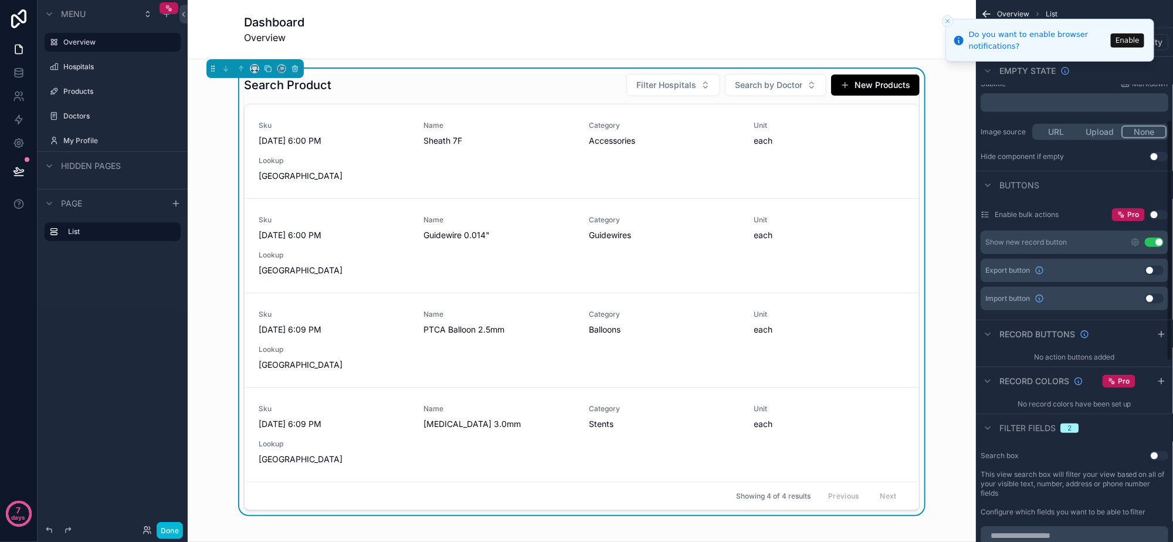
scroll to position [293, 0]
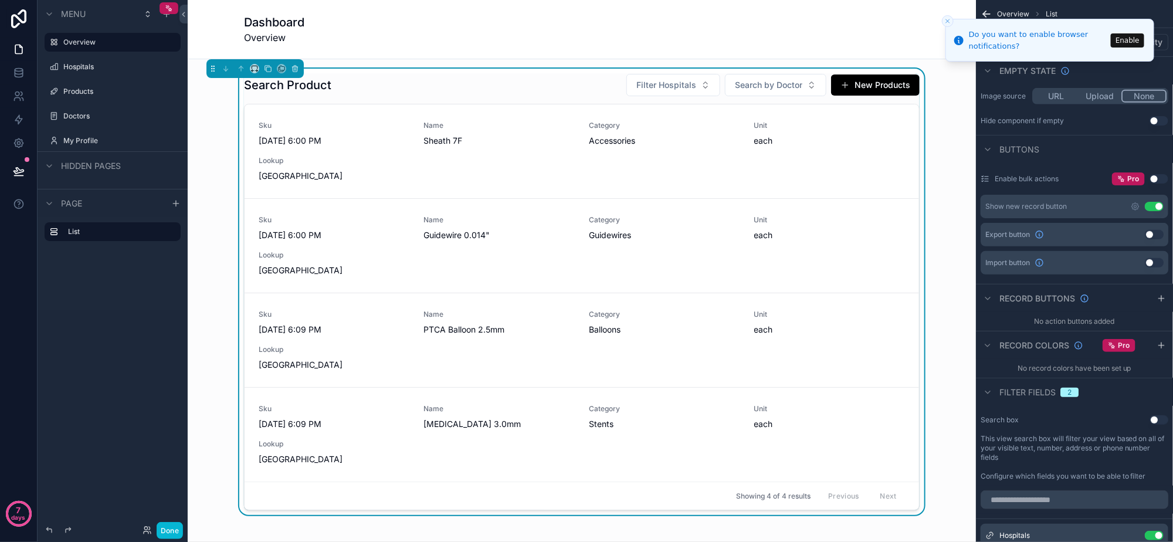
click at [1154, 416] on button "Use setting" at bounding box center [1158, 419] width 19 height 9
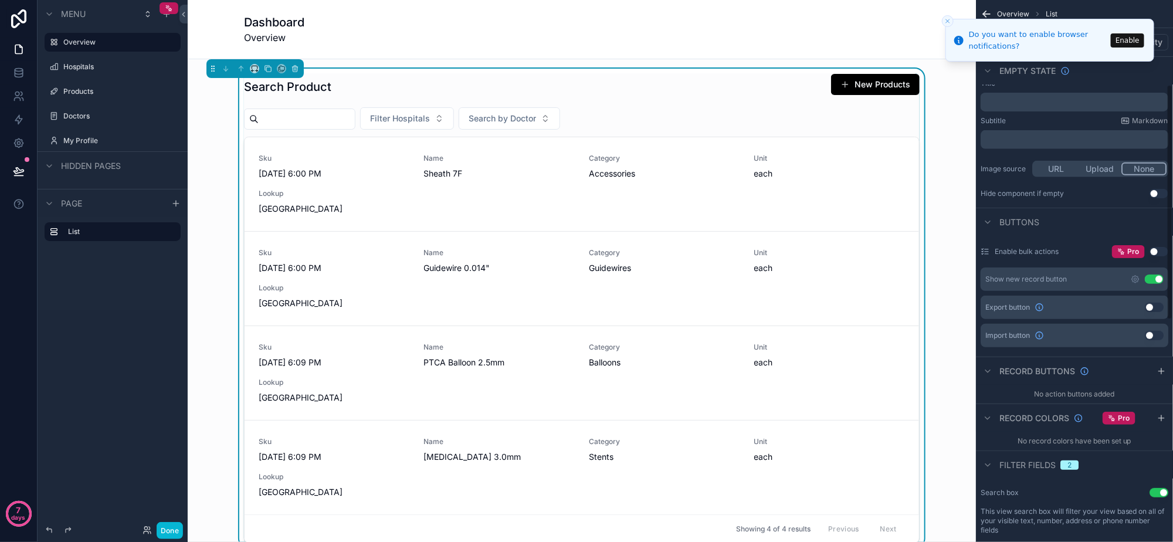
scroll to position [146, 0]
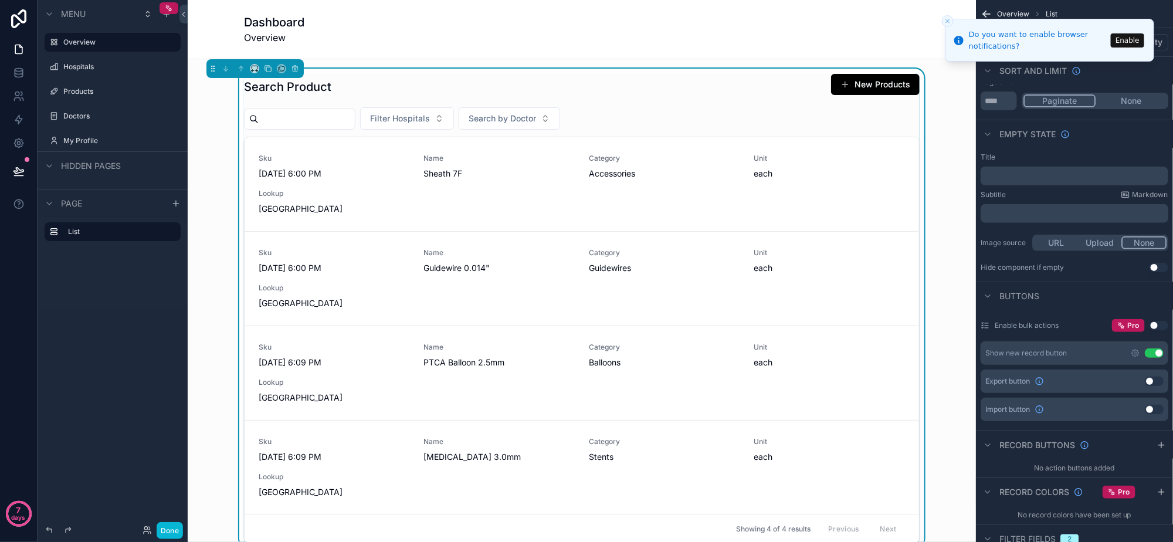
click at [1153, 351] on button "Use setting" at bounding box center [1153, 352] width 19 height 9
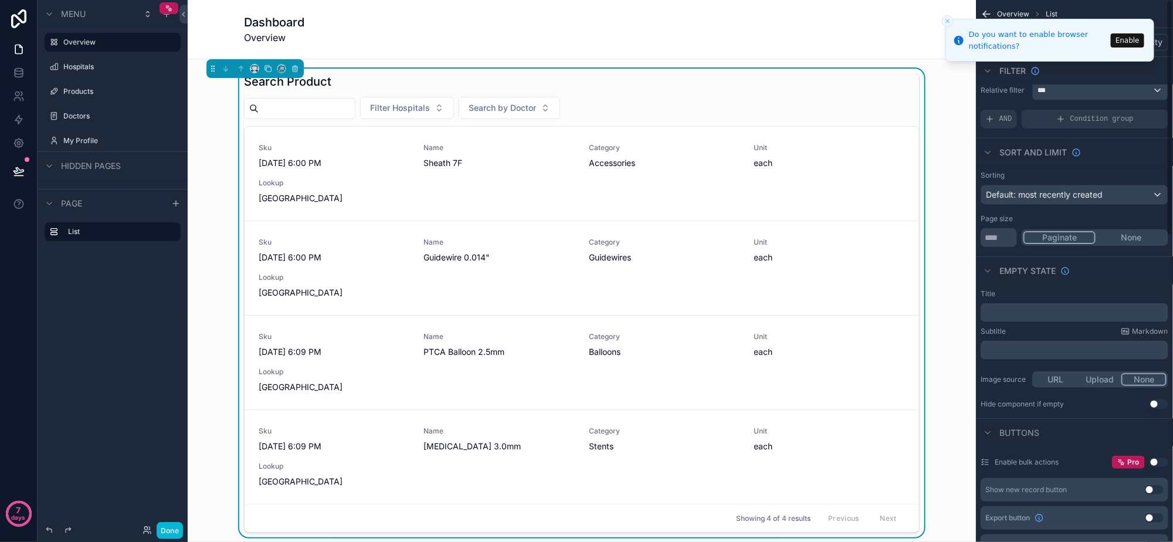
scroll to position [0, 0]
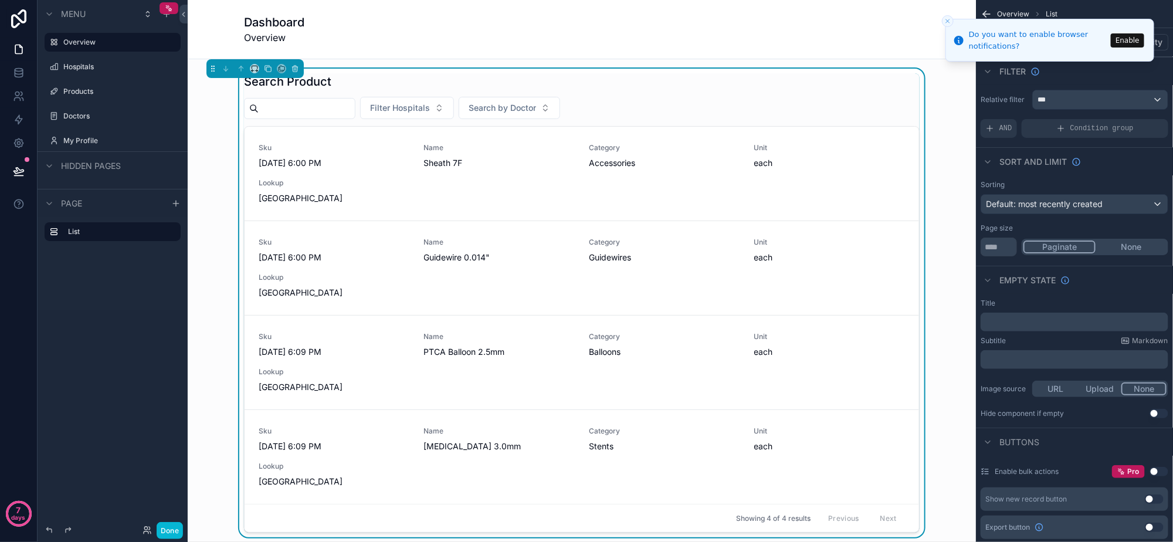
click at [1124, 244] on button "None" at bounding box center [1130, 246] width 71 height 13
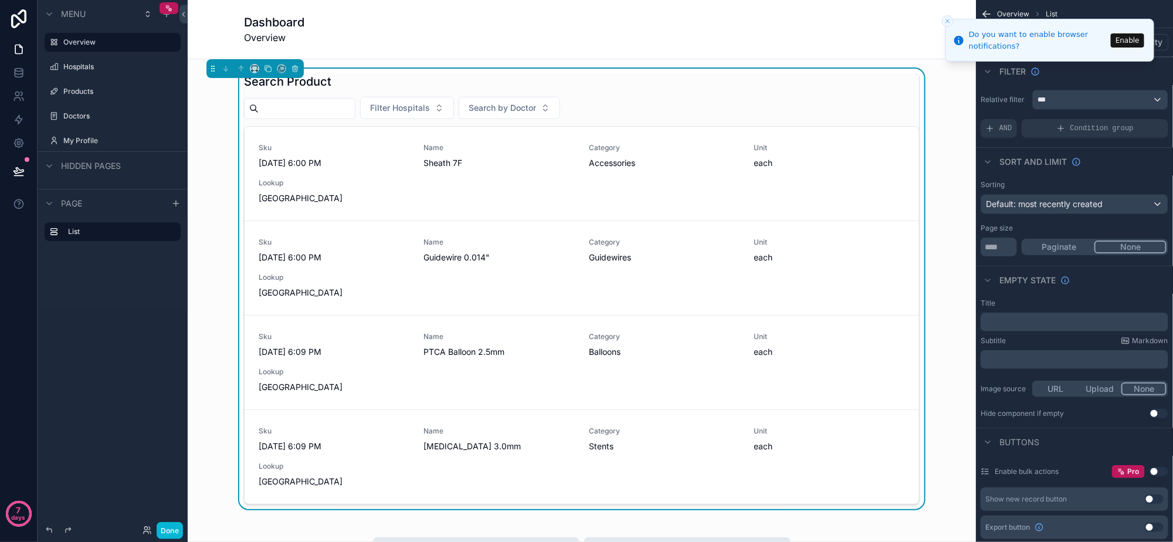
click at [1124, 244] on button "None" at bounding box center [1130, 246] width 72 height 13
click at [1075, 244] on button "Paginate" at bounding box center [1058, 246] width 71 height 13
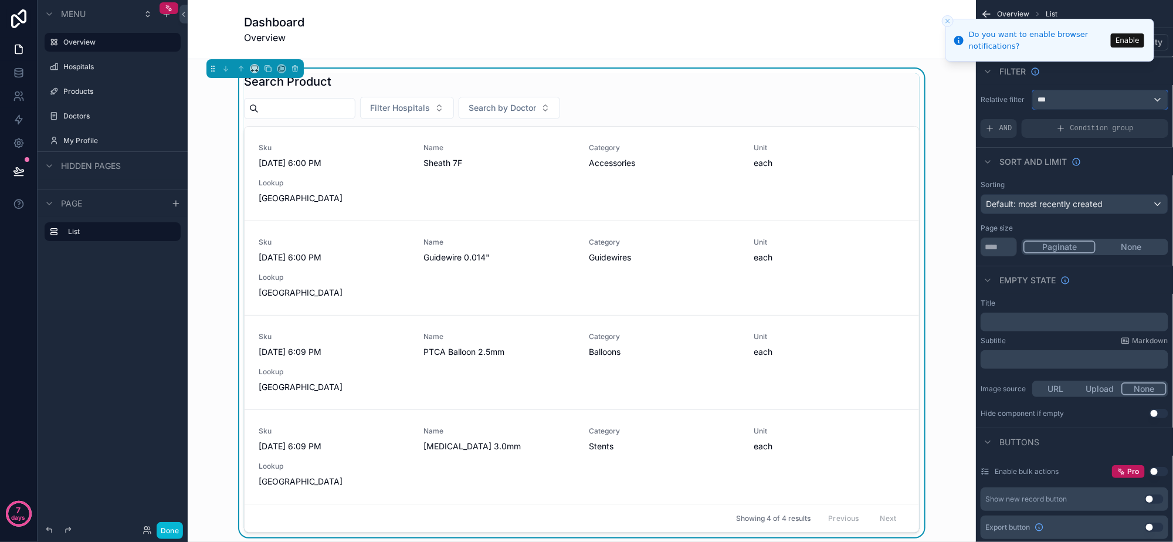
click at [1078, 98] on div "***" at bounding box center [1099, 99] width 135 height 19
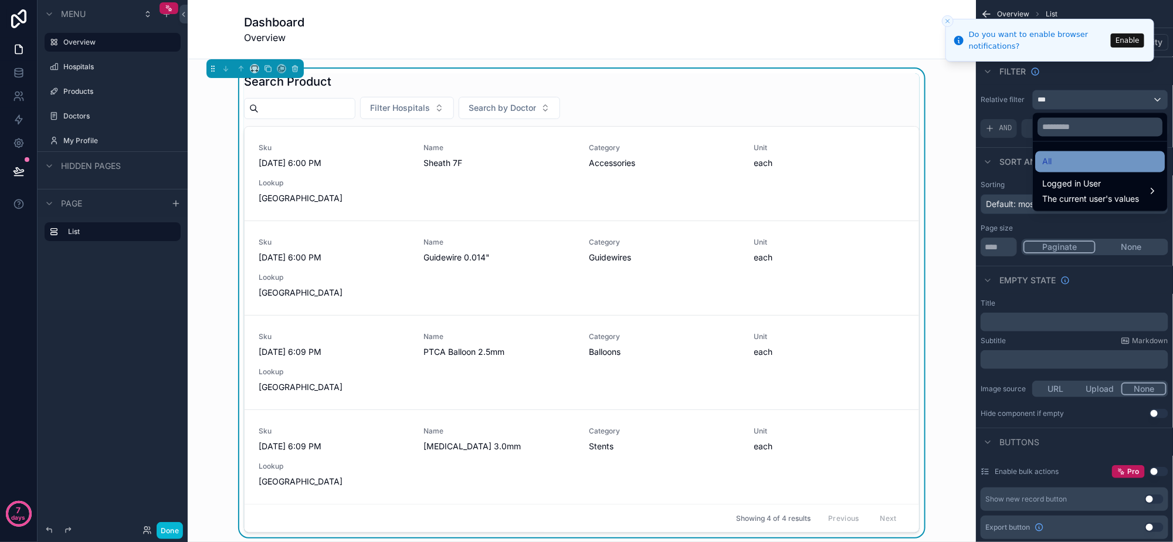
click at [1056, 157] on div "All" at bounding box center [1100, 162] width 116 height 14
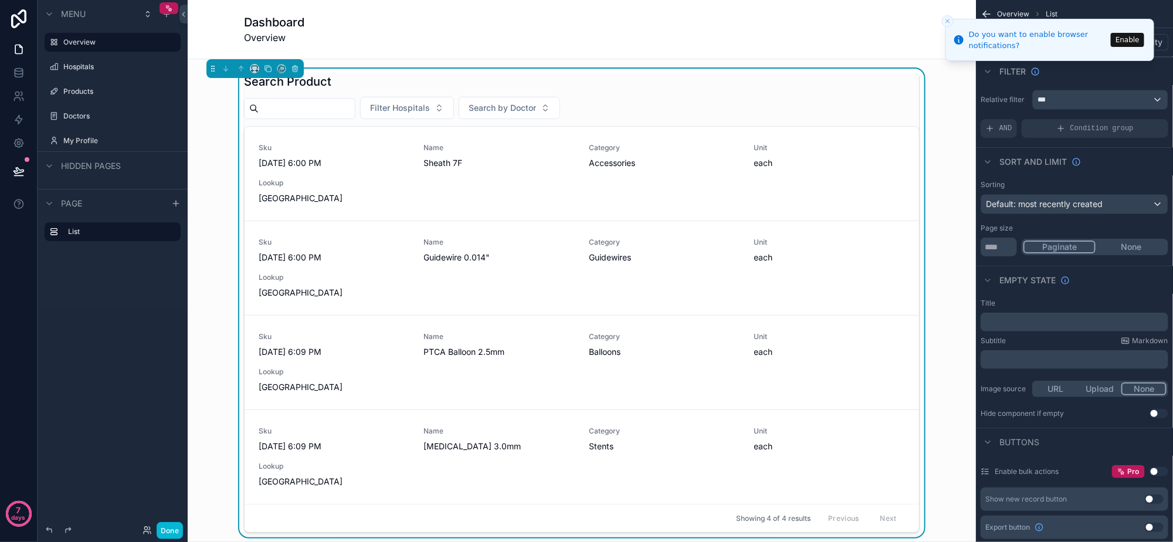
click at [1111, 43] on li "Do you want to enable browser notifications? Enable" at bounding box center [1049, 40] width 209 height 42
click at [1127, 38] on button "Enable" at bounding box center [1126, 40] width 33 height 14
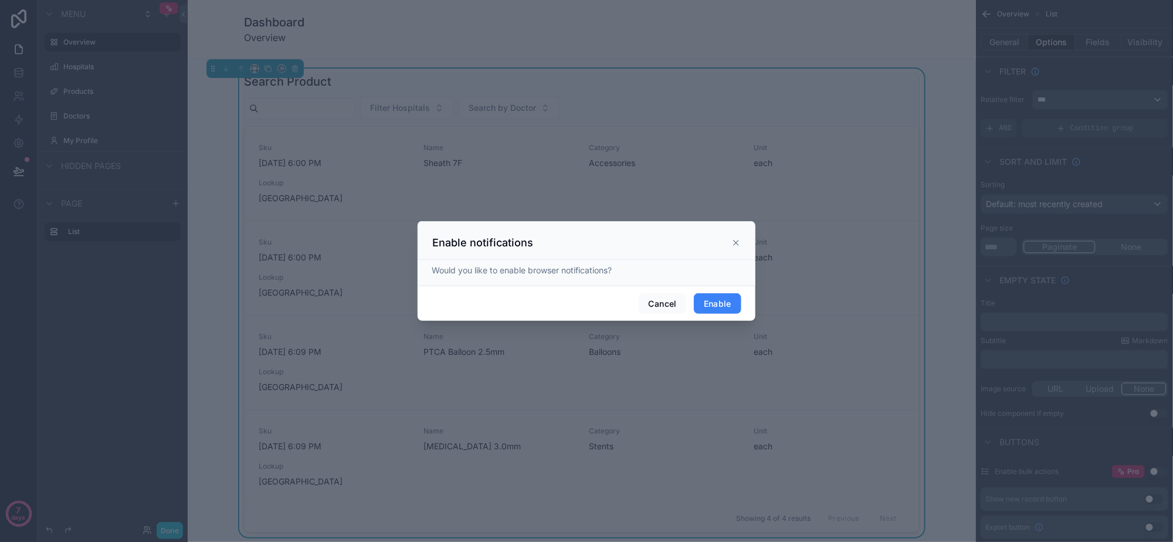
click at [721, 305] on button "Enable" at bounding box center [717, 303] width 47 height 21
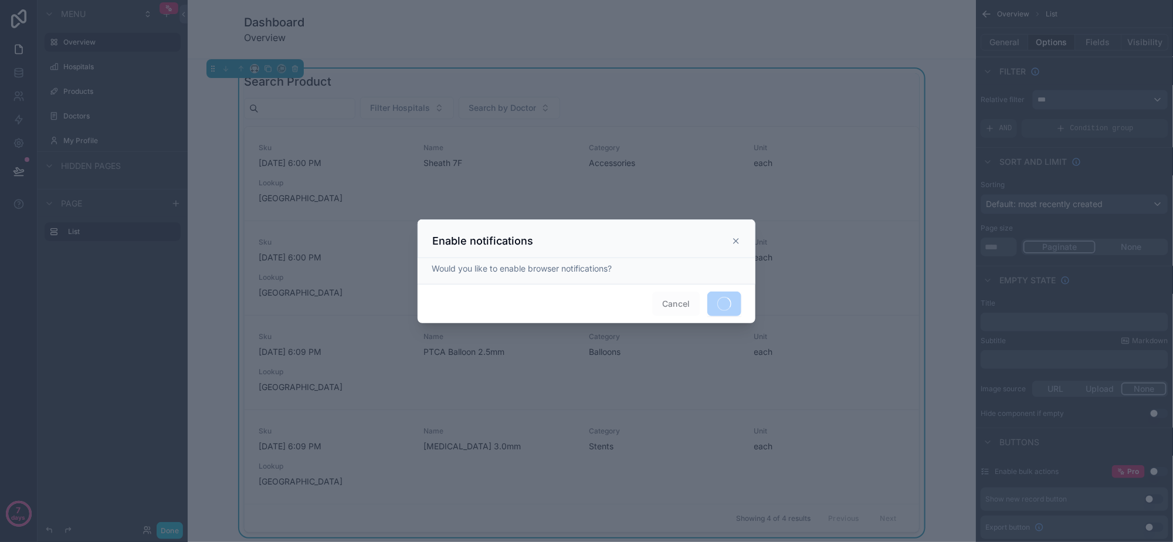
click at [736, 238] on icon at bounding box center [735, 240] width 9 height 9
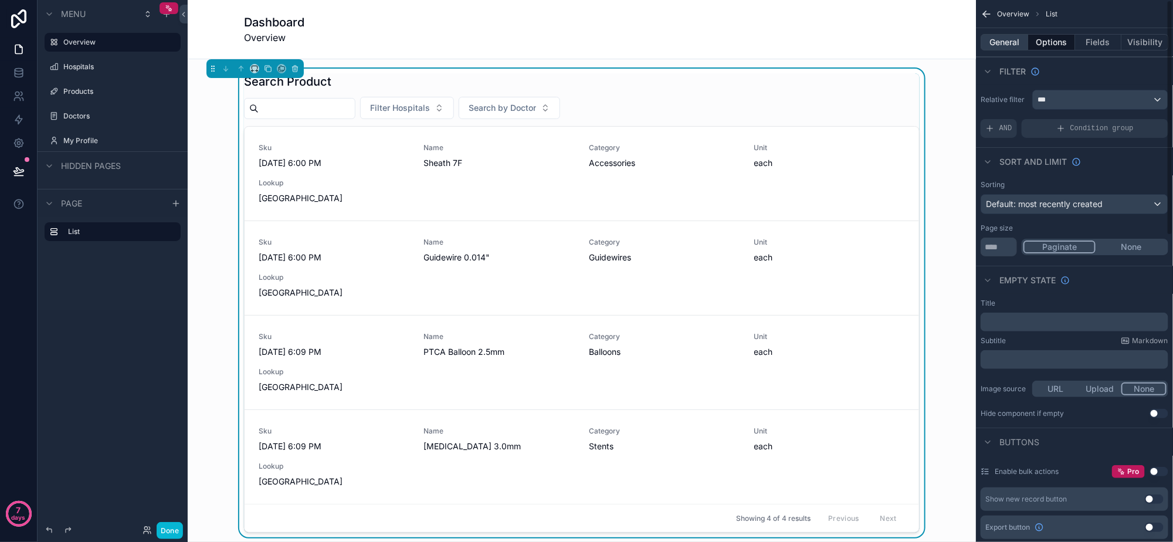
click at [1009, 42] on button "General" at bounding box center [1003, 42] width 47 height 16
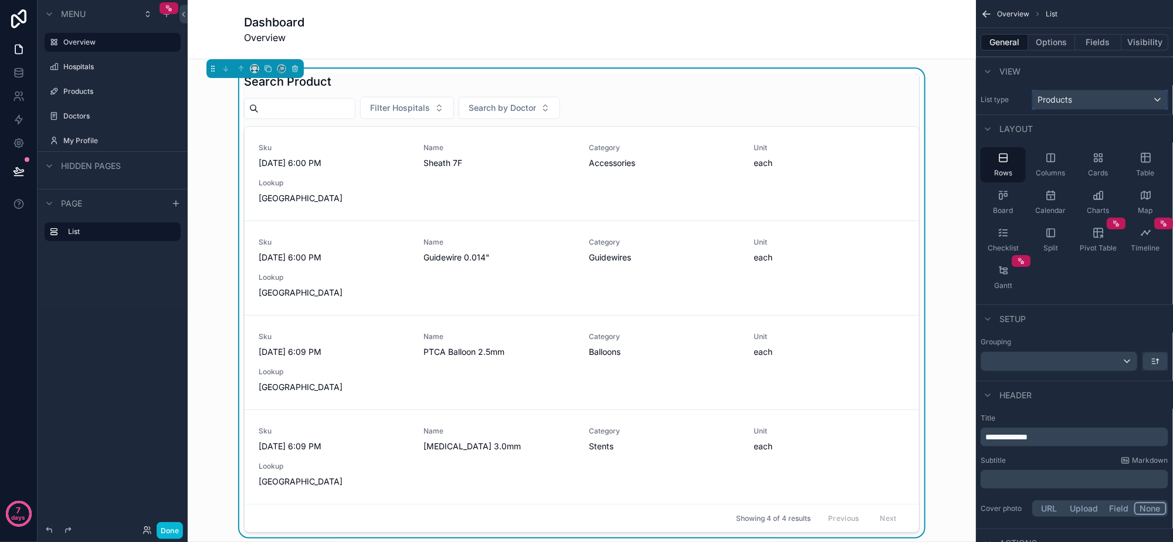
click at [1101, 107] on div "Products" at bounding box center [1099, 99] width 135 height 19
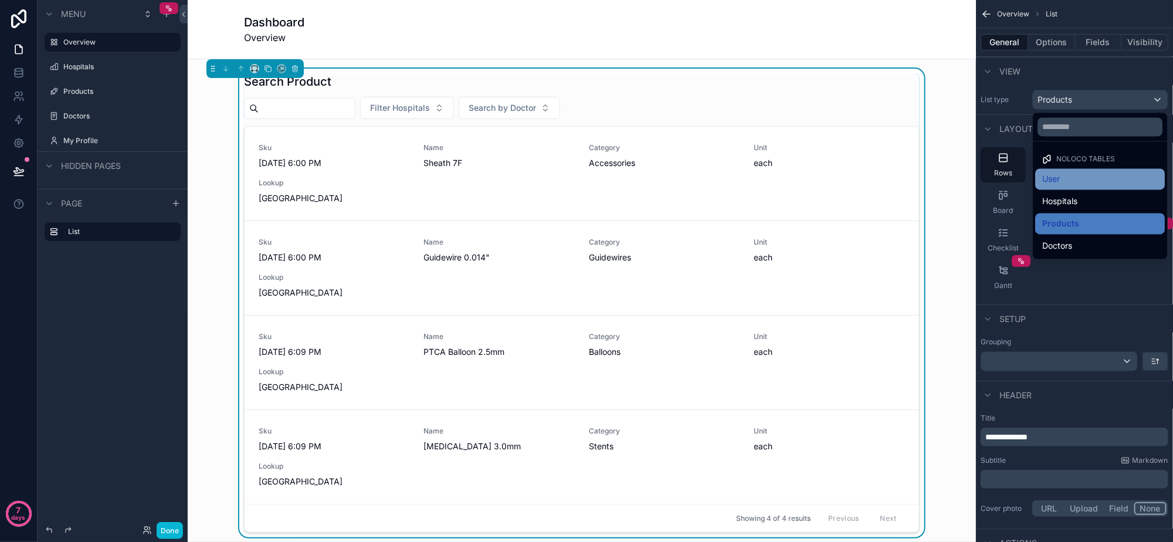
click at [1098, 181] on div "User" at bounding box center [1100, 179] width 116 height 14
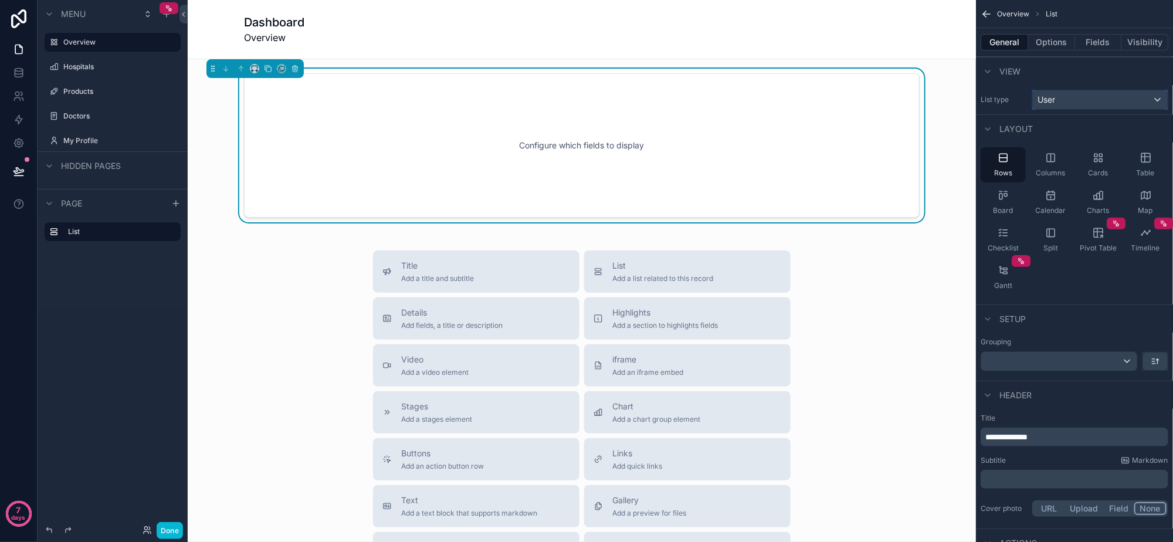
click at [1102, 104] on div "User" at bounding box center [1099, 99] width 135 height 19
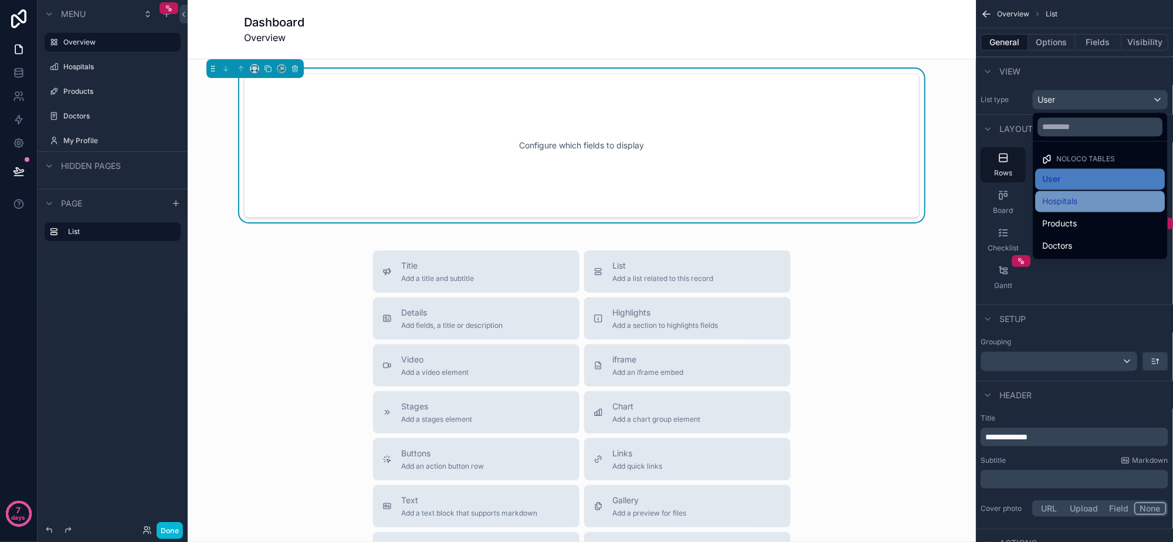
click at [1091, 199] on div "Hospitals" at bounding box center [1100, 202] width 116 height 14
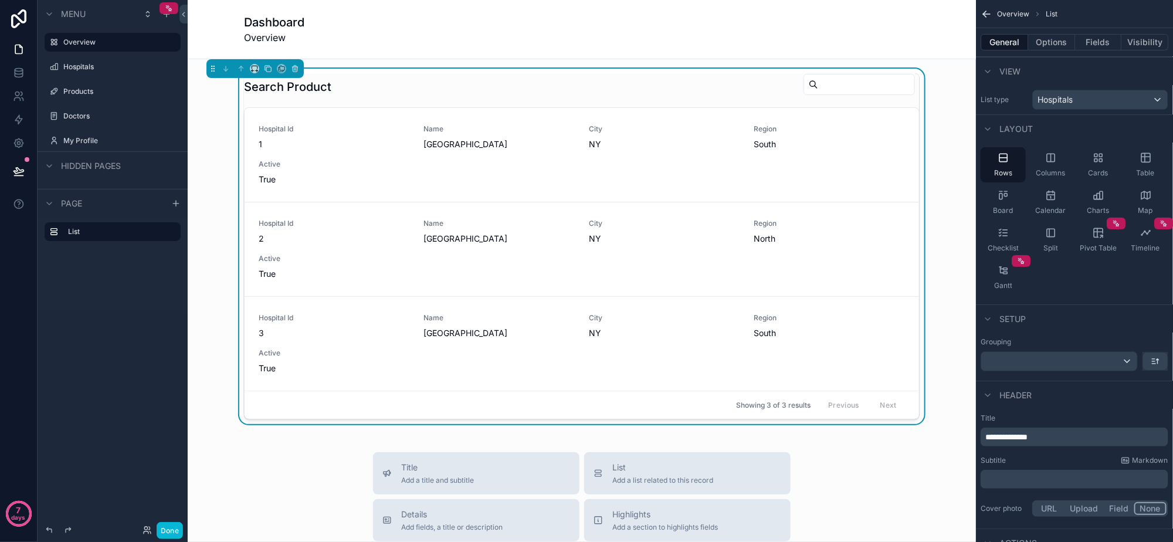
click at [1108, 112] on div "List type Hospitals" at bounding box center [1074, 99] width 197 height 29
click at [1109, 101] on div "Hospitals" at bounding box center [1099, 99] width 135 height 19
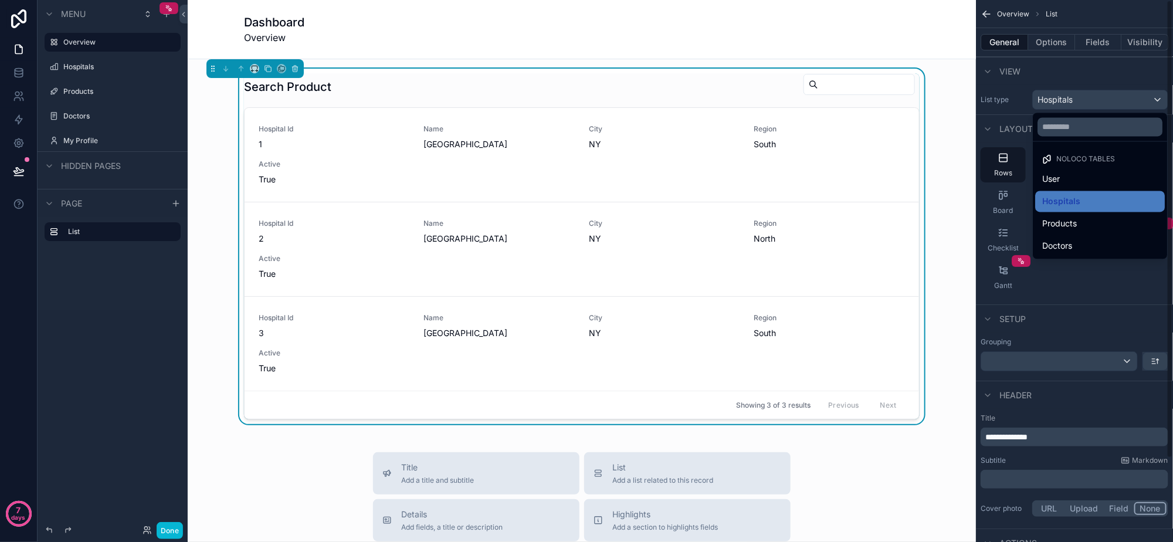
click at [1106, 75] on div "scrollable content" at bounding box center [586, 271] width 1173 height 542
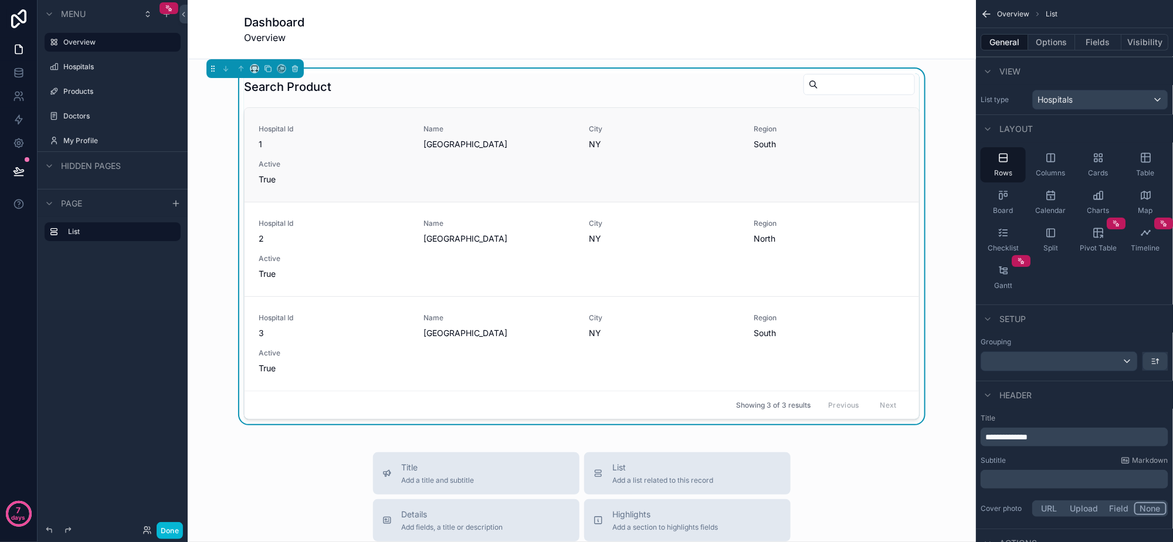
click at [407, 158] on div "Hospital Id 1 Name Seaview Medical Complex City NY Region South Active True" at bounding box center [582, 154] width 646 height 61
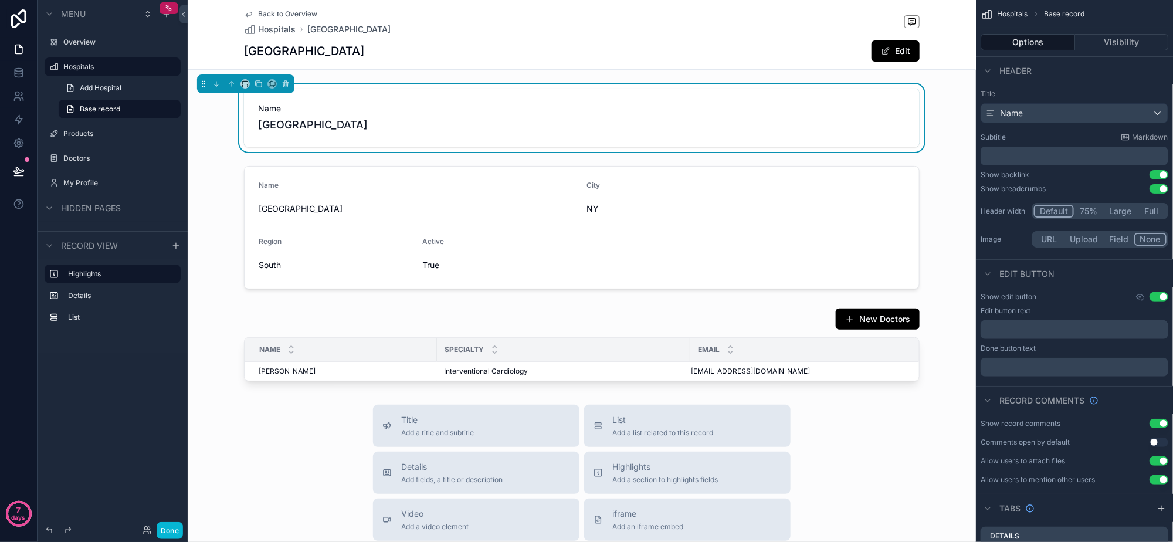
click at [258, 16] on span "Back to Overview" at bounding box center [287, 13] width 59 height 9
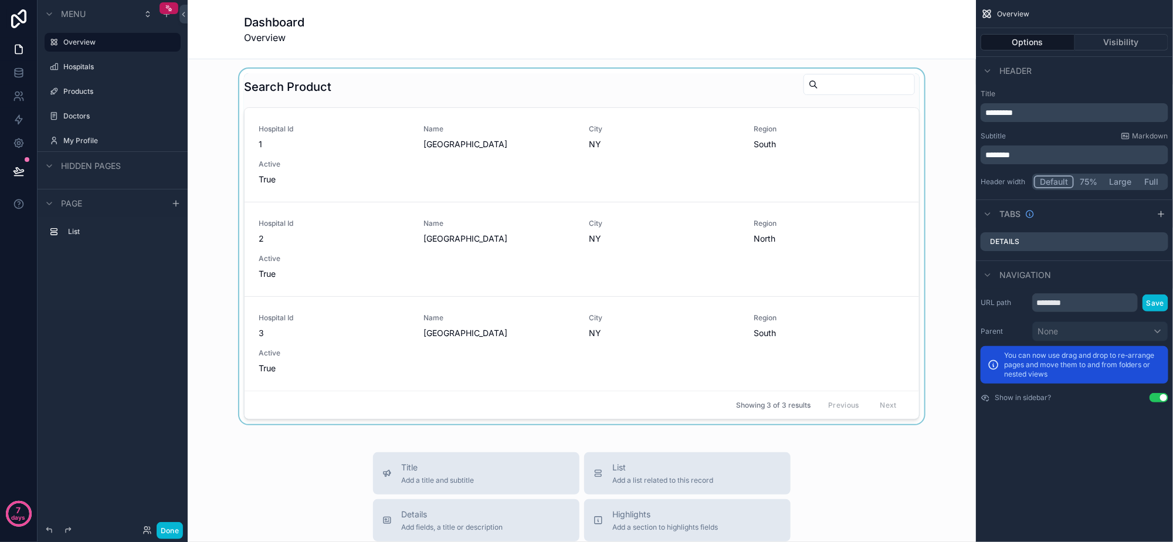
click at [834, 77] on div "scrollable content" at bounding box center [581, 246] width 769 height 355
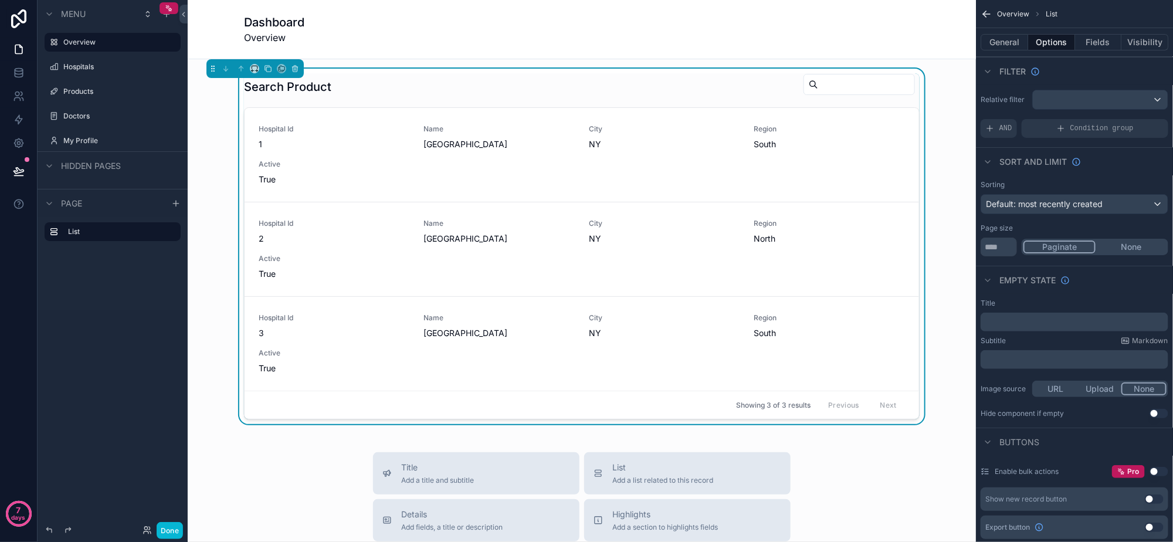
click at [804, 93] on div "scrollable content" at bounding box center [858, 84] width 111 height 21
click at [818, 87] on input "scrollable content" at bounding box center [866, 84] width 96 height 16
click at [674, 82] on div "Search Product" at bounding box center [581, 86] width 675 height 27
click at [818, 81] on input "scrollable content" at bounding box center [866, 84] width 96 height 16
click at [175, 200] on icon "scrollable content" at bounding box center [175, 203] width 9 height 9
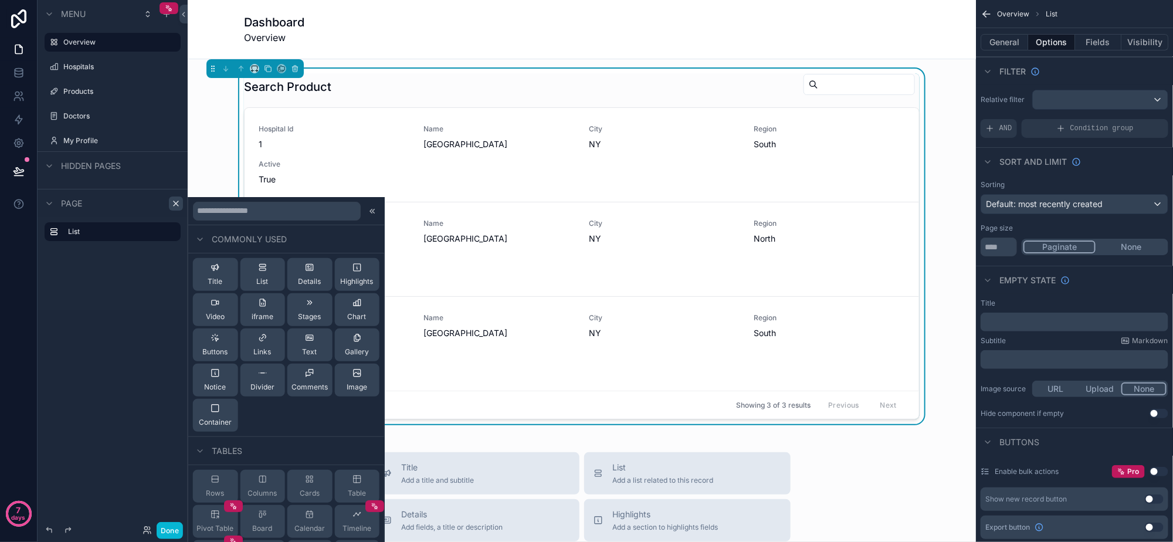
scroll to position [431, 0]
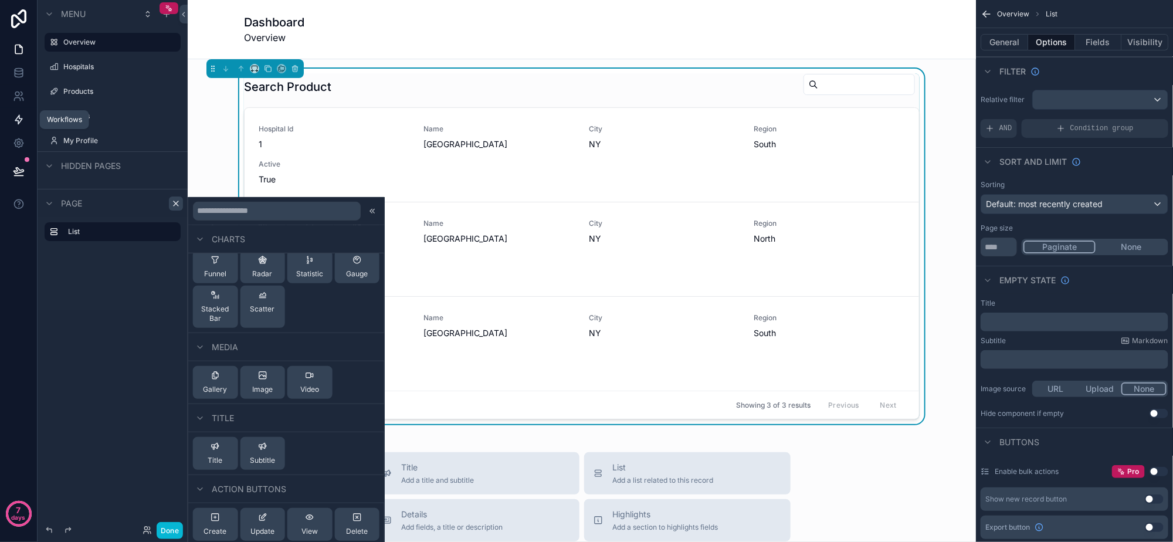
click at [25, 126] on link at bounding box center [18, 119] width 37 height 23
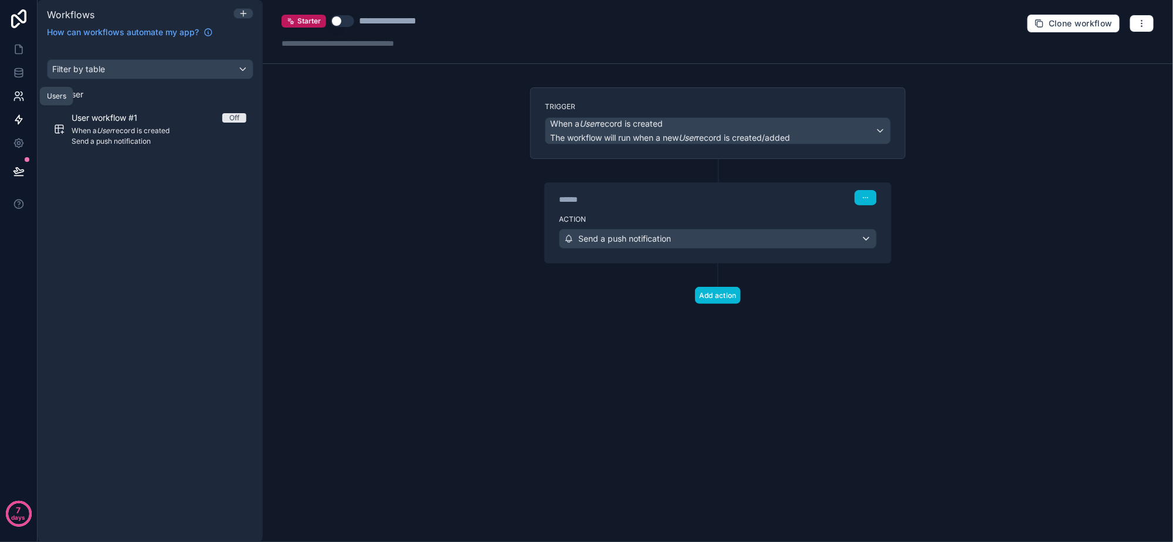
click at [23, 96] on icon at bounding box center [19, 96] width 12 height 12
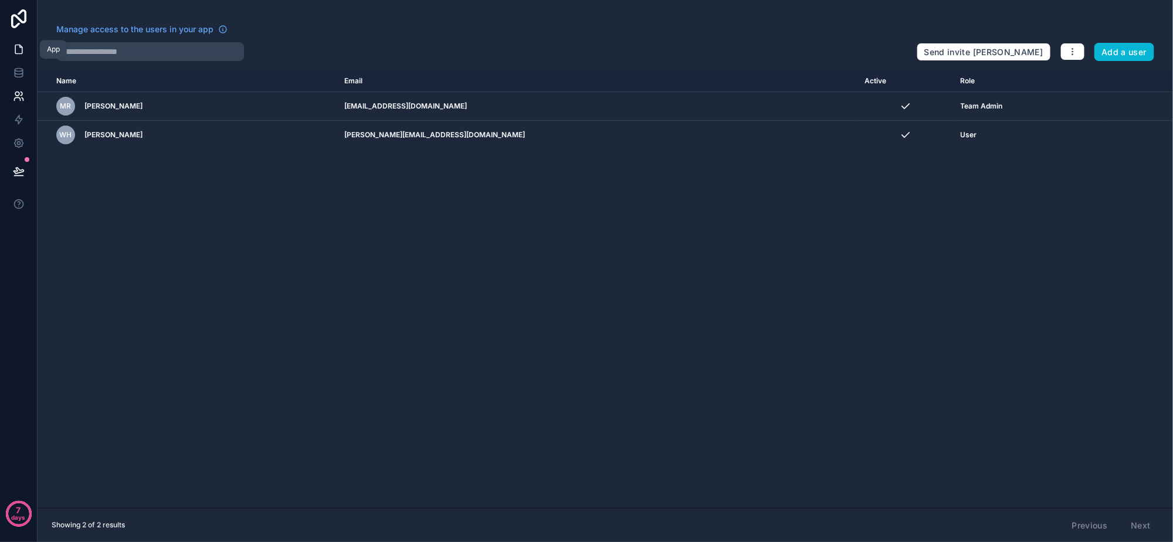
click at [33, 45] on link at bounding box center [18, 49] width 37 height 23
